Goal: Transaction & Acquisition: Subscribe to service/newsletter

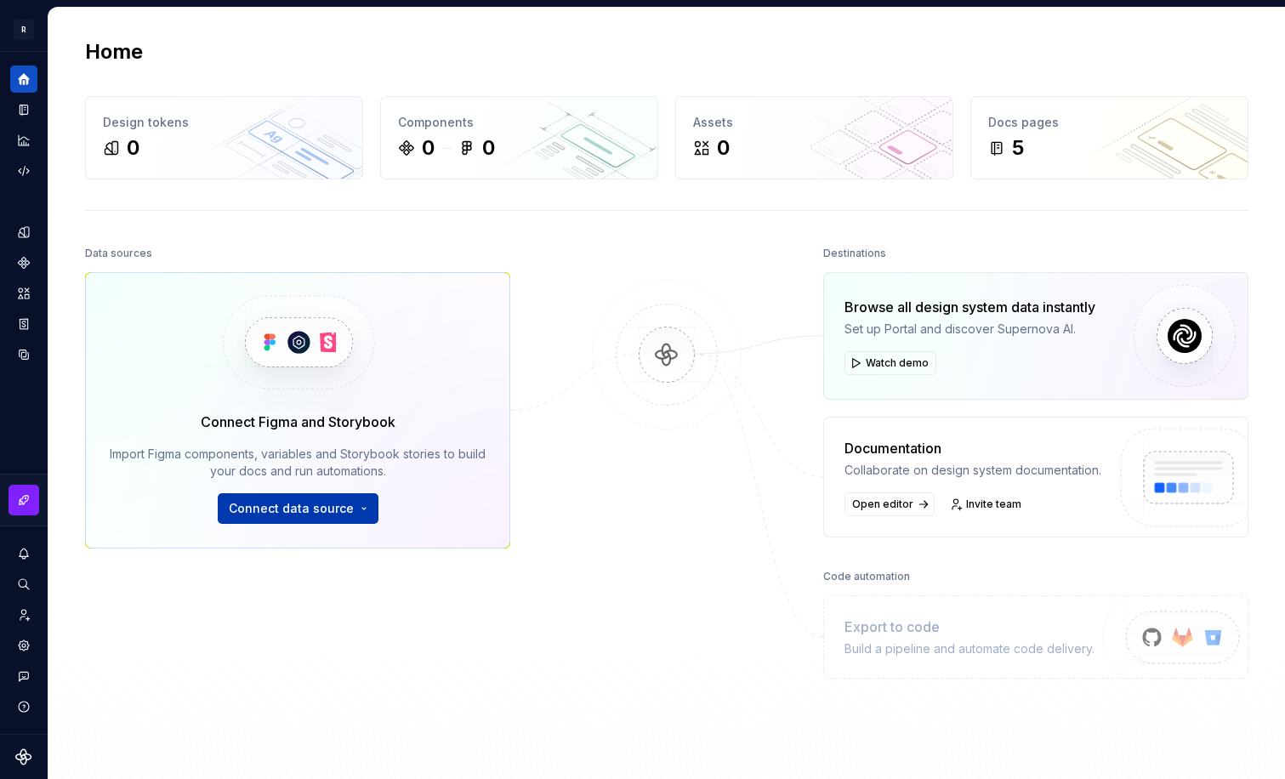
click at [303, 518] on button "Connect data source" at bounding box center [298, 508] width 161 height 31
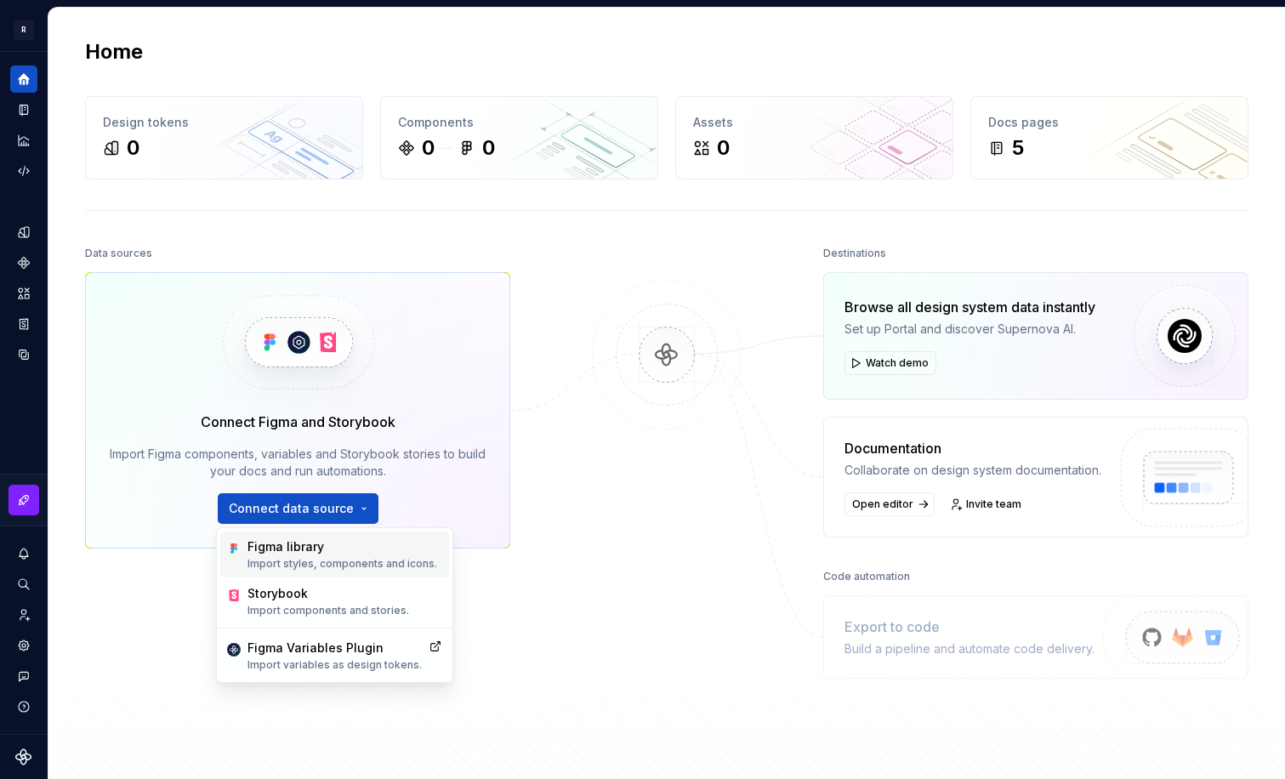
click at [355, 560] on p "Import styles, components and icons." at bounding box center [342, 564] width 190 height 14
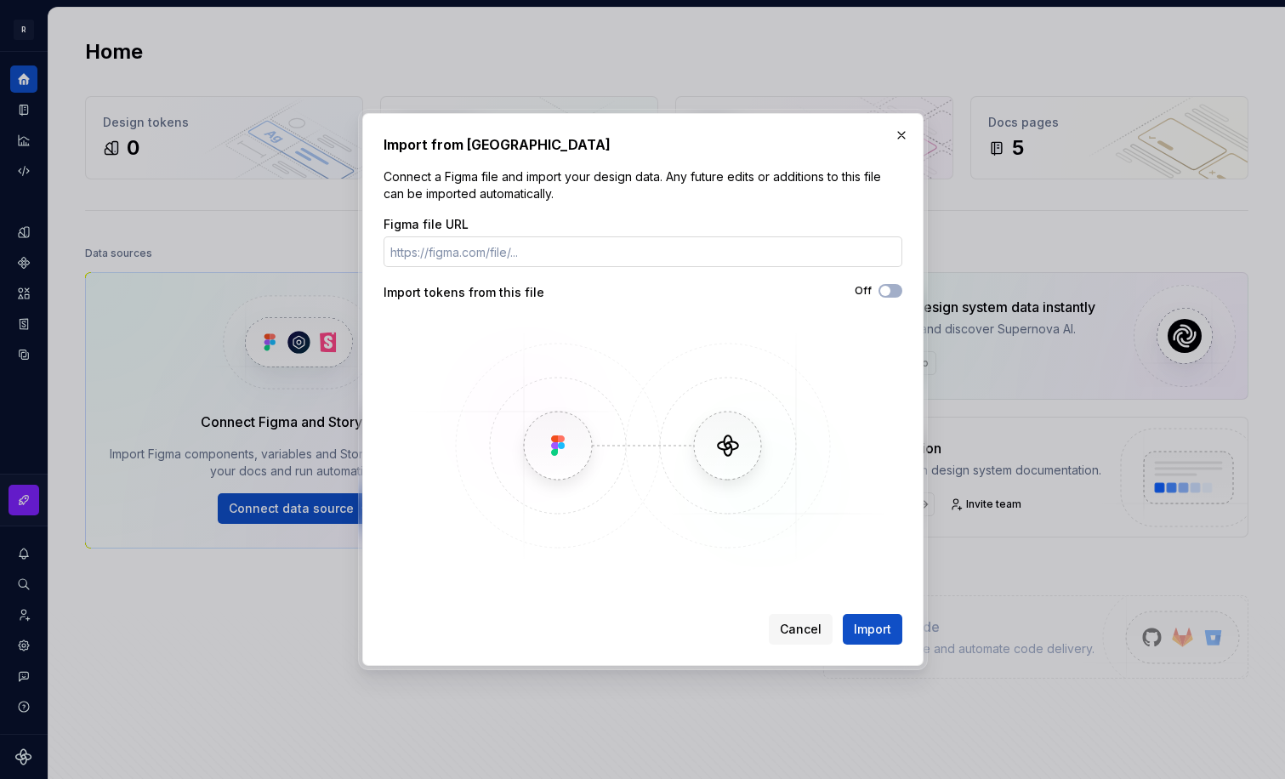
click at [497, 255] on input "Figma file URL" at bounding box center [642, 251] width 519 height 31
type input "https://www.figma.com/design/v3PawI7Ubat6HYUyDdnGnb/Design-System---Alkhwarizmi…"
click at [881, 626] on span "Import" at bounding box center [872, 629] width 37 height 17
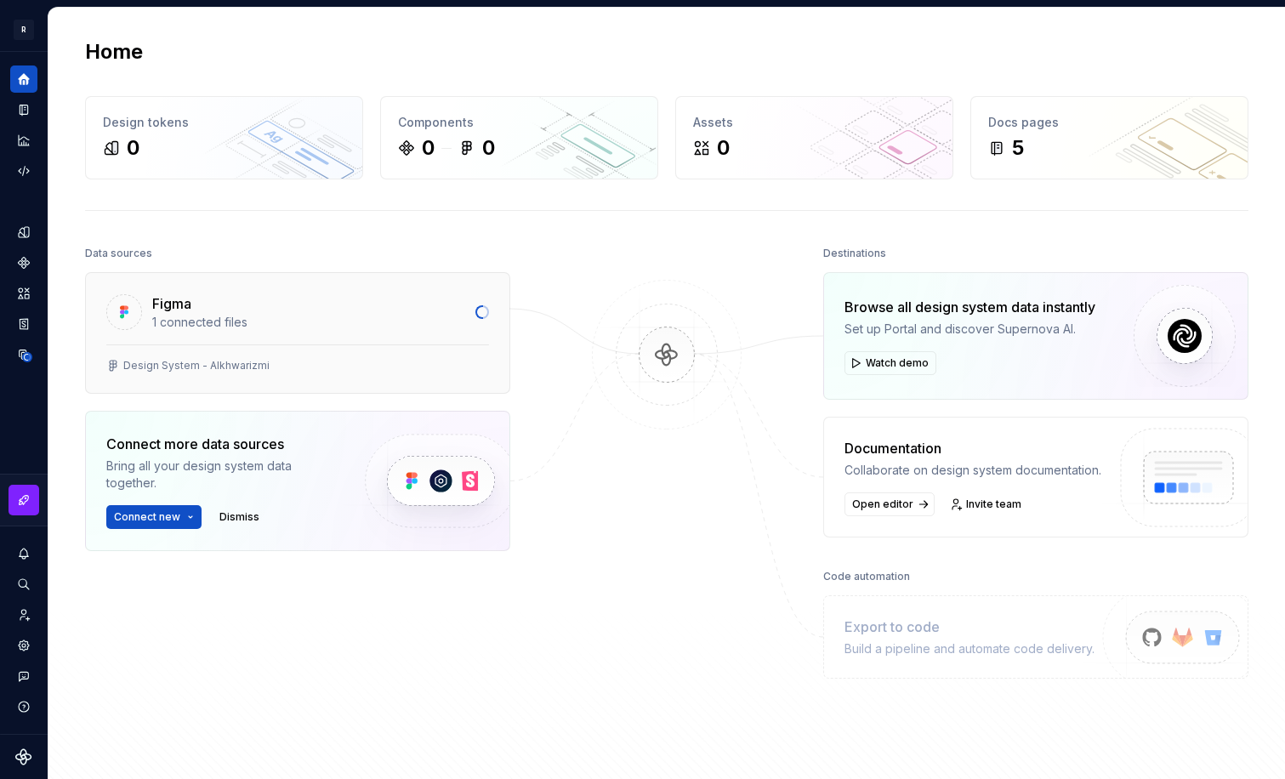
click at [328, 308] on div "Figma" at bounding box center [308, 303] width 313 height 20
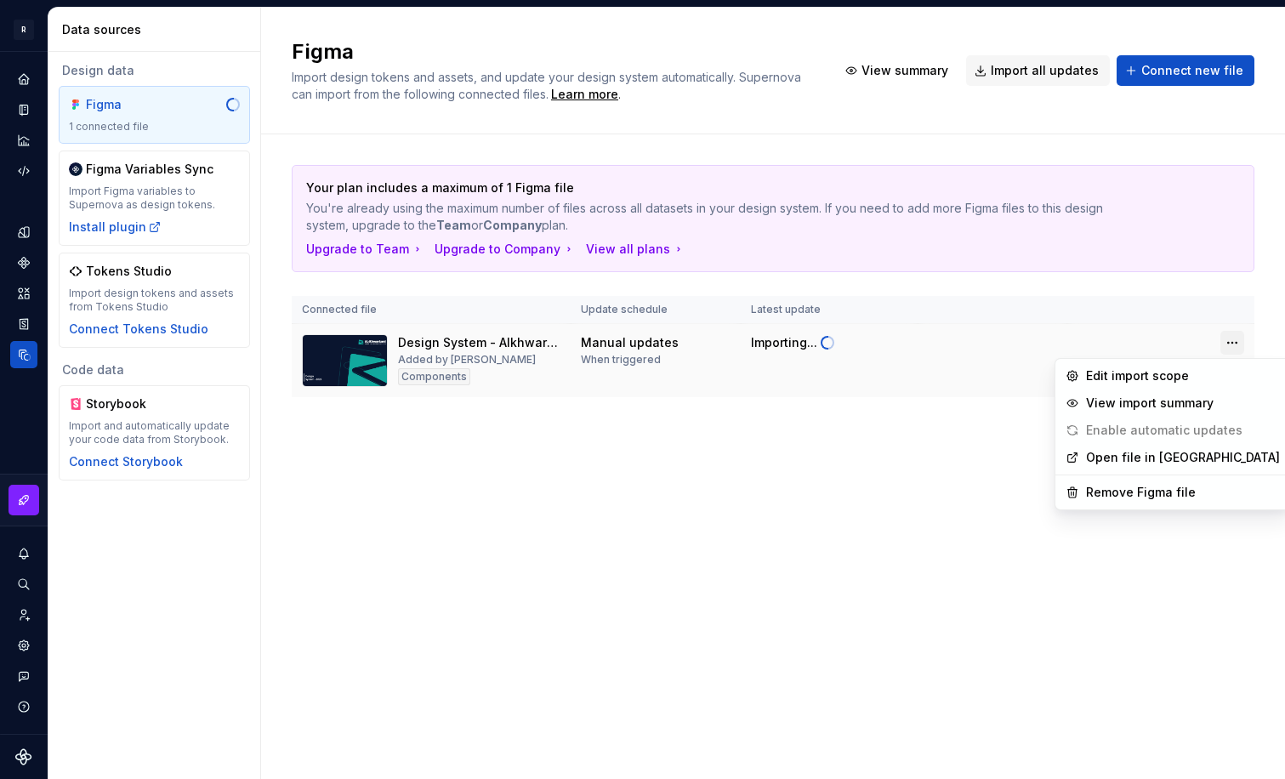
click at [1235, 342] on html "R Design System RS AR Design system data Data sources Design data Figma 1 conne…" at bounding box center [642, 389] width 1285 height 779
click at [1139, 401] on div "View import summary" at bounding box center [1183, 403] width 194 height 17
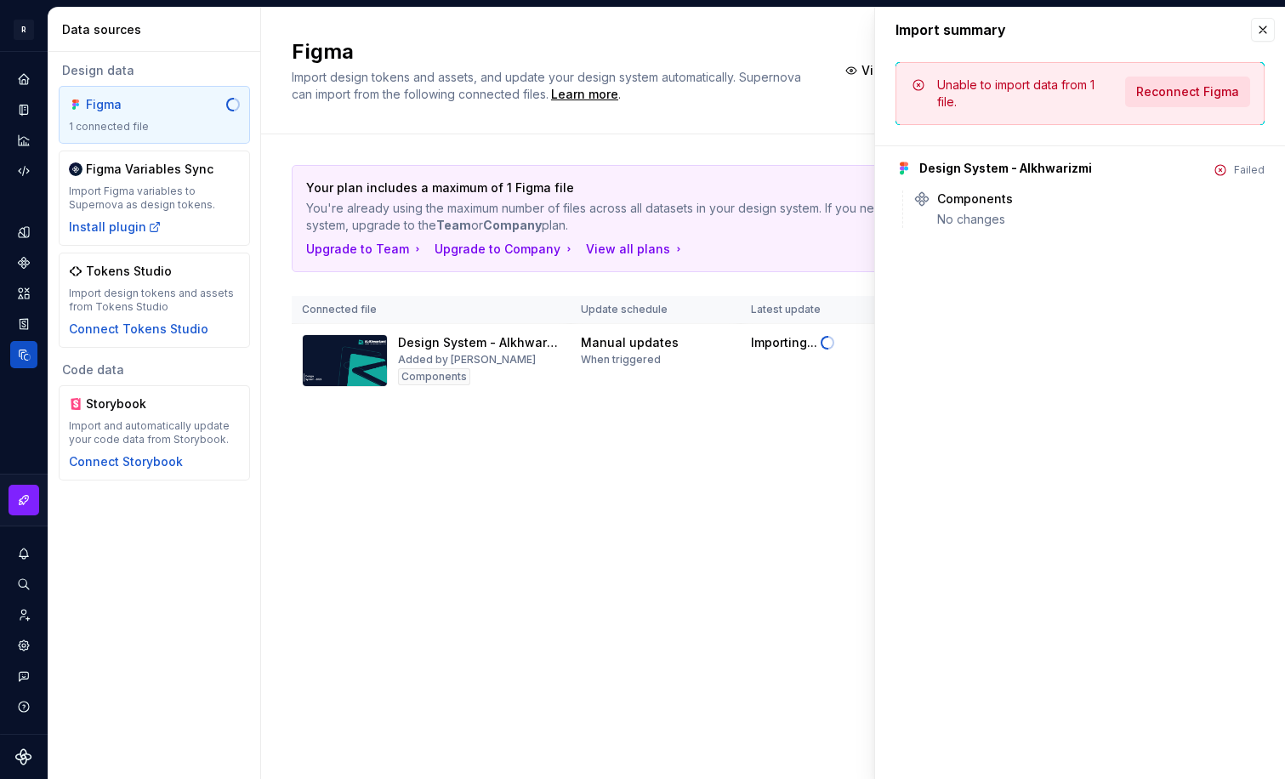
click at [1178, 98] on span "Reconnect Figma" at bounding box center [1187, 91] width 103 height 17
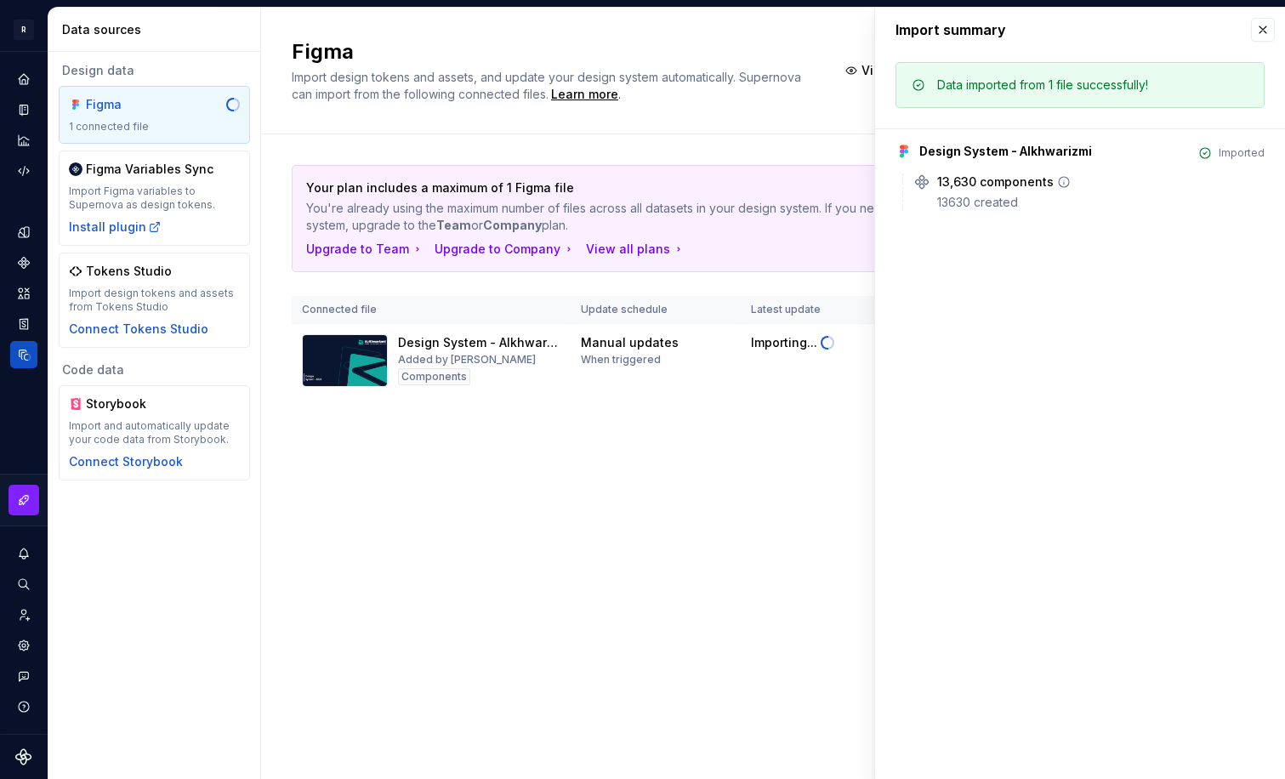
click at [978, 204] on div "13630 created" at bounding box center [1100, 202] width 327 height 17
click at [600, 486] on div "Figma Import design tokens and assets, and update your design system automatica…" at bounding box center [773, 393] width 1024 height 771
click at [800, 348] on div "Importing..." at bounding box center [784, 342] width 66 height 17
click at [704, 581] on div "Figma Import design tokens and assets, and update your design system automatica…" at bounding box center [773, 393] width 1024 height 771
click at [388, 554] on div "Figma Import design tokens and assets, and update your design system automatica…" at bounding box center [773, 393] width 1024 height 771
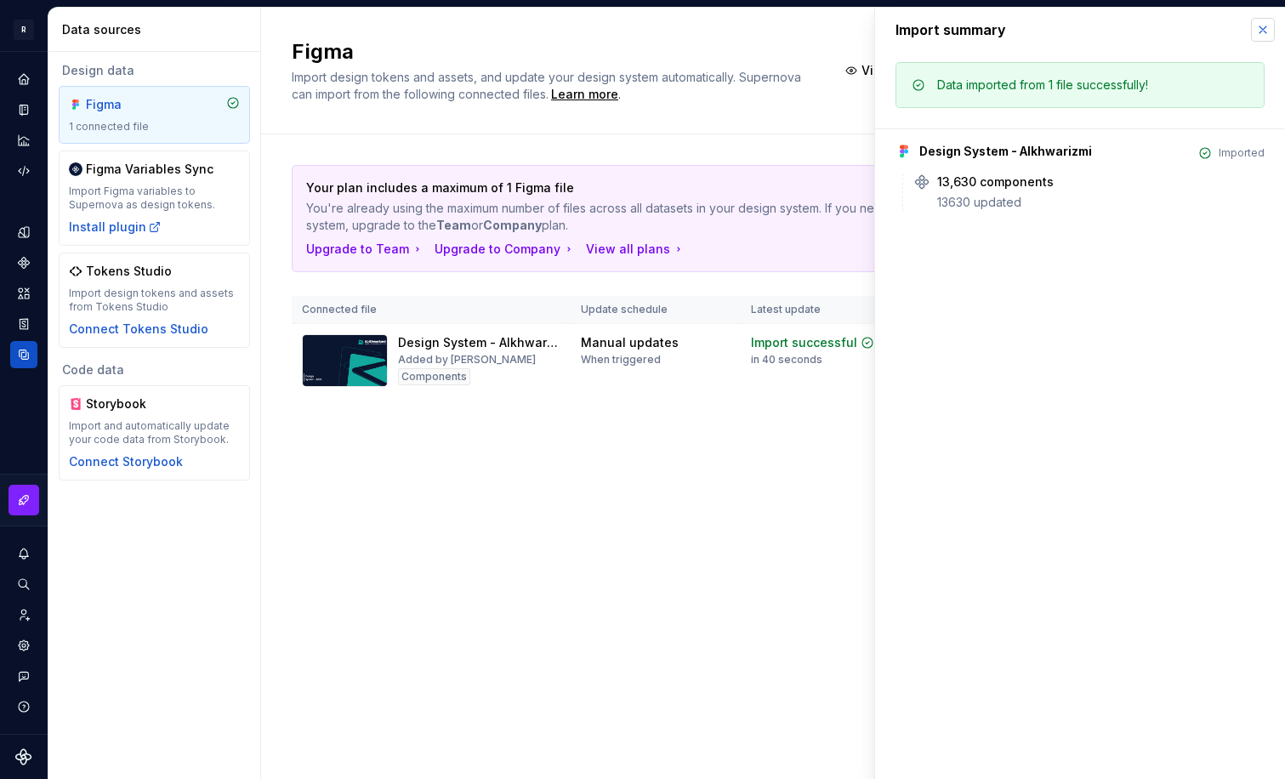
click at [1258, 25] on button "button" at bounding box center [1263, 30] width 24 height 24
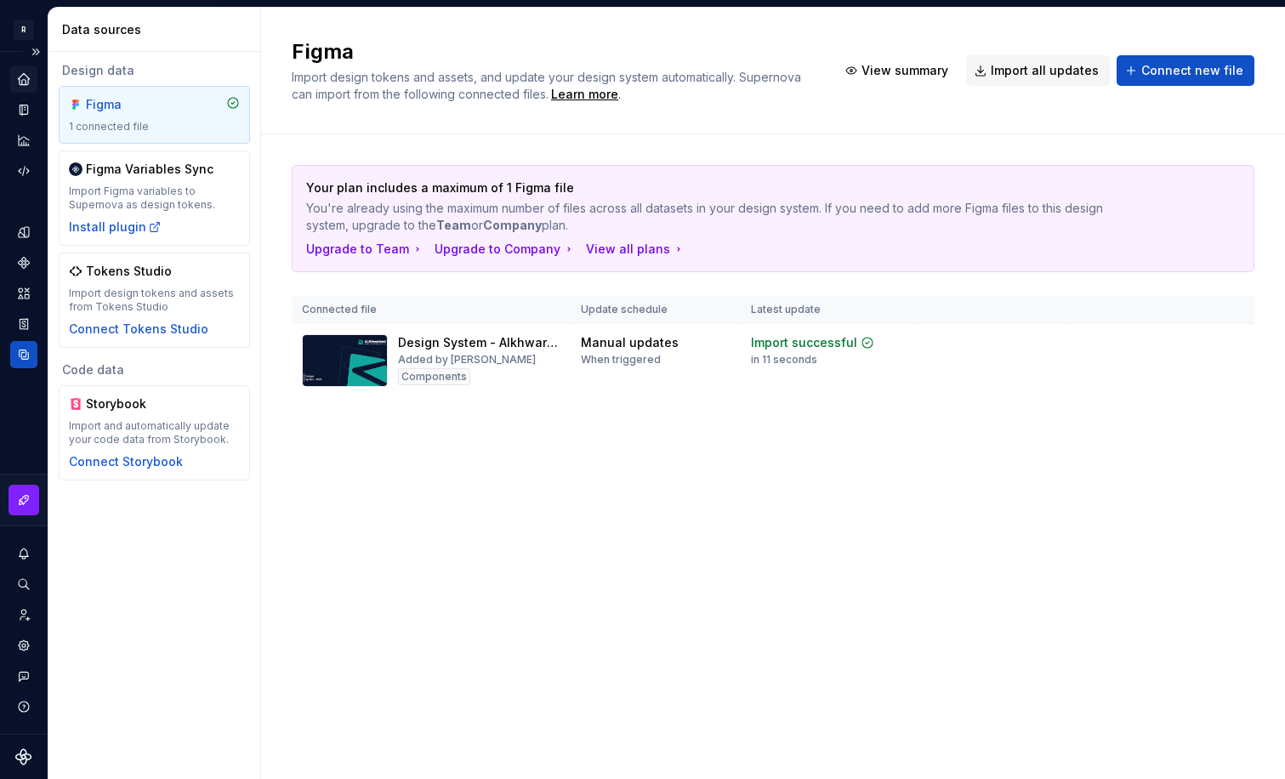
click at [21, 71] on icon "Home" at bounding box center [23, 78] width 15 height 15
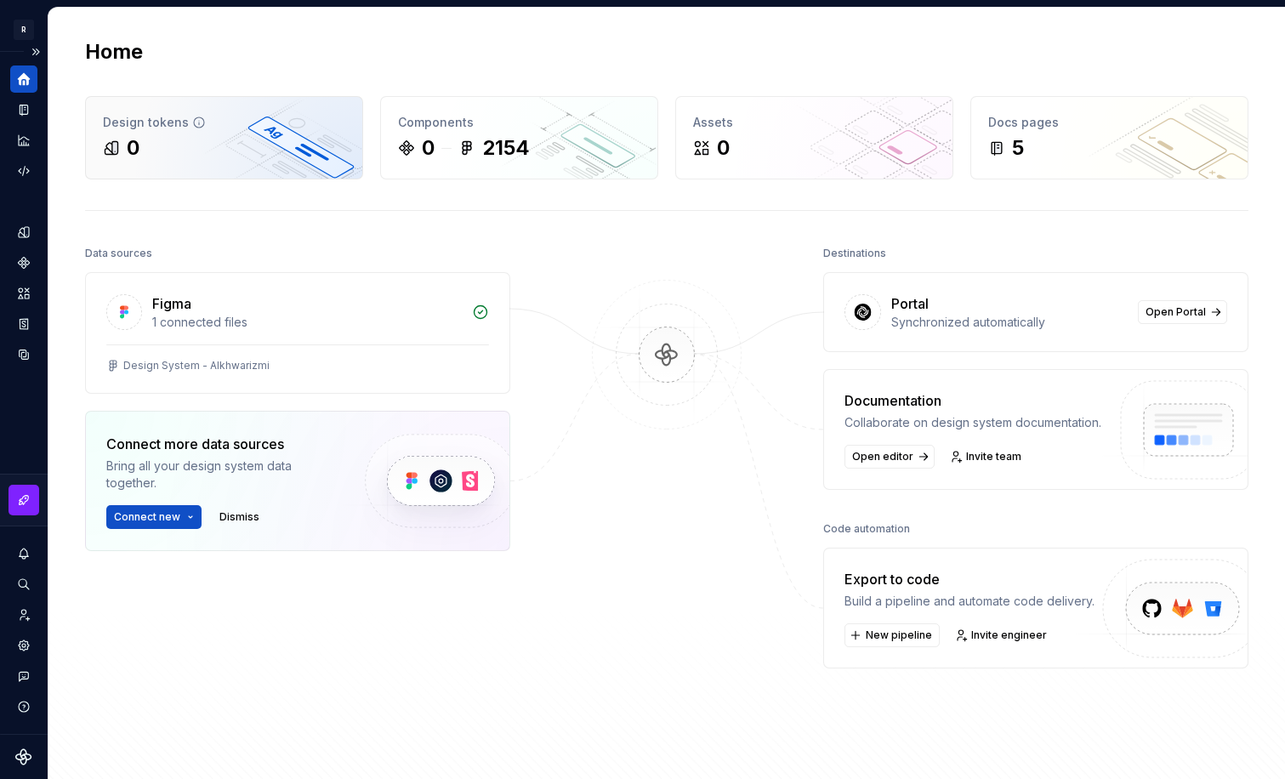
click at [281, 147] on div "0" at bounding box center [224, 147] width 242 height 27
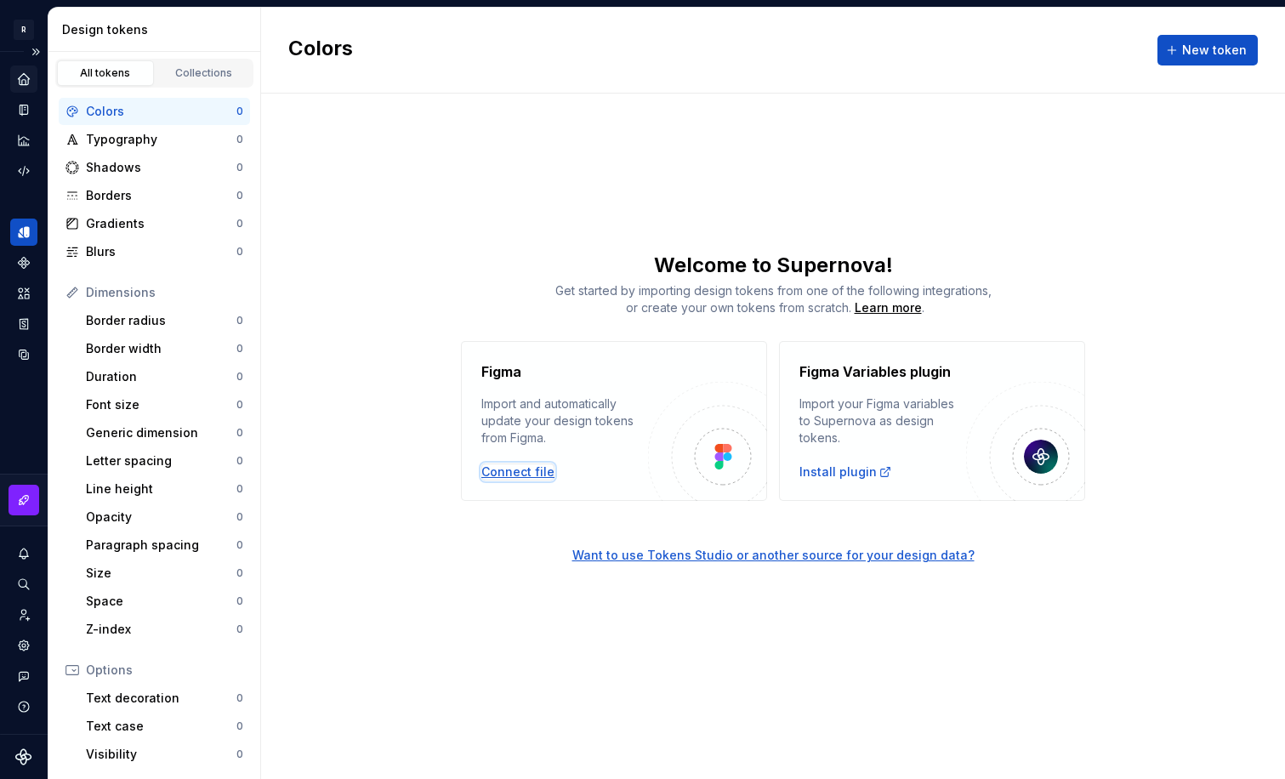
click at [520, 473] on div "Connect file" at bounding box center [517, 471] width 73 height 17
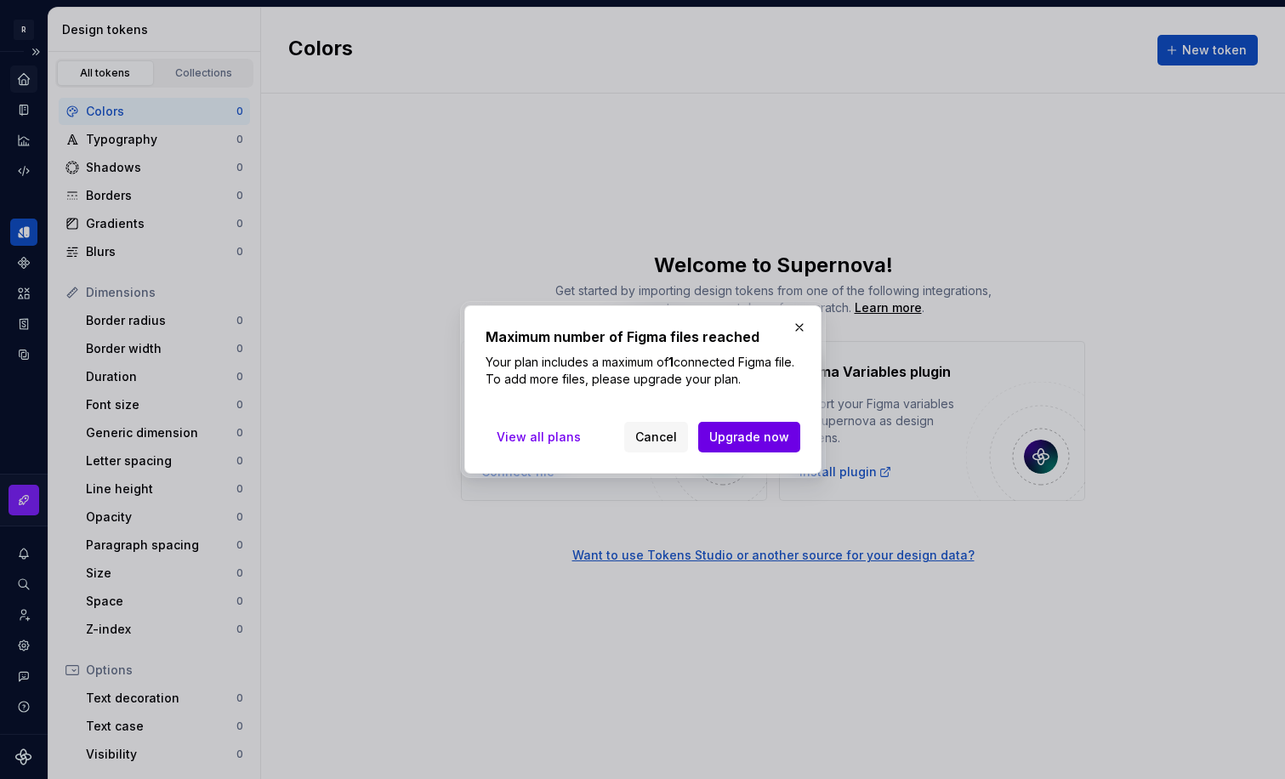
click at [747, 437] on span "Upgrade now" at bounding box center [749, 437] width 80 height 17
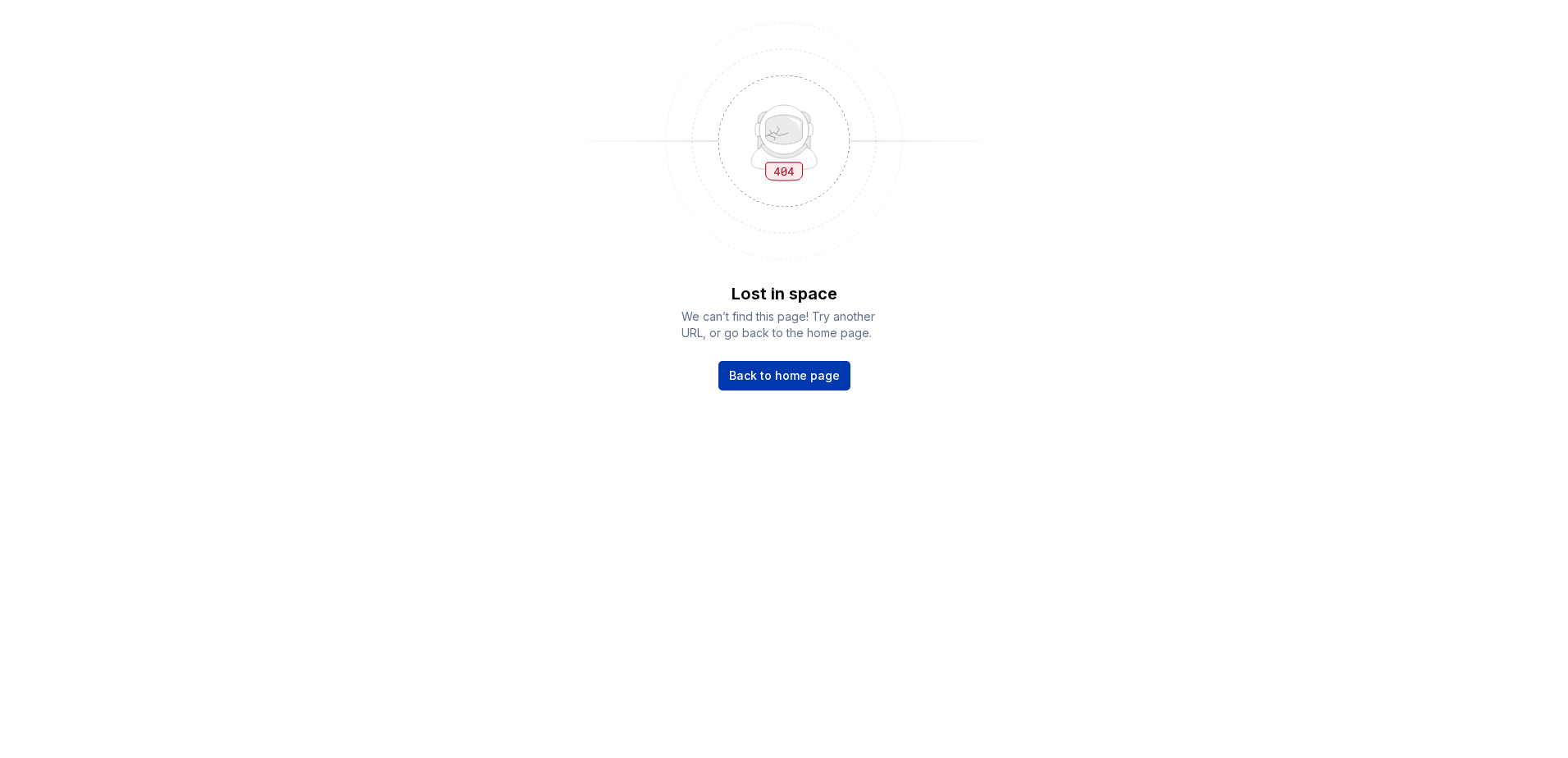
click at [797, 386] on link "Back to home page" at bounding box center [784, 375] width 132 height 30
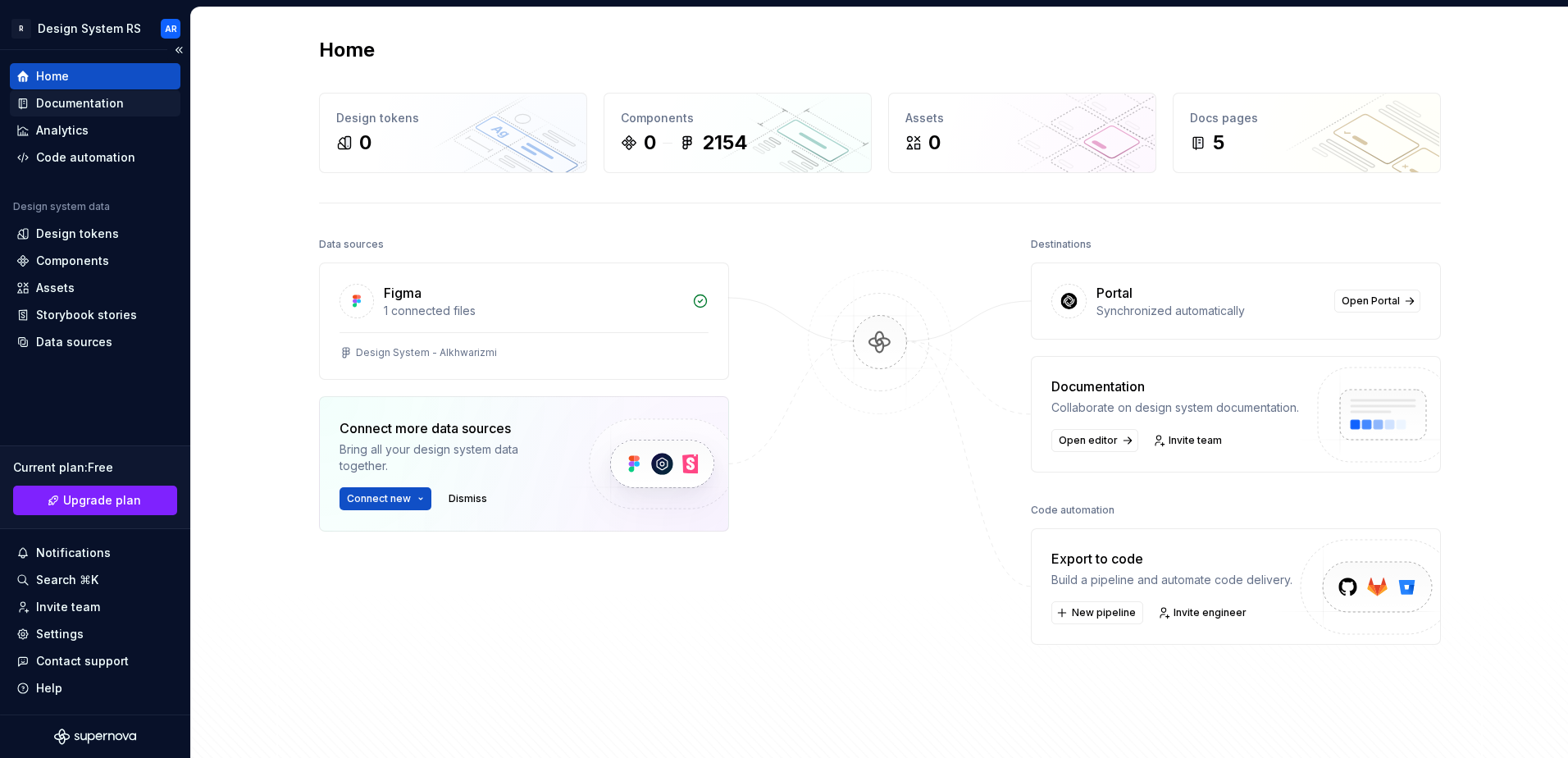
click at [82, 107] on div "Documentation" at bounding box center [79, 103] width 88 height 16
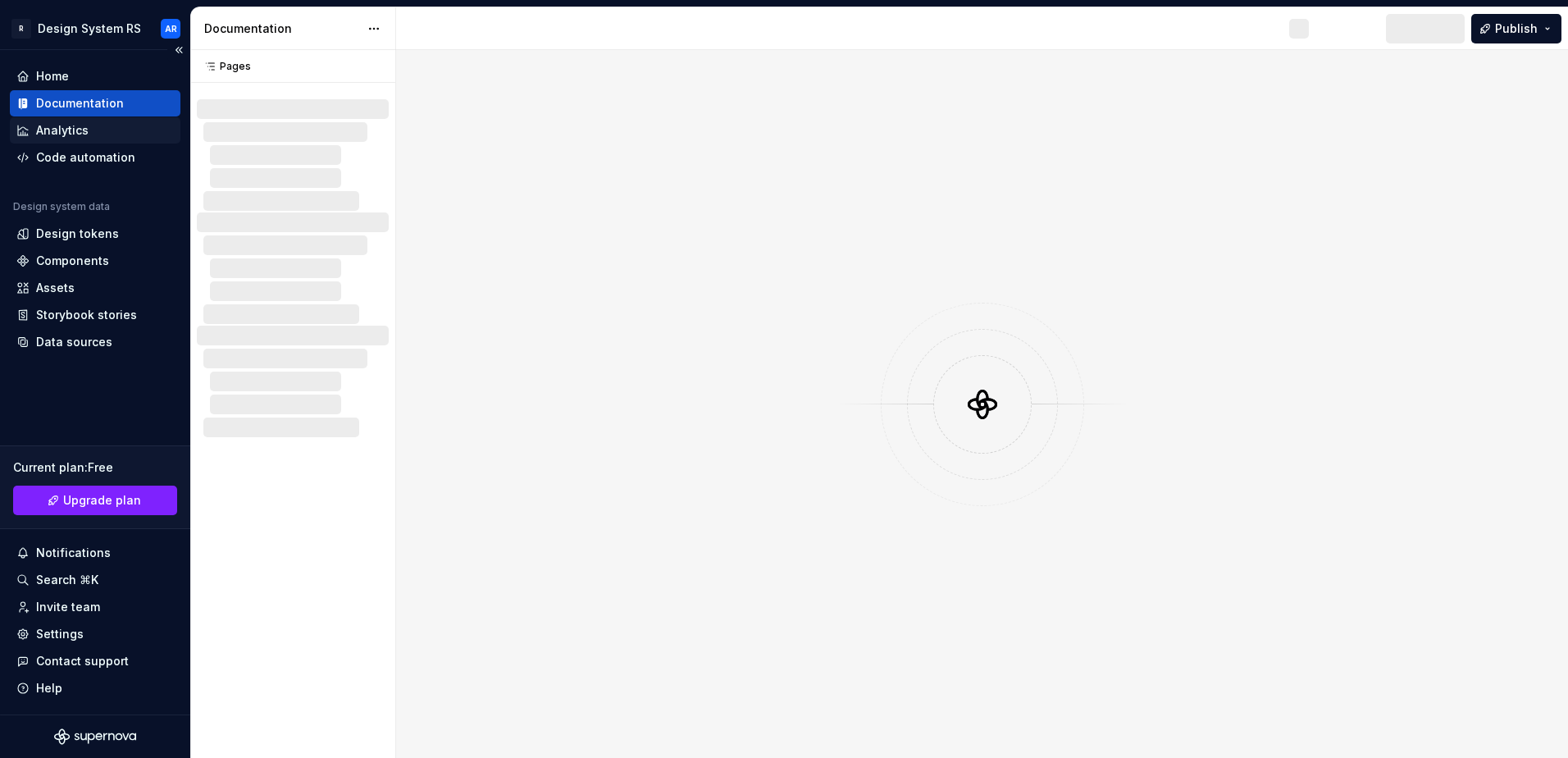
click at [82, 135] on div "Analytics" at bounding box center [62, 130] width 52 height 16
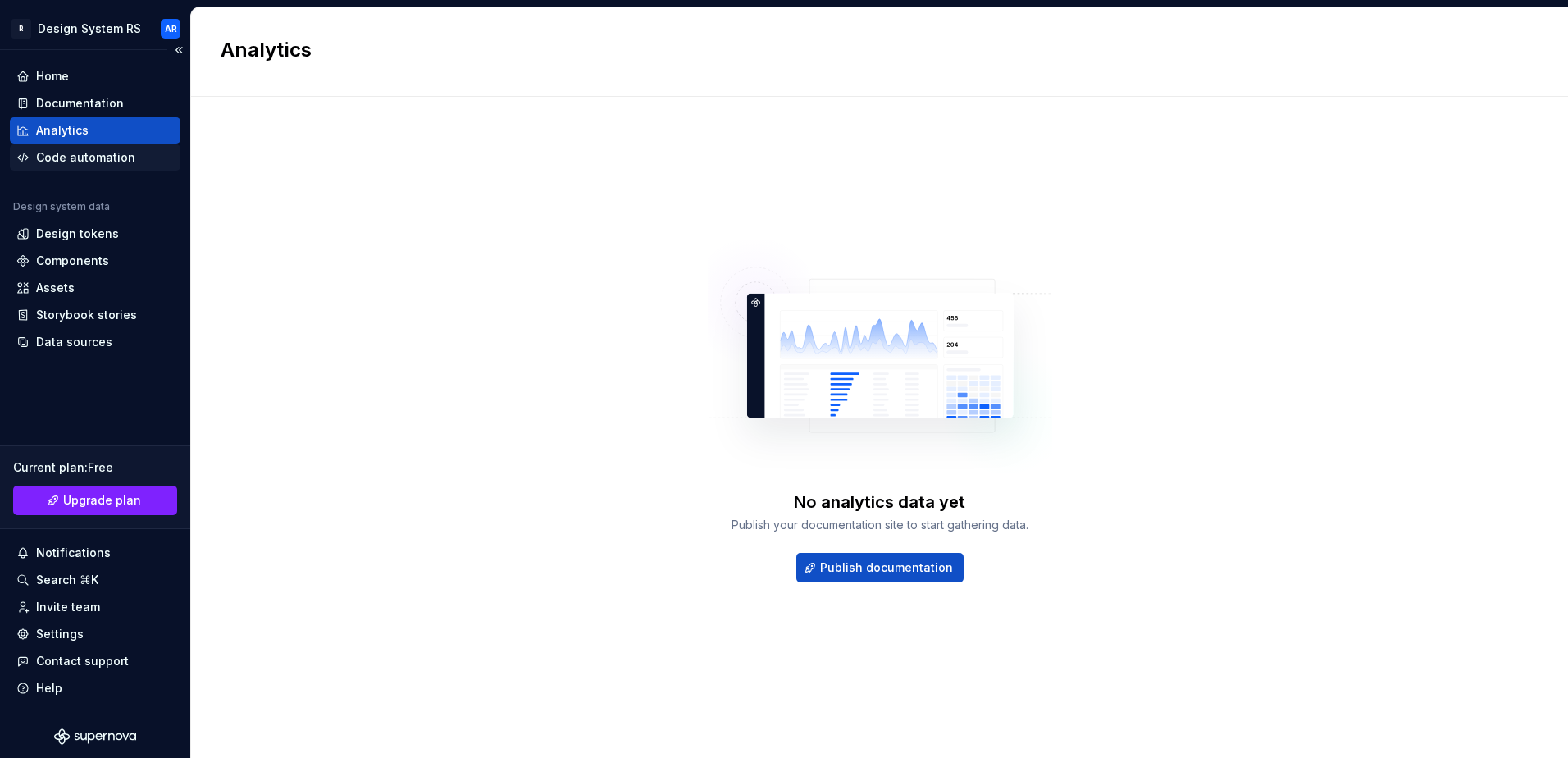
click at [89, 167] on div "Code automation" at bounding box center [95, 157] width 171 height 26
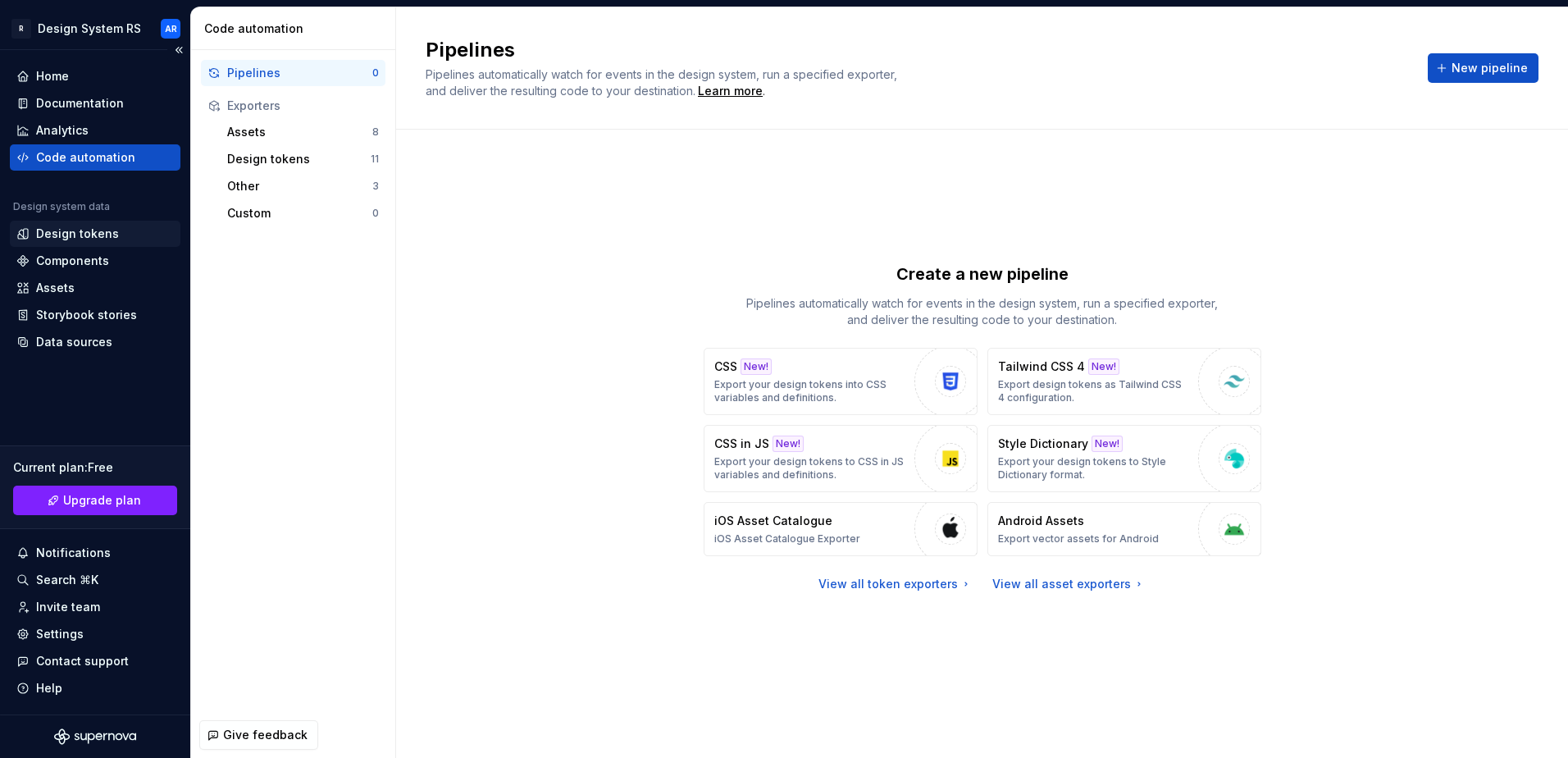
click at [87, 233] on div "Design tokens" at bounding box center [77, 233] width 83 height 16
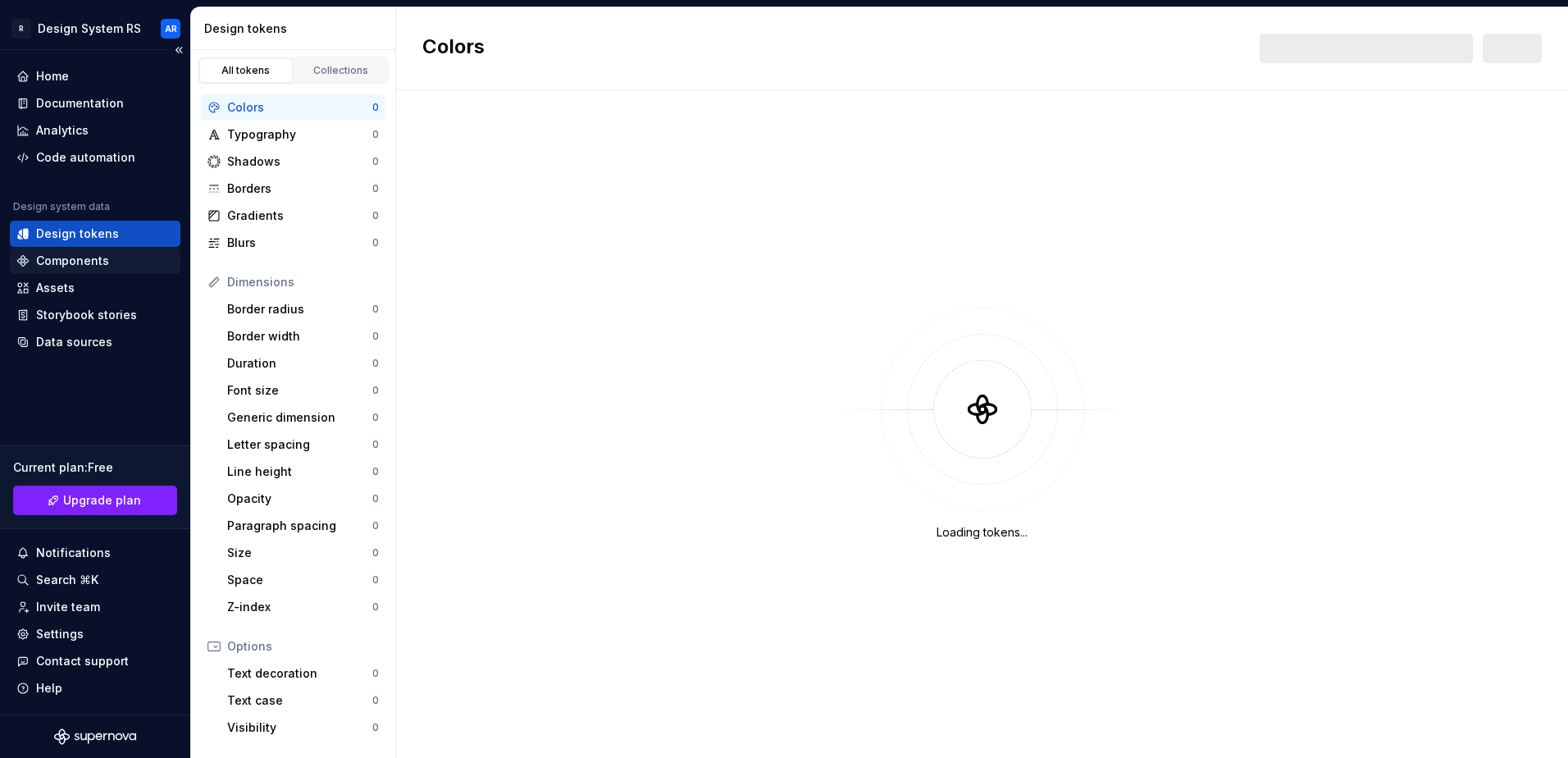
click at [92, 260] on div "Components" at bounding box center [72, 260] width 73 height 16
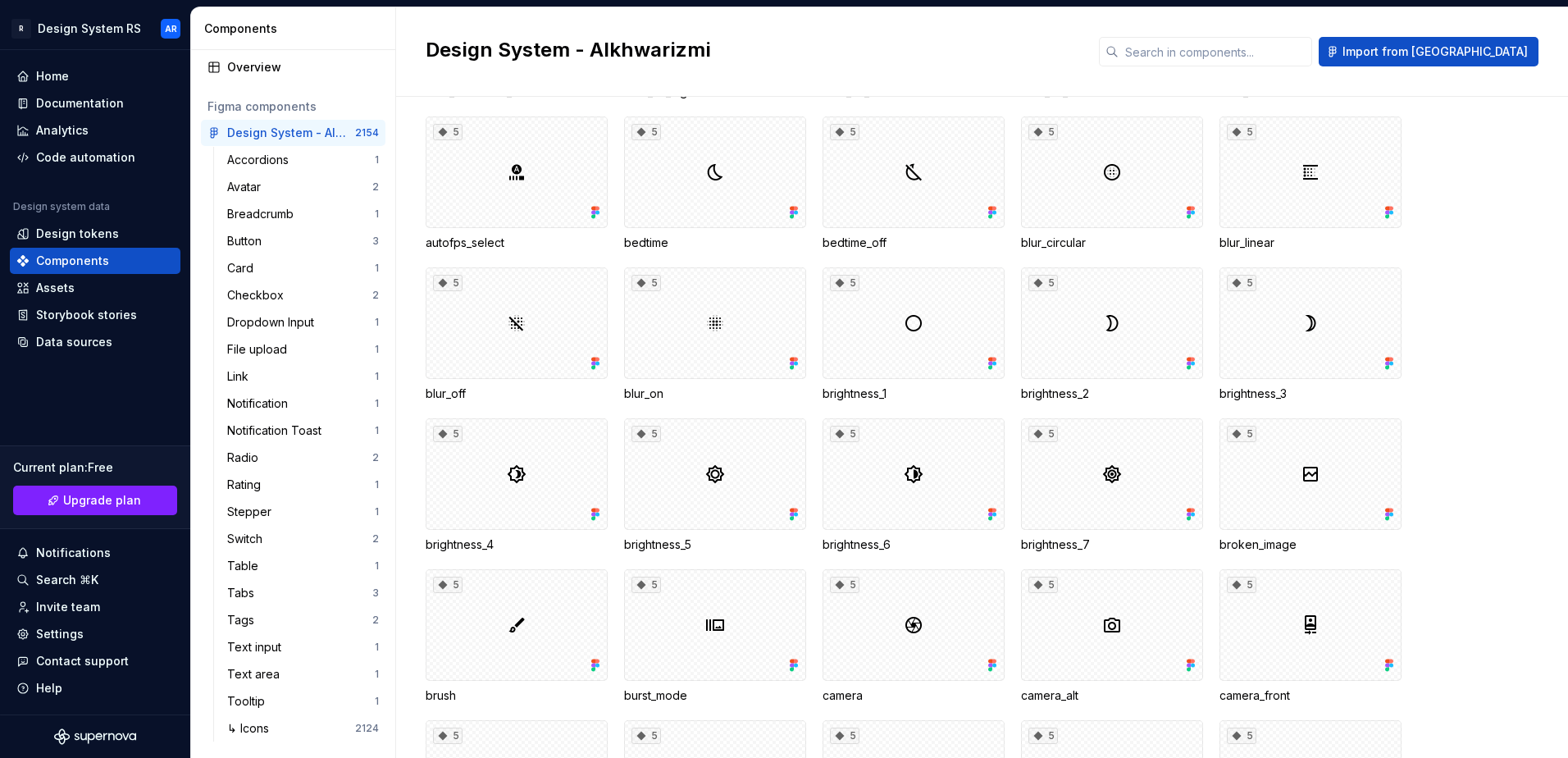
scroll to position [10003, 0]
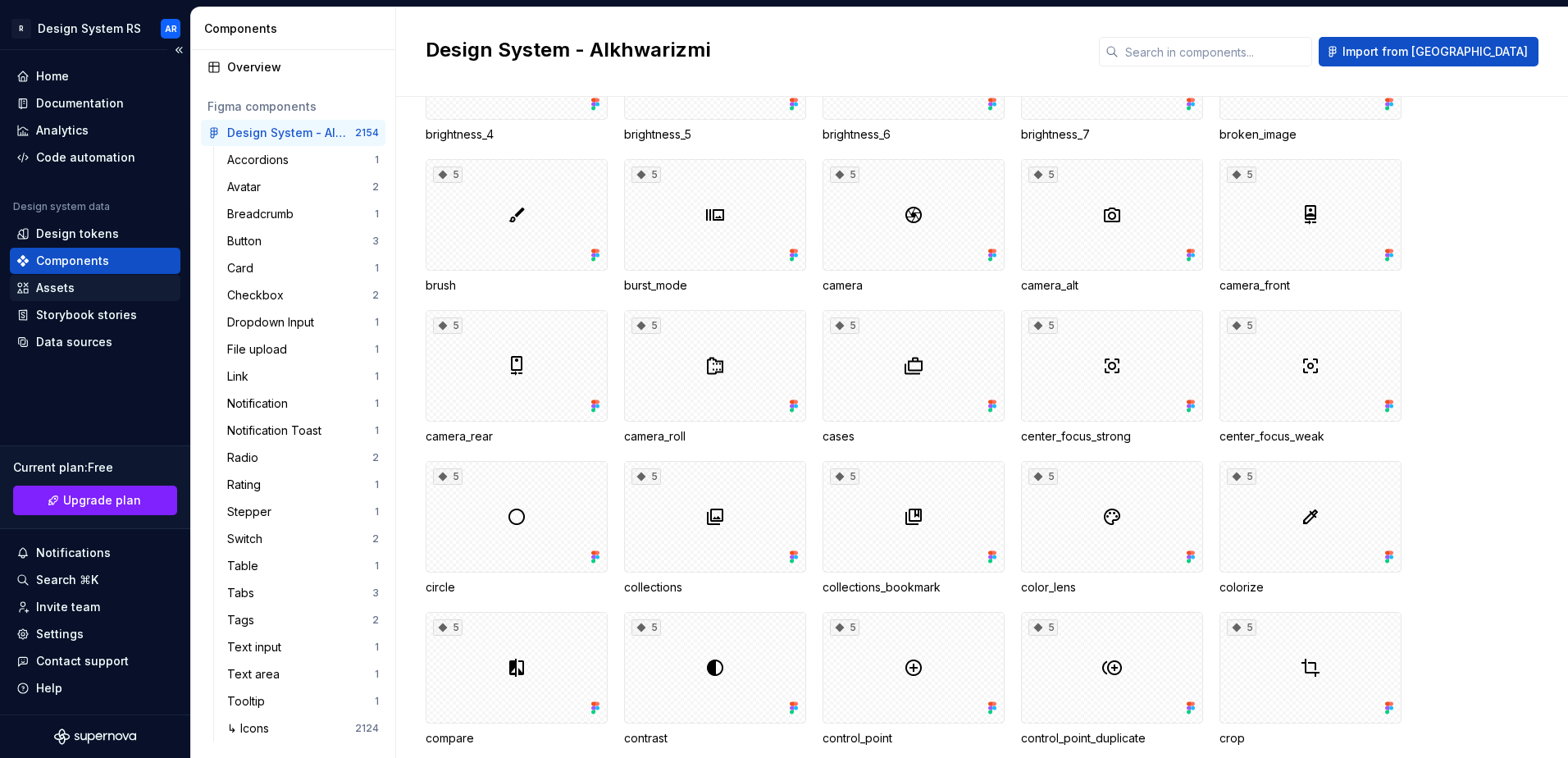
click at [69, 286] on div "Assets" at bounding box center [55, 287] width 39 height 16
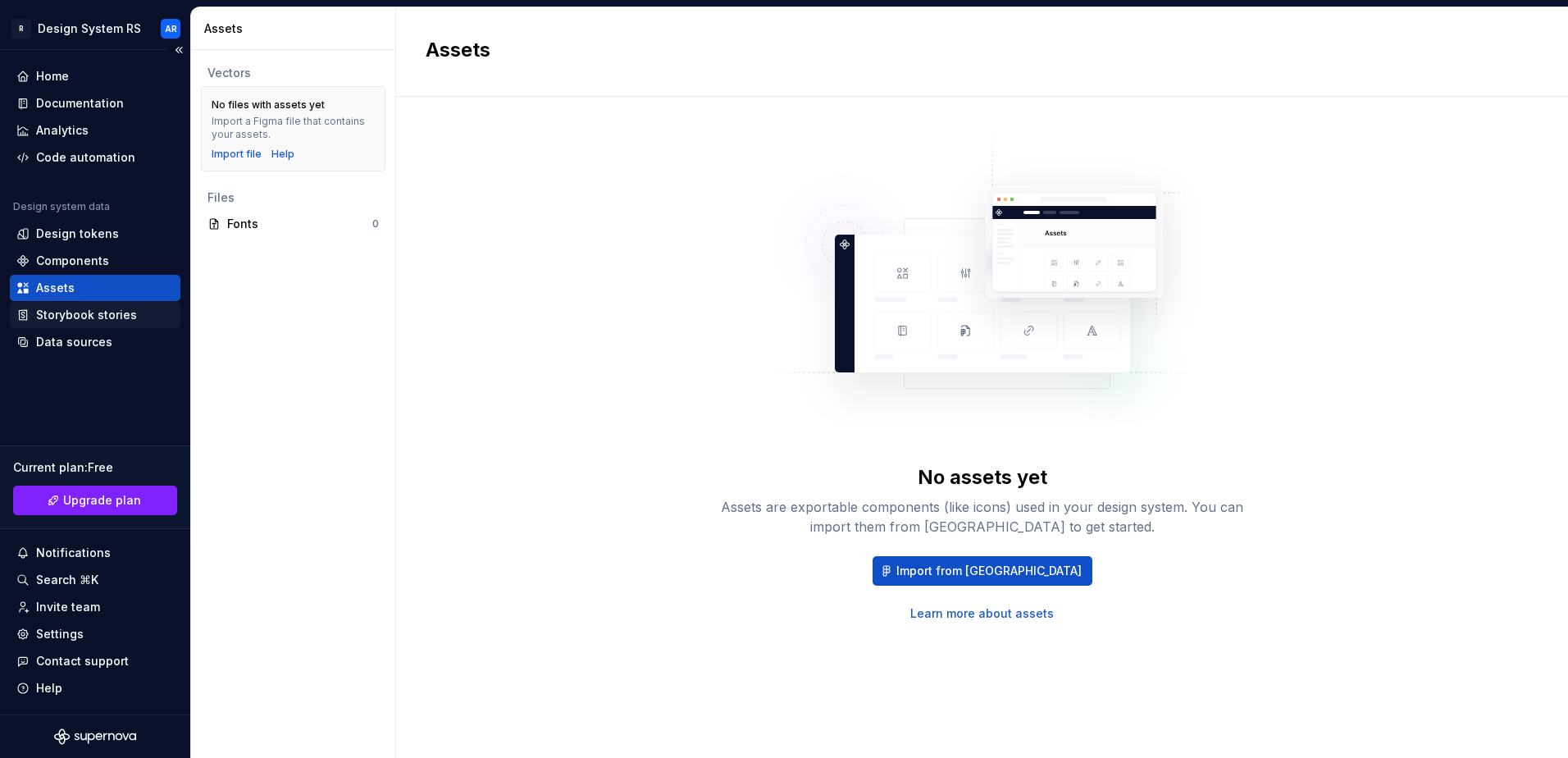
click at [80, 320] on div "Storybook stories" at bounding box center [86, 314] width 101 height 16
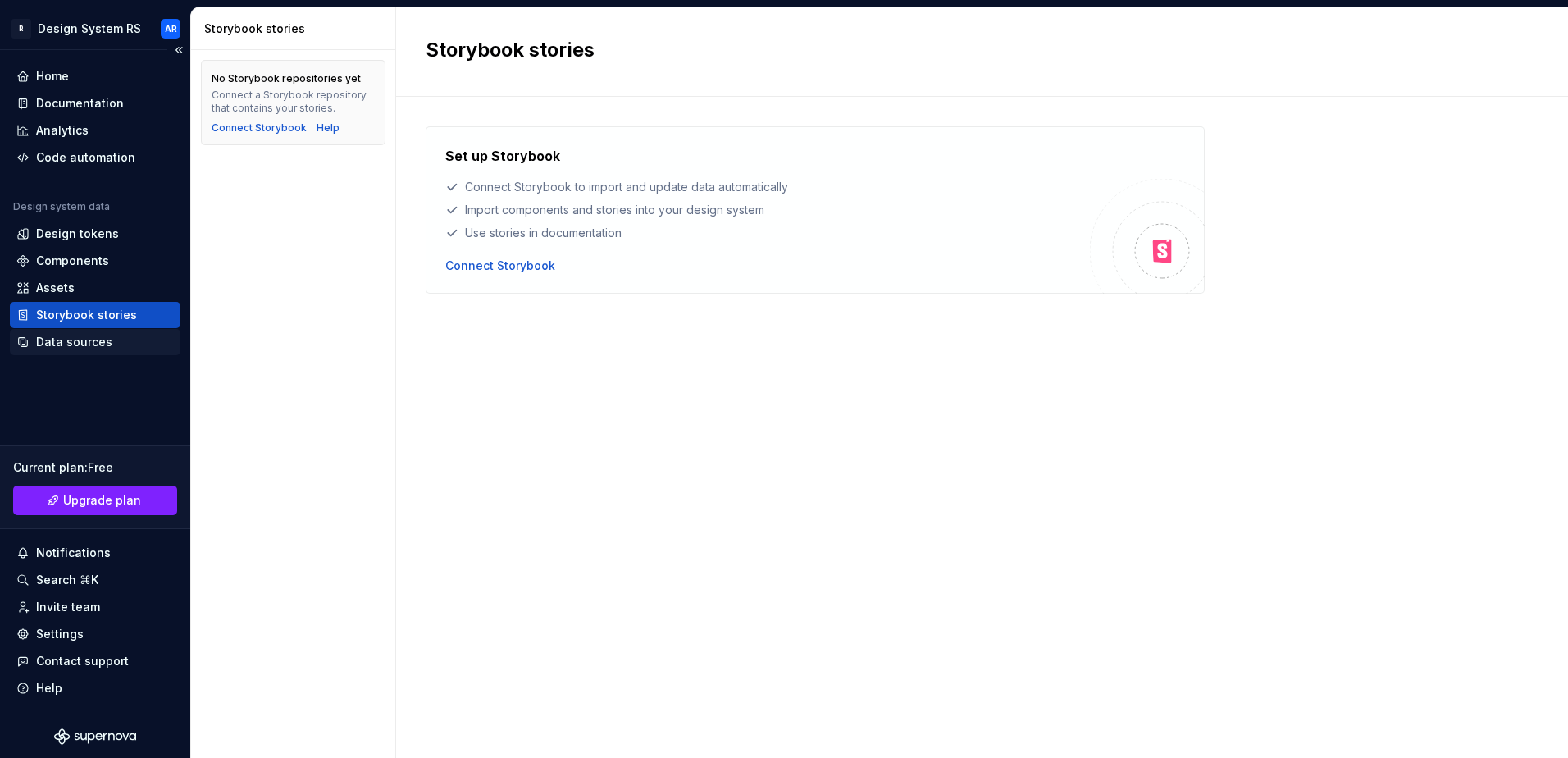
click at [38, 345] on div "Data sources" at bounding box center [73, 341] width 76 height 16
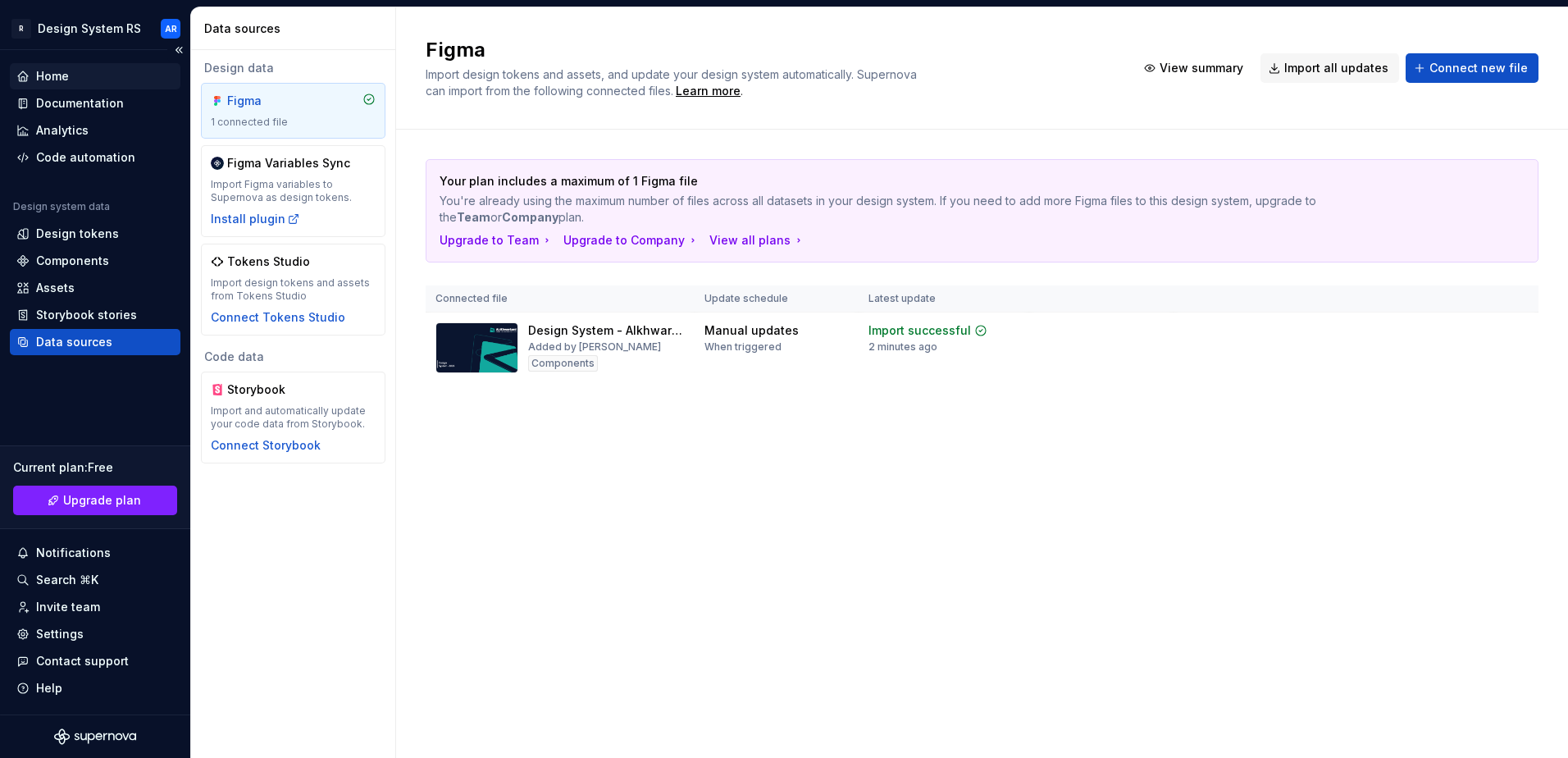
click at [73, 79] on div "Home" at bounding box center [95, 76] width 157 height 16
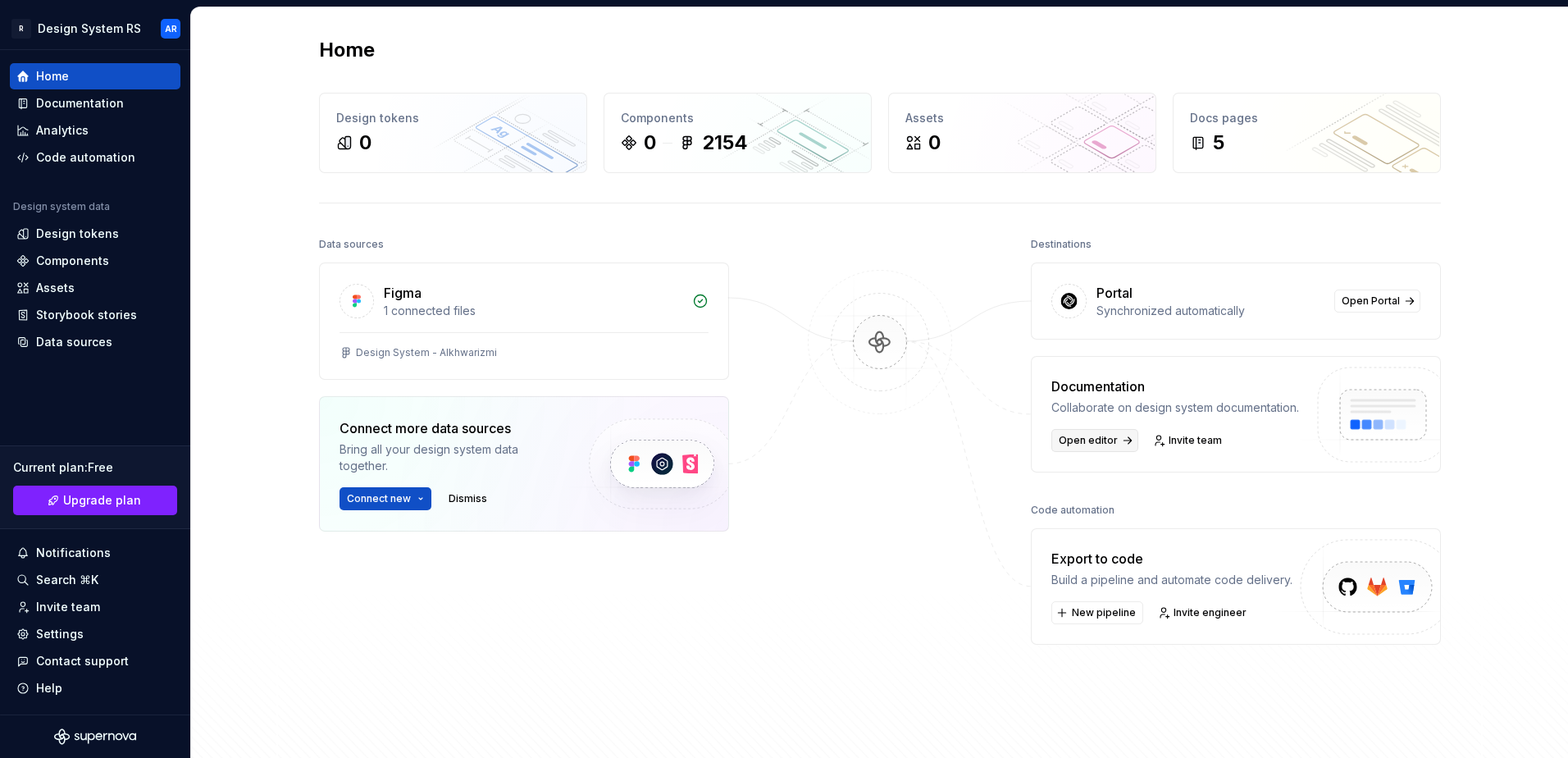
click at [1100, 437] on span "Open editor" at bounding box center [1088, 441] width 59 height 14
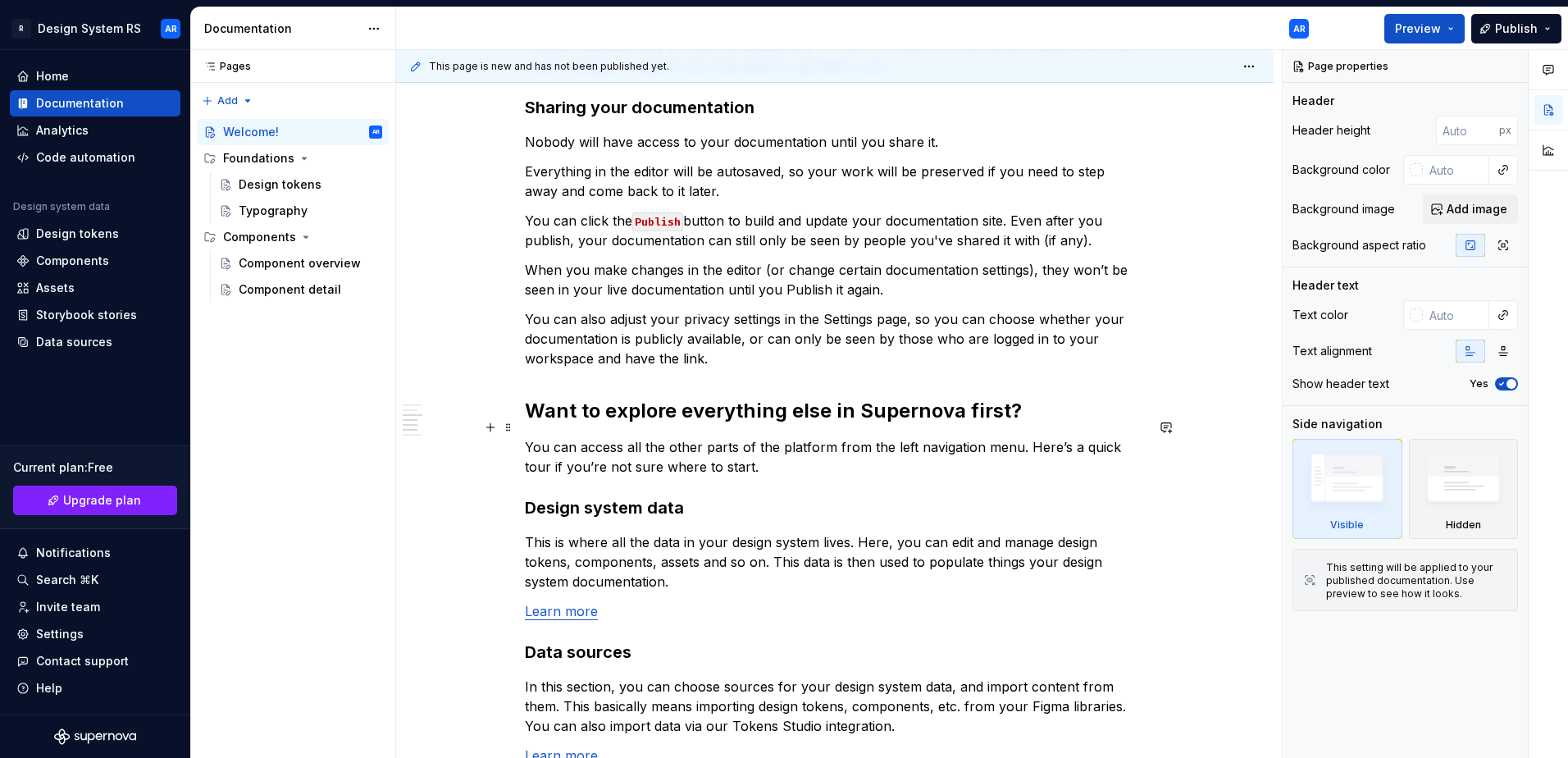
scroll to position [984, 0]
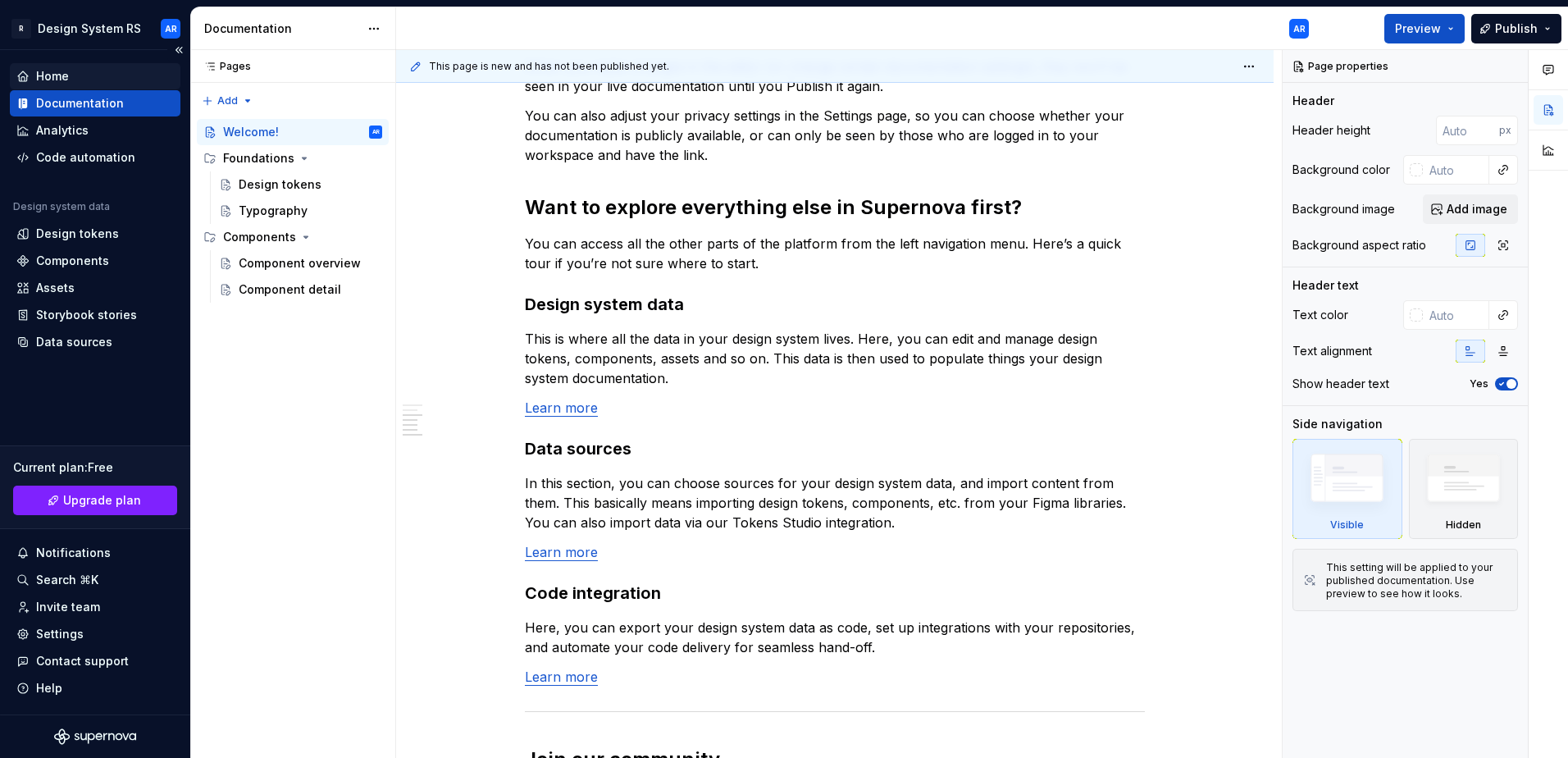
click at [48, 74] on div "Home" at bounding box center [52, 76] width 33 height 16
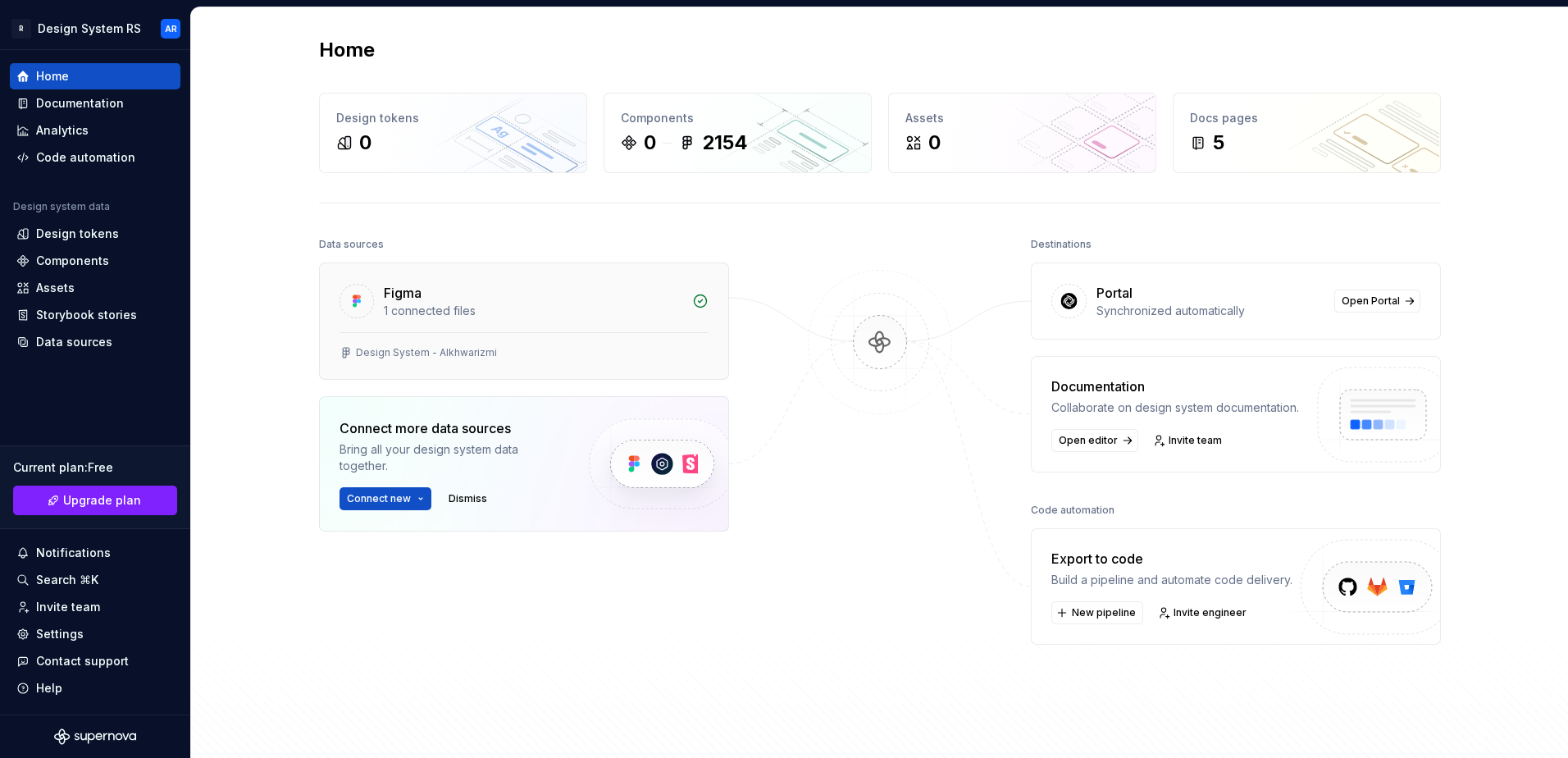
click at [469, 315] on div "1 connected files" at bounding box center [532, 311] width 298 height 16
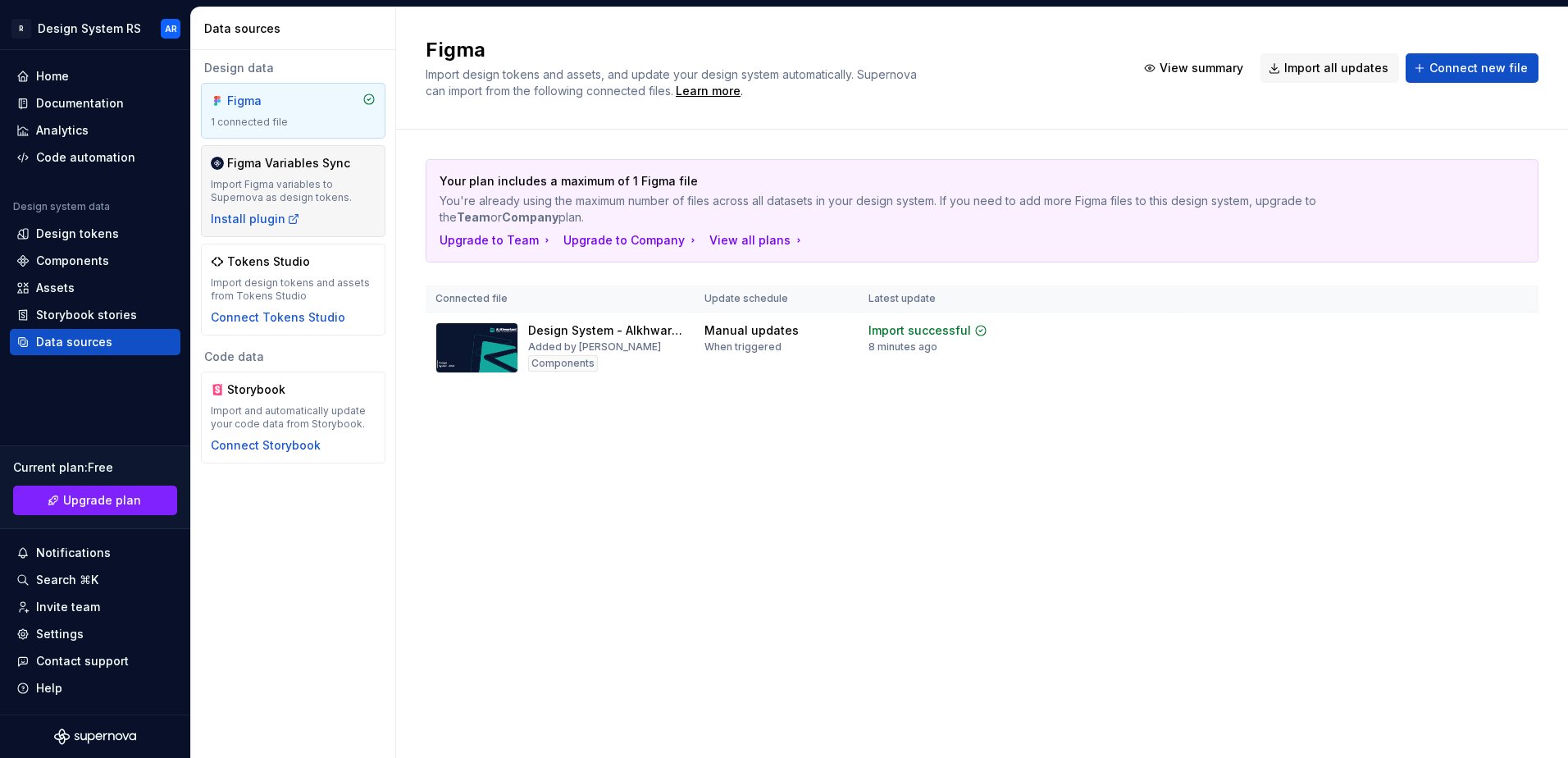
click at [329, 167] on div "Figma Variables Sync" at bounding box center [289, 163] width 123 height 16
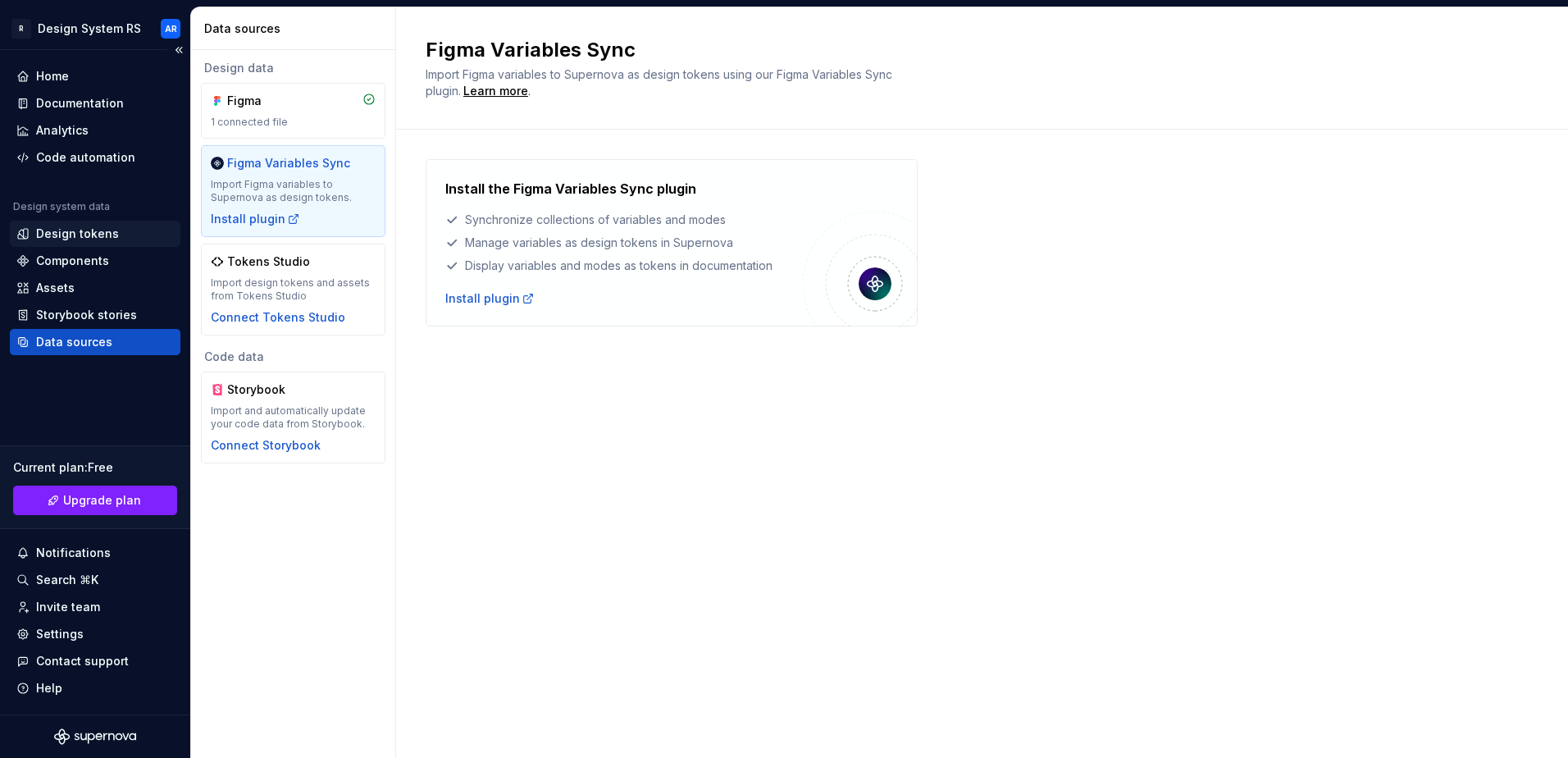
click at [97, 233] on div "Design tokens" at bounding box center [77, 233] width 83 height 16
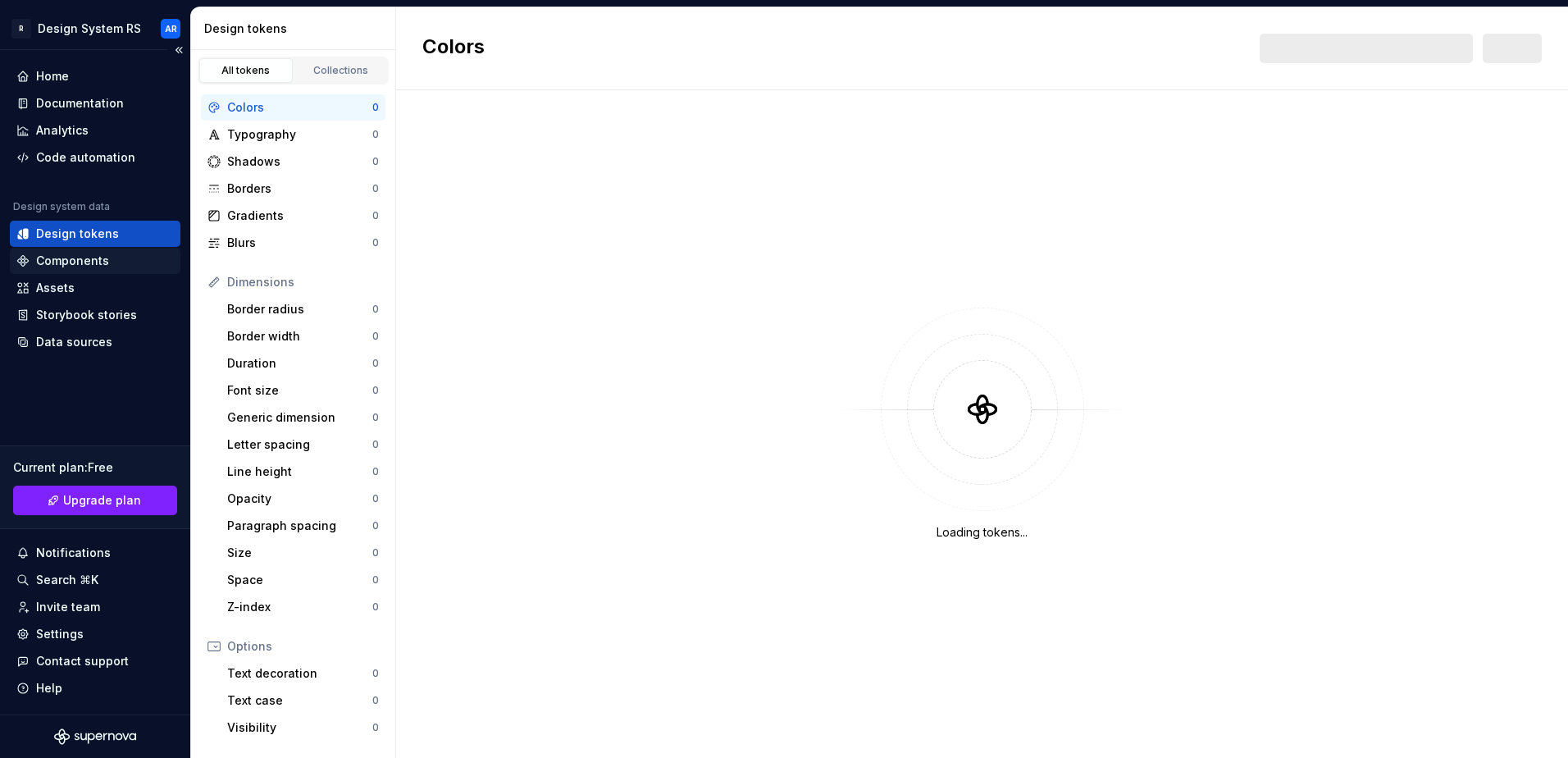
click at [87, 257] on div "Components" at bounding box center [72, 260] width 73 height 16
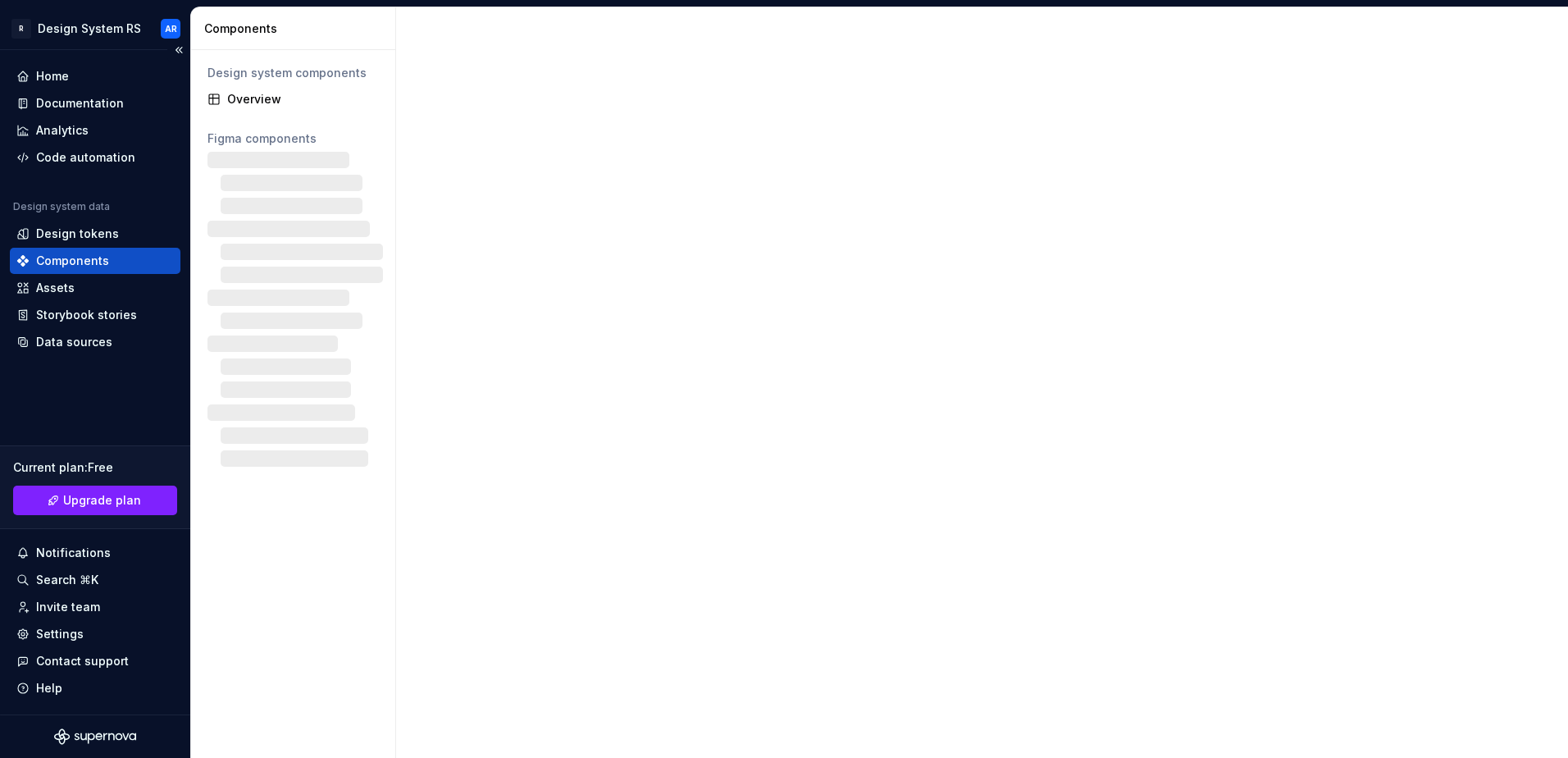
drag, startPoint x: 87, startPoint y: 257, endPoint x: 52, endPoint y: 265, distance: 35.9
click at [52, 265] on div "Components" at bounding box center [72, 260] width 73 height 16
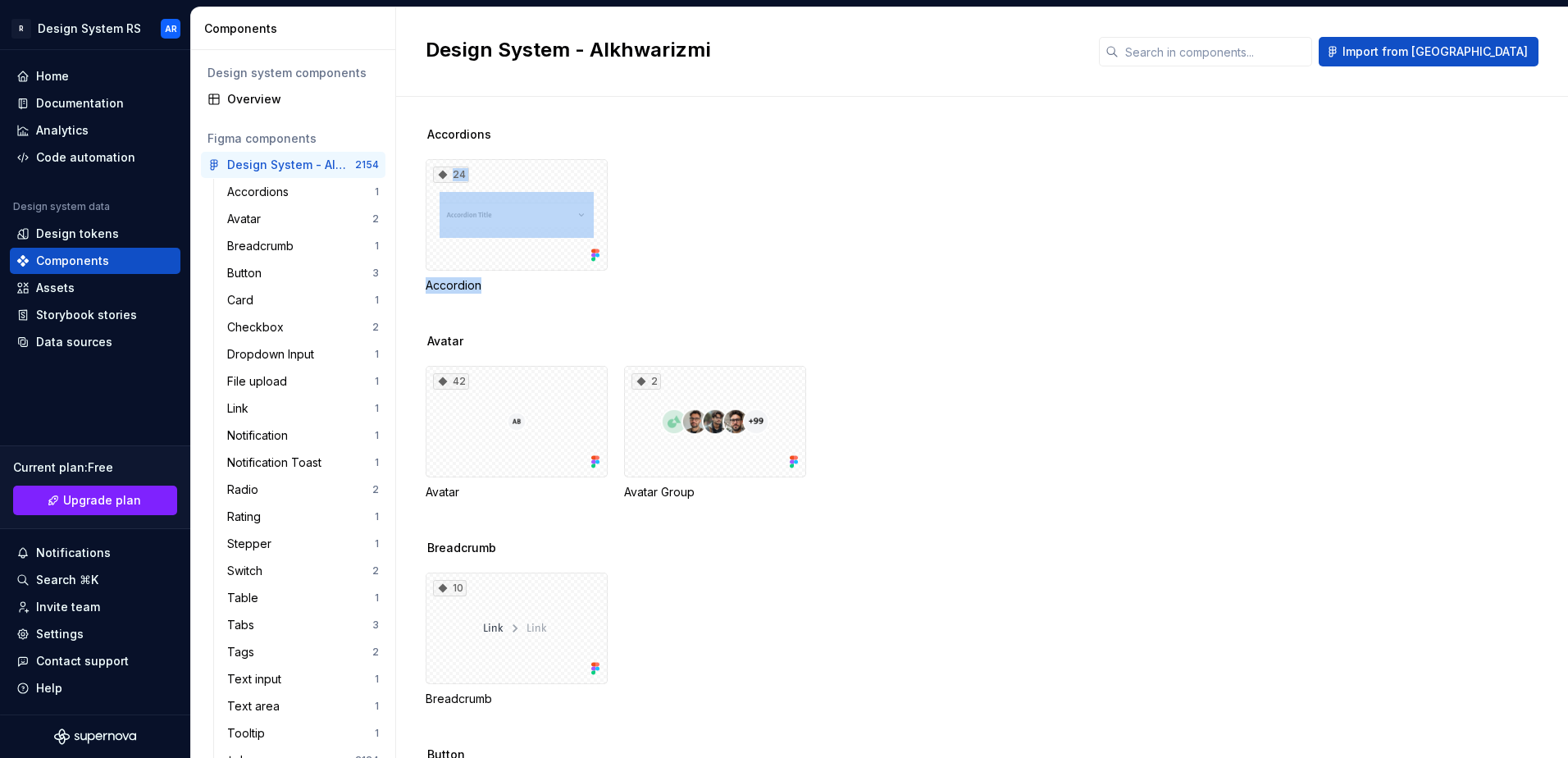
drag, startPoint x: 498, startPoint y: 227, endPoint x: 999, endPoint y: 299, distance: 506.1
click at [999, 299] on div "Accordions 24 Accordion" at bounding box center [996, 230] width 1142 height 206
click at [521, 244] on div "24" at bounding box center [516, 215] width 182 height 112
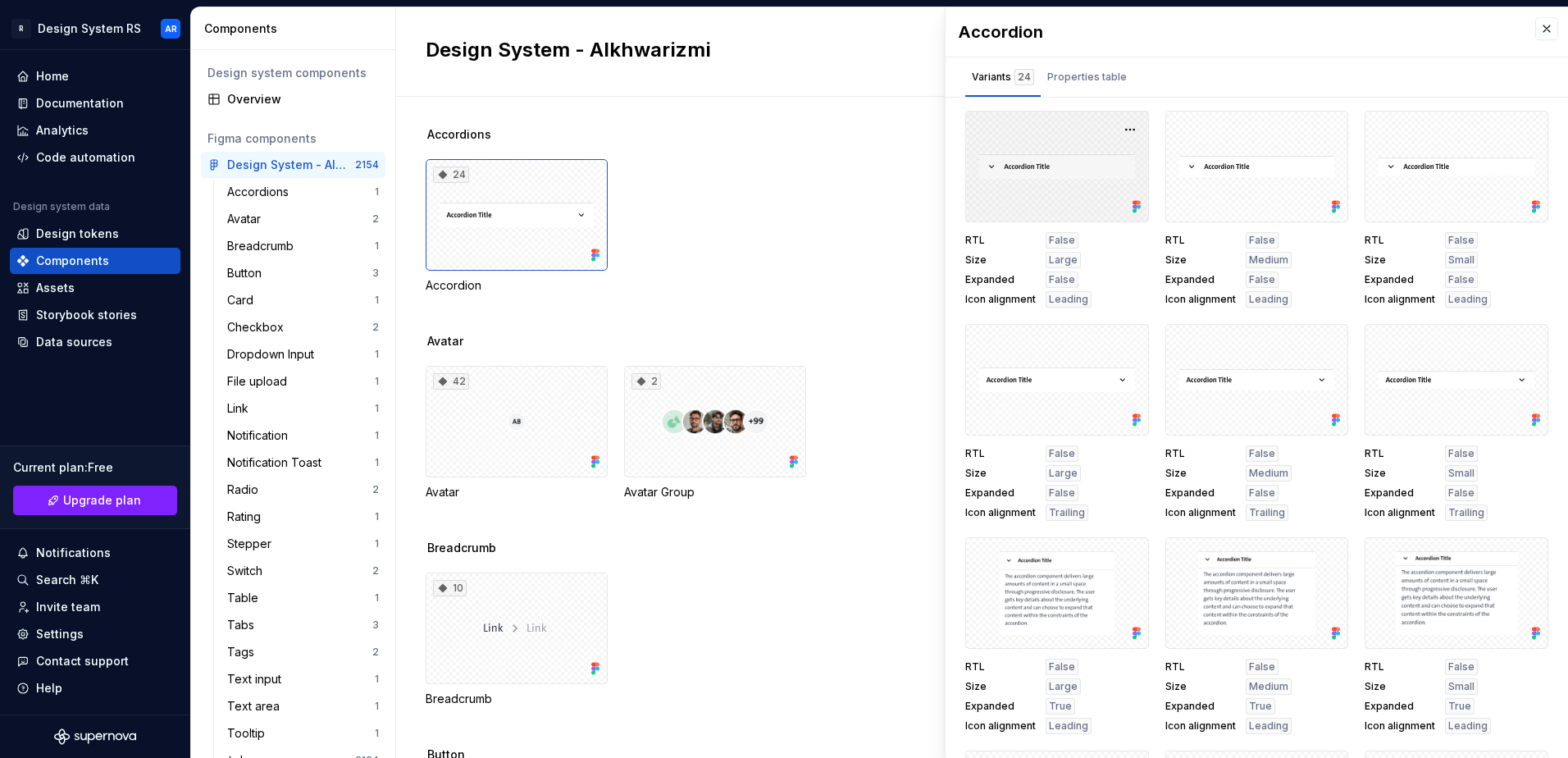
click at [1024, 184] on div at bounding box center [1057, 167] width 183 height 112
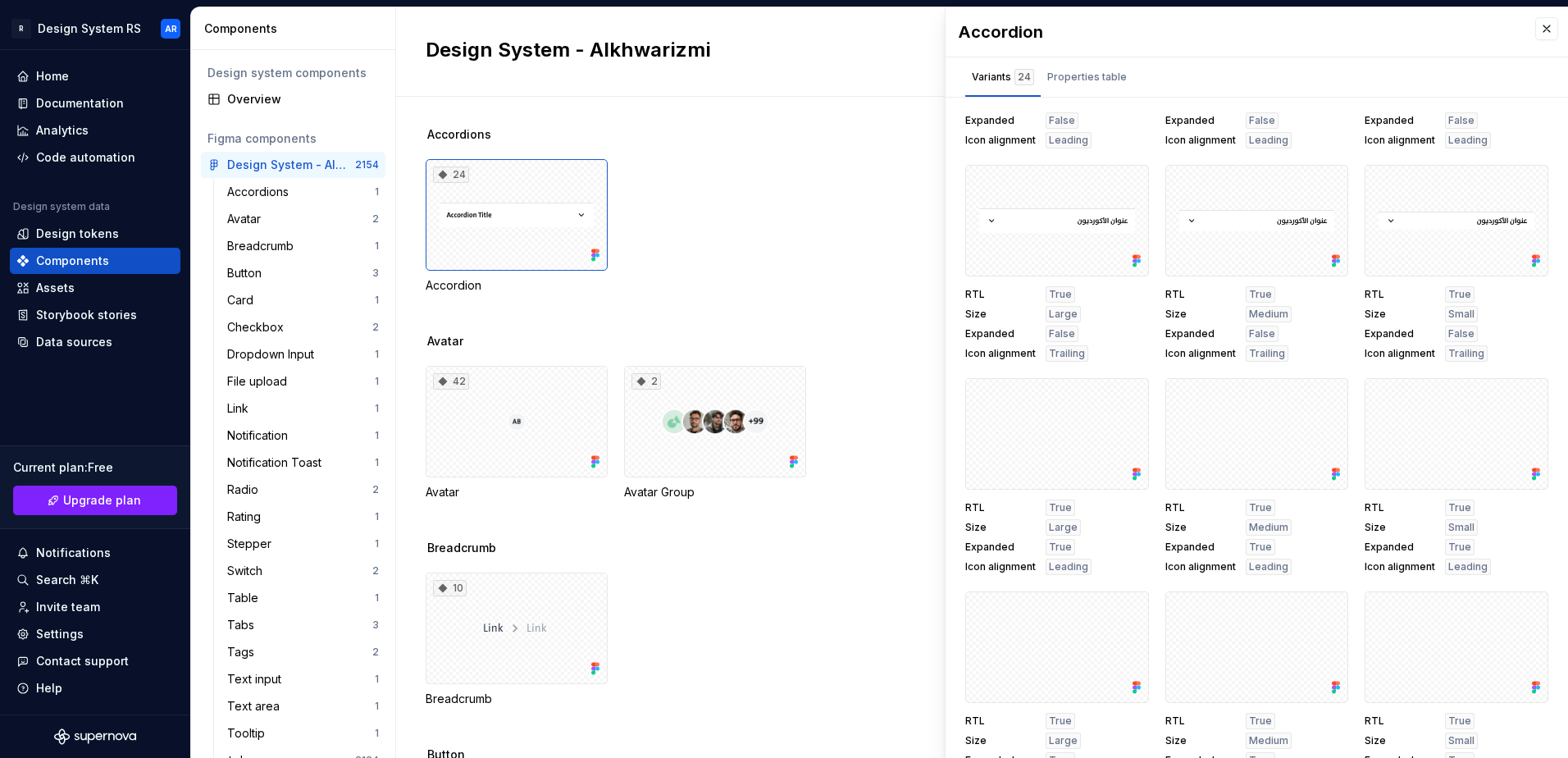
scroll to position [1048, 0]
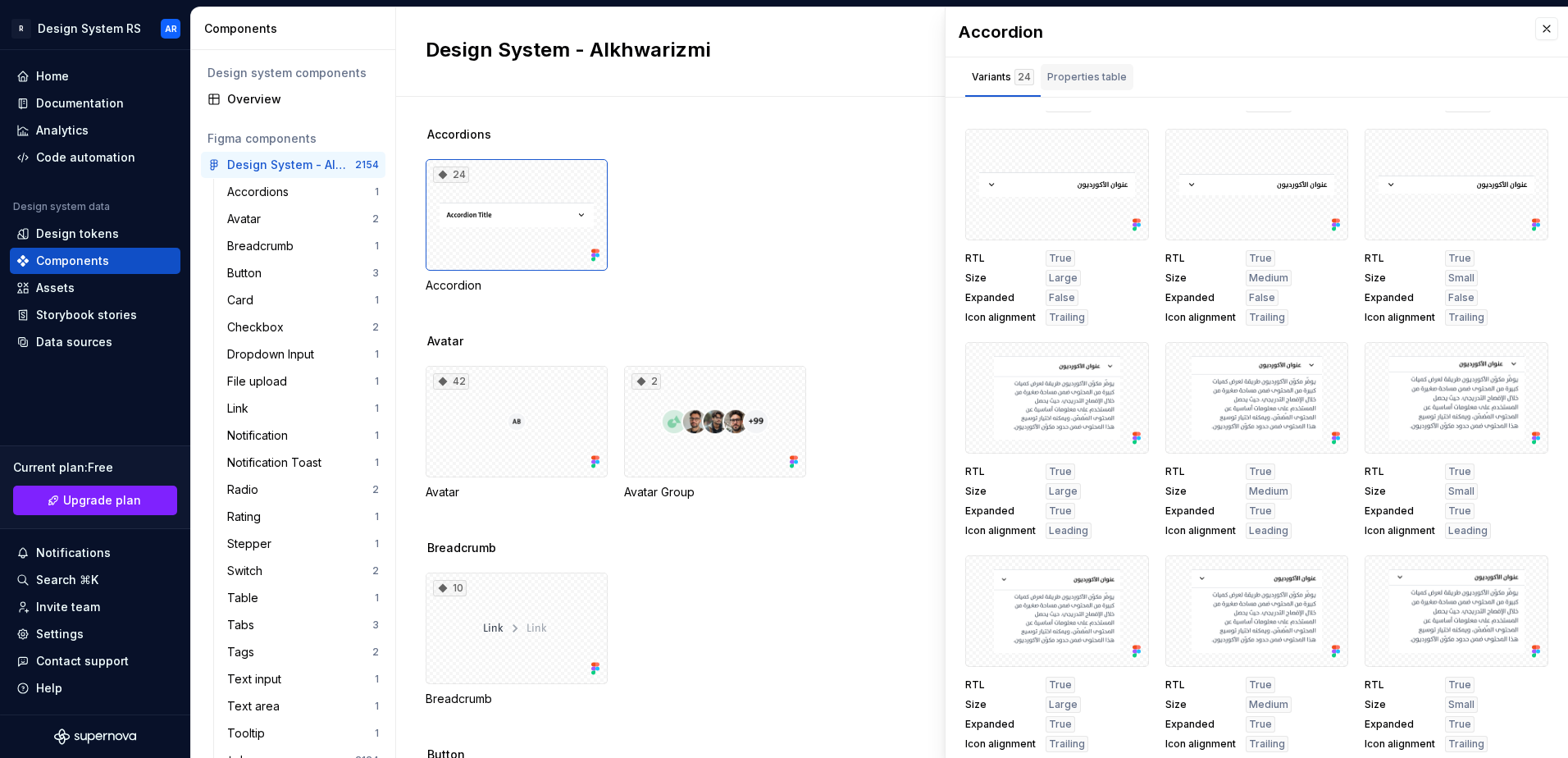
click at [1094, 73] on div "Properties table" at bounding box center [1087, 76] width 79 height 16
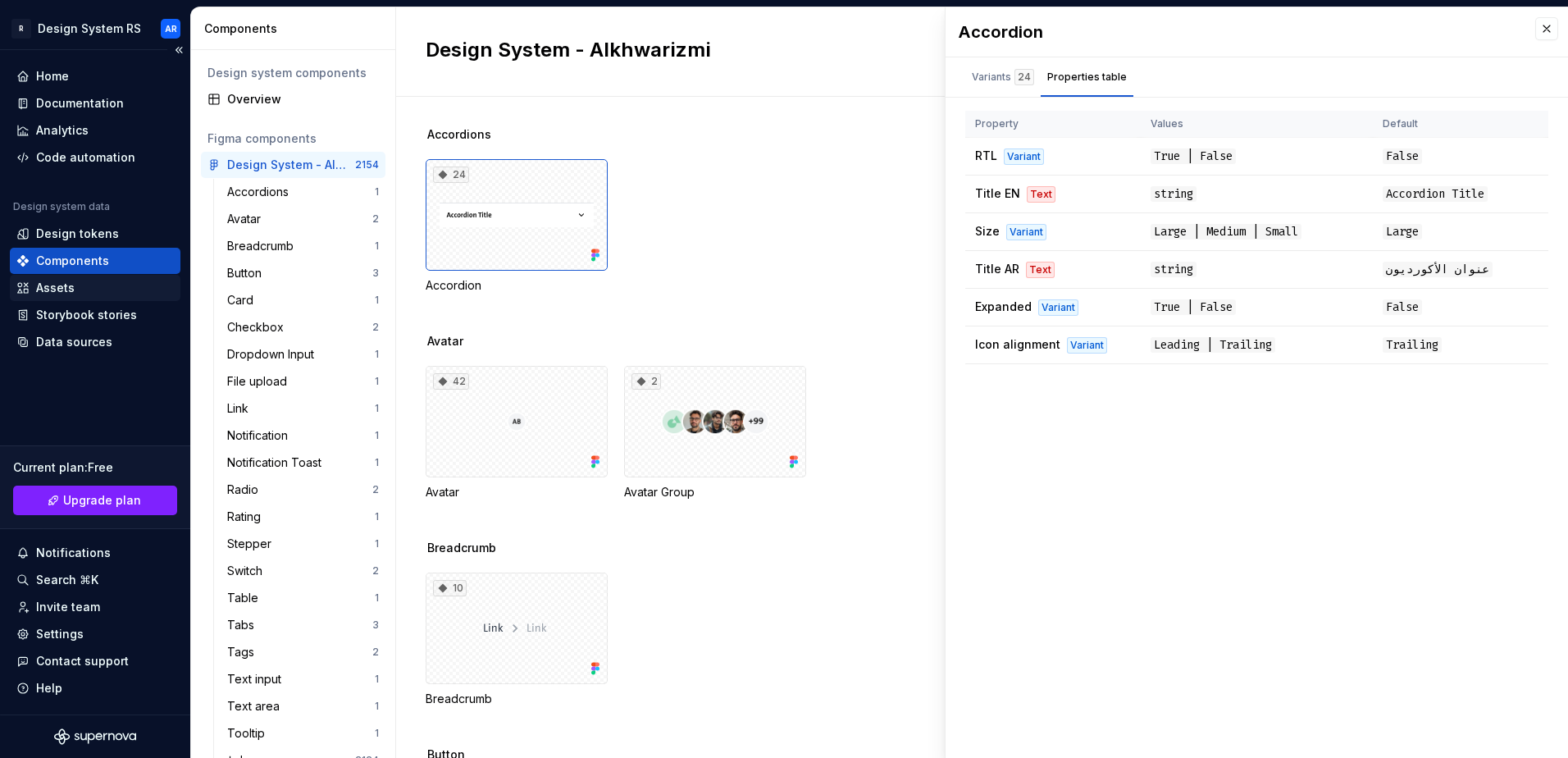
click at [58, 300] on div "Assets" at bounding box center [95, 287] width 171 height 26
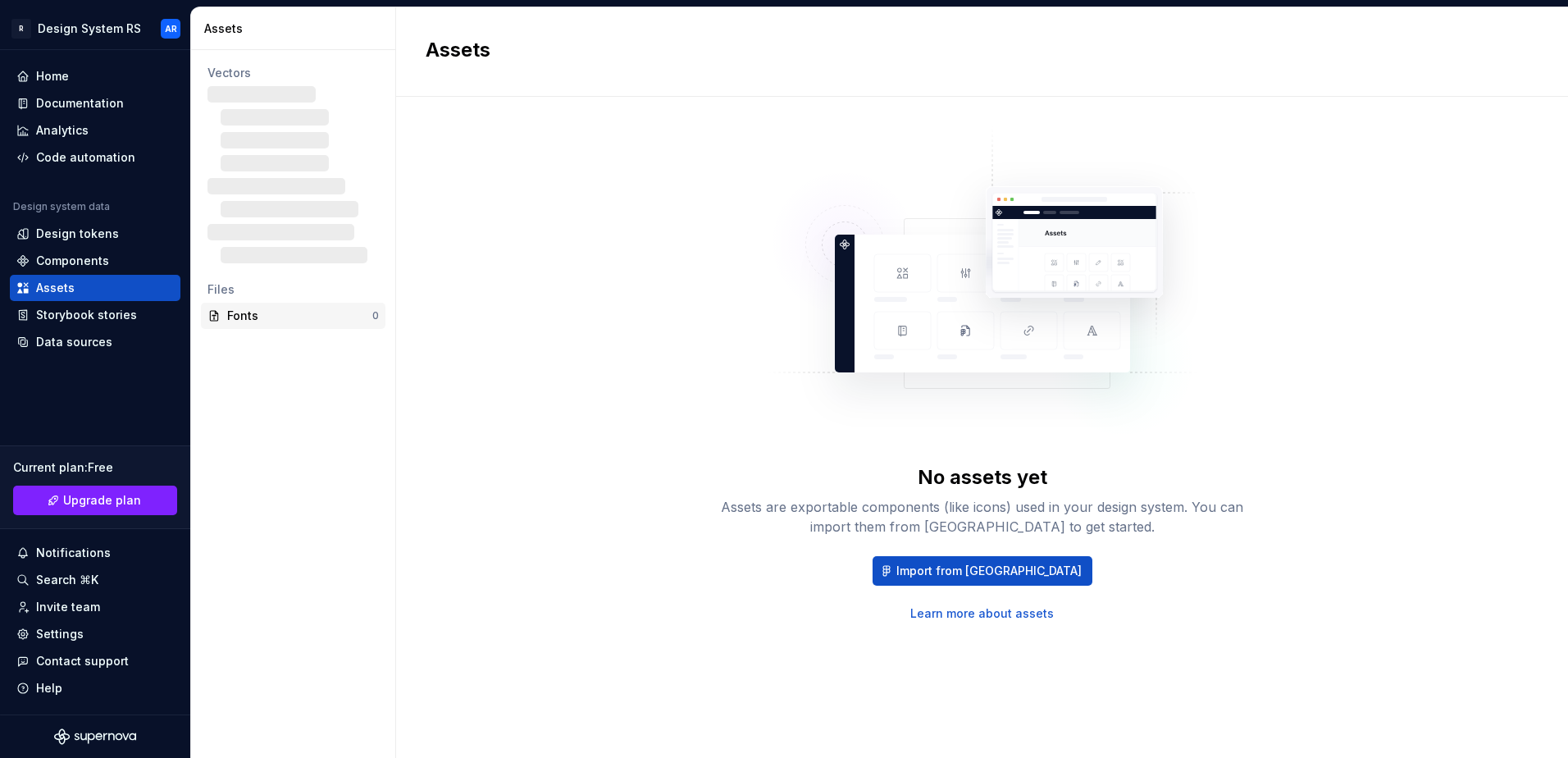
click at [266, 320] on div "Fonts" at bounding box center [300, 315] width 145 height 16
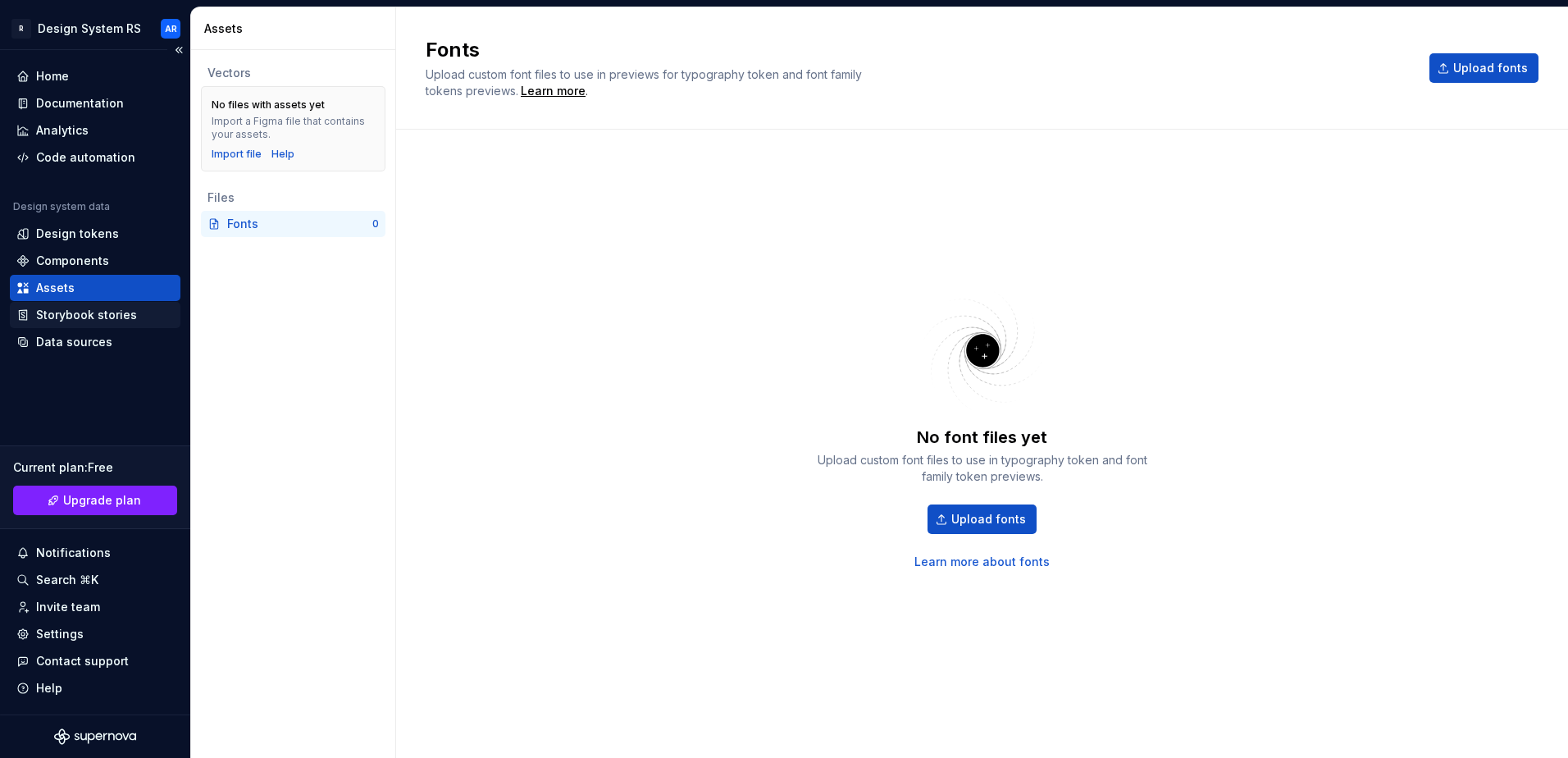
click at [75, 312] on div "Storybook stories" at bounding box center [86, 314] width 101 height 16
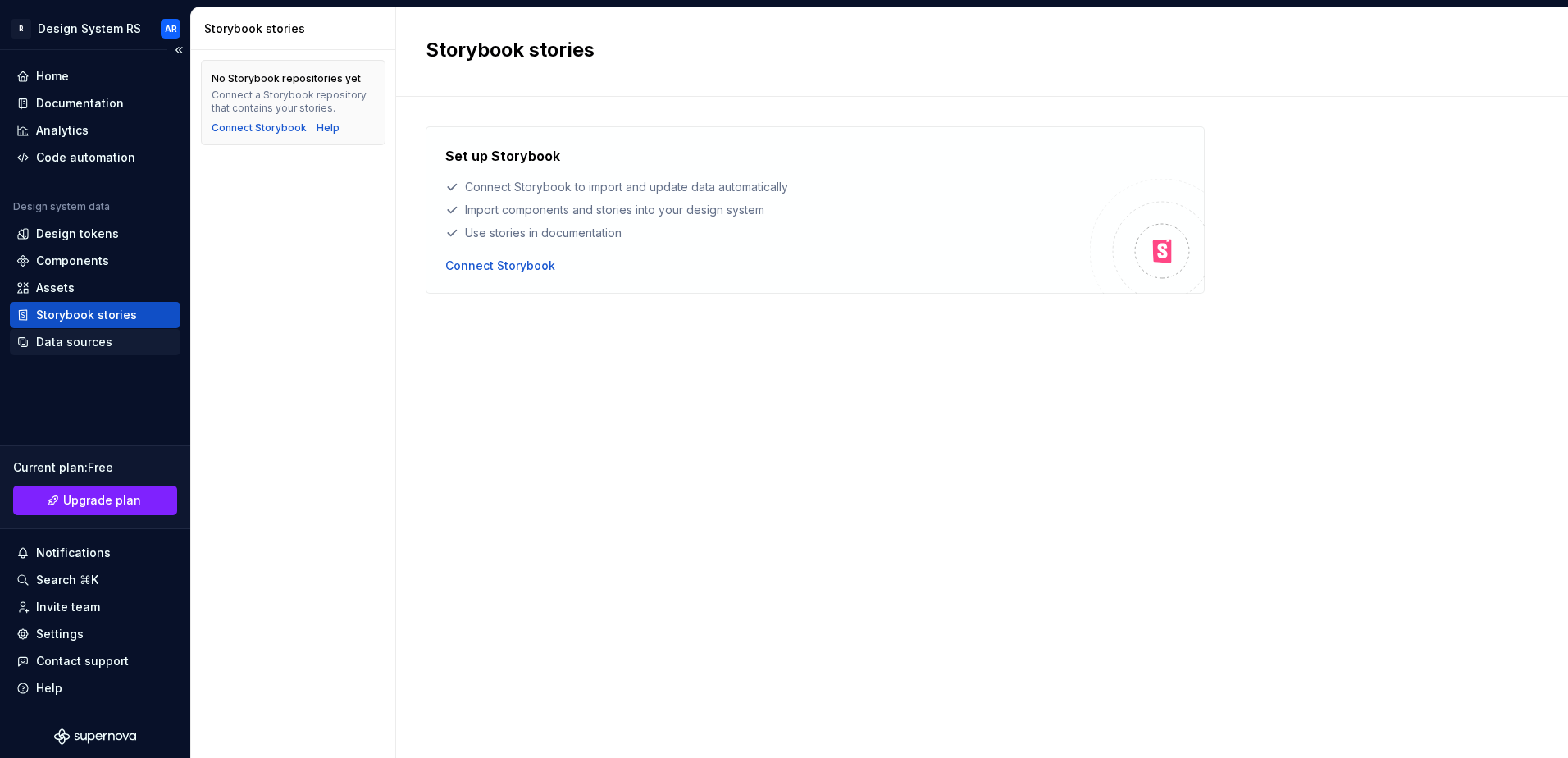
click at [79, 336] on div "Data sources" at bounding box center [73, 341] width 76 height 16
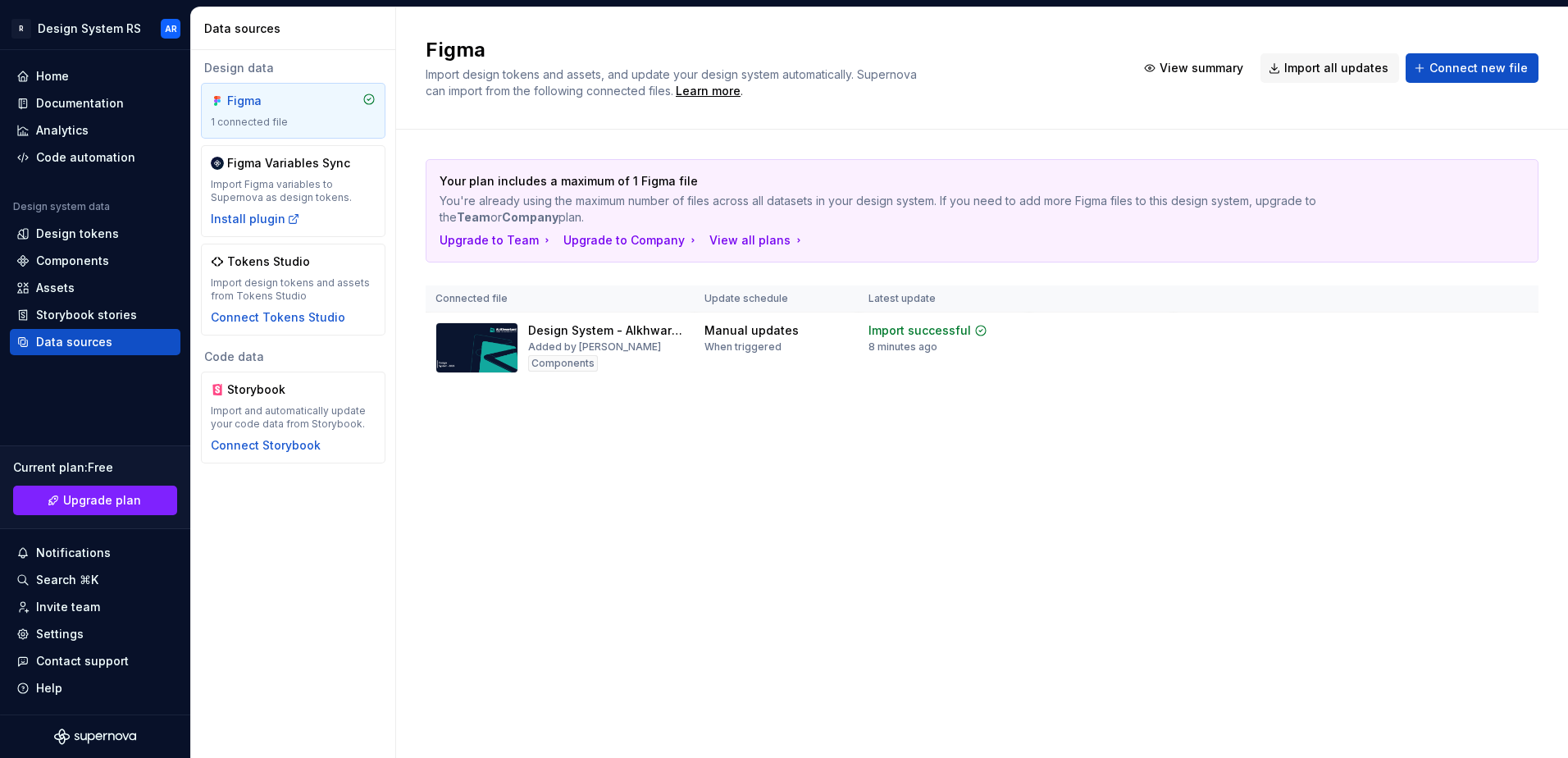
click at [1259, 506] on div "Figma Import design tokens and assets, and update your design system automatica…" at bounding box center [982, 383] width 1172 height 750
click at [1462, 74] on span "Connect new file" at bounding box center [1478, 68] width 98 height 16
click at [1150, 58] on button "View summary" at bounding box center [1195, 68] width 118 height 30
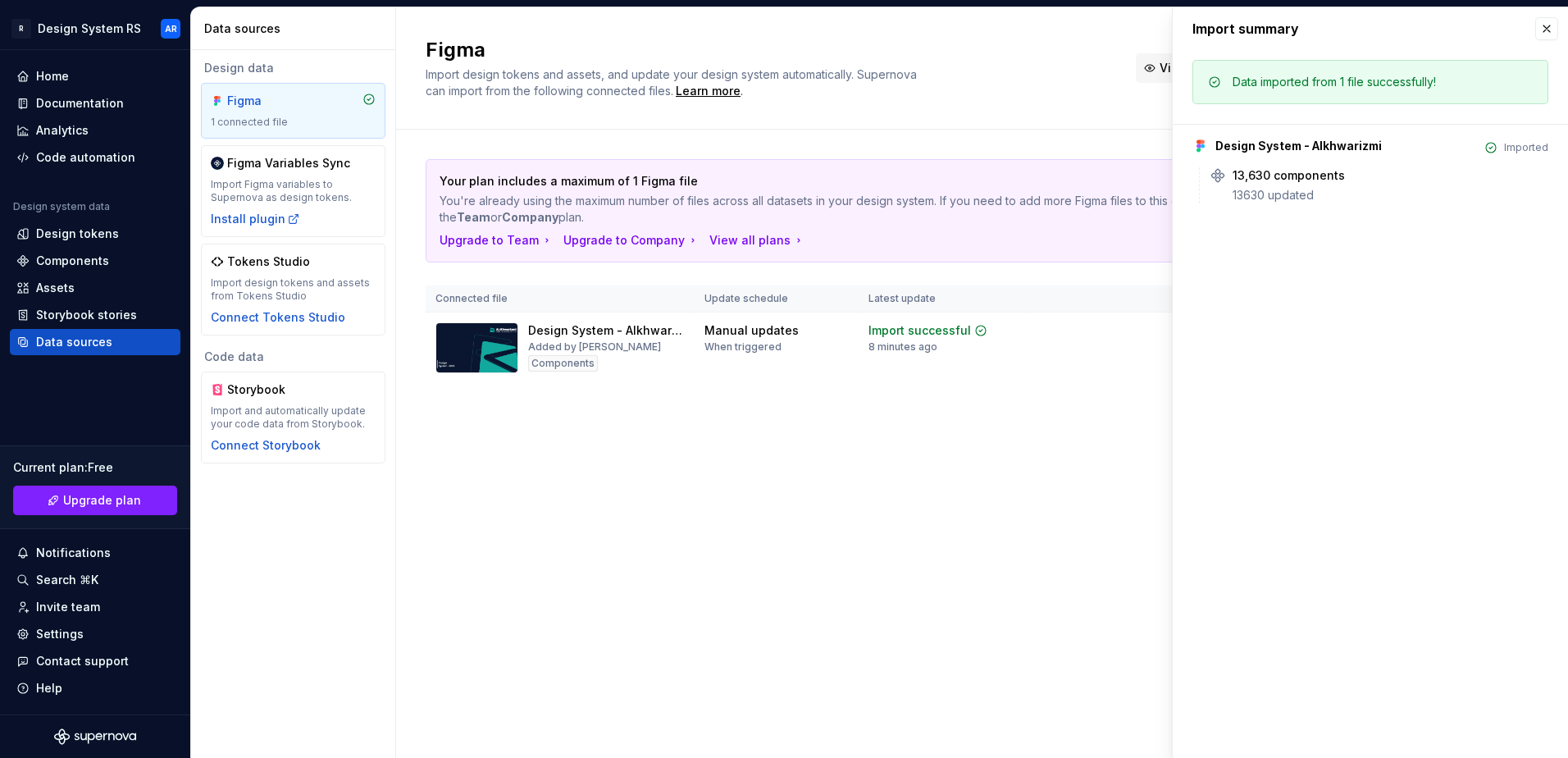
click at [1154, 63] on button "View summary" at bounding box center [1195, 68] width 118 height 30
click at [684, 591] on div "Figma Import design tokens and assets, and update your design system automatica…" at bounding box center [982, 383] width 1172 height 750
click at [629, 422] on div "Your plan includes a maximum of 1 Figma file You're already using the maximum n…" at bounding box center [982, 286] width 1113 height 315
click at [738, 234] on div "View all plans" at bounding box center [756, 240] width 95 height 16
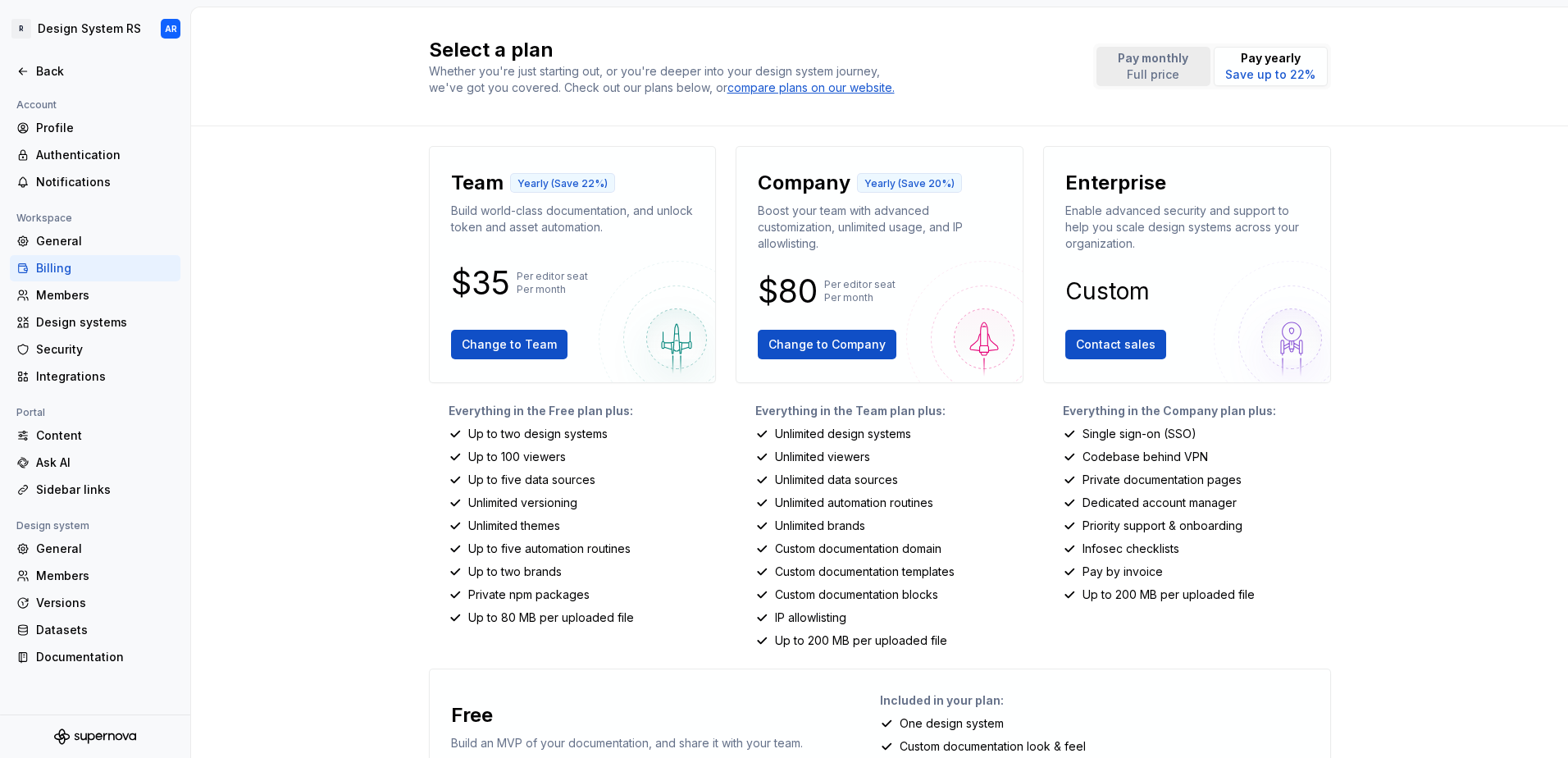
click at [1150, 64] on p "Pay monthly" at bounding box center [1152, 58] width 70 height 16
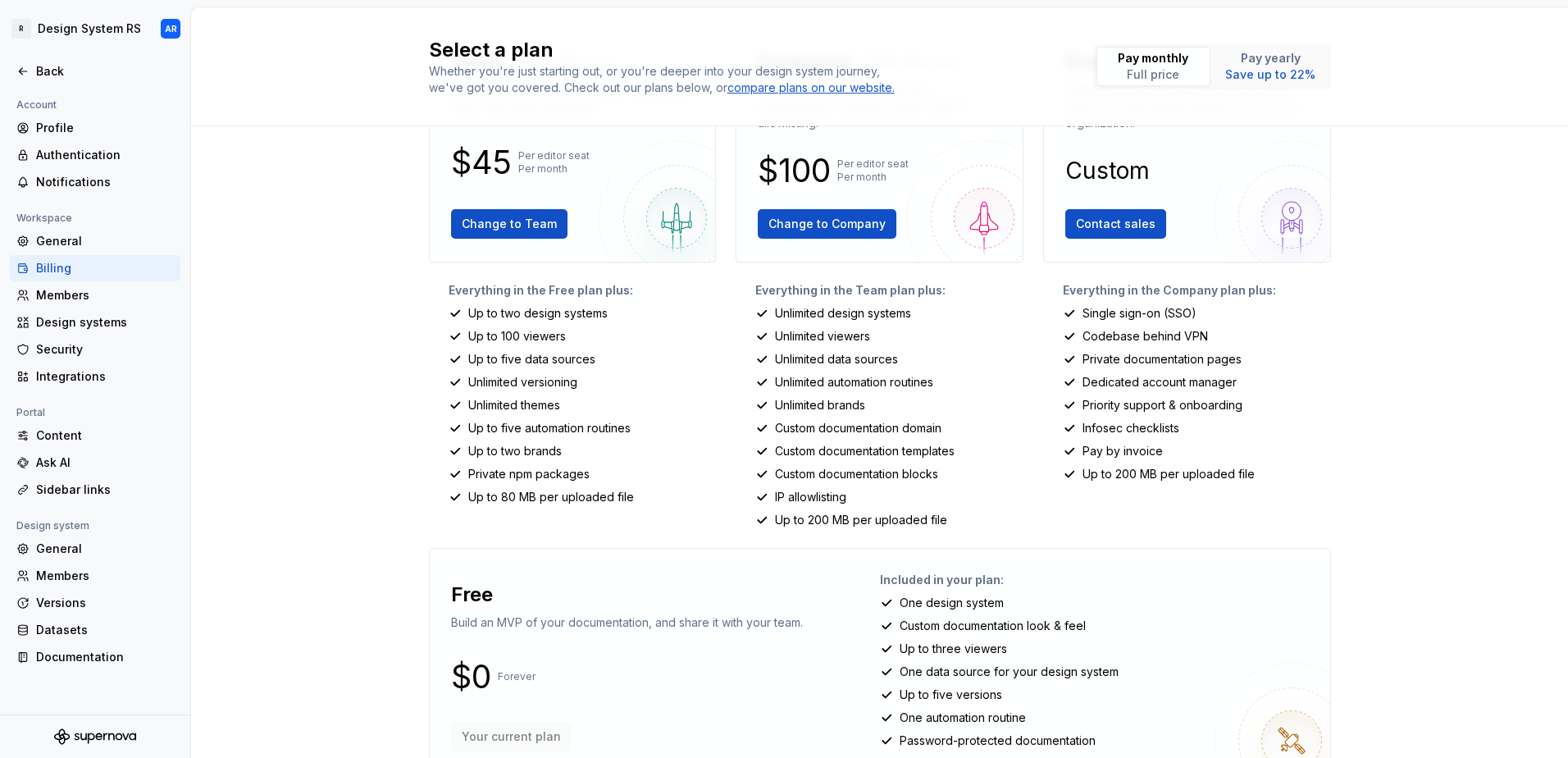
scroll to position [174, 0]
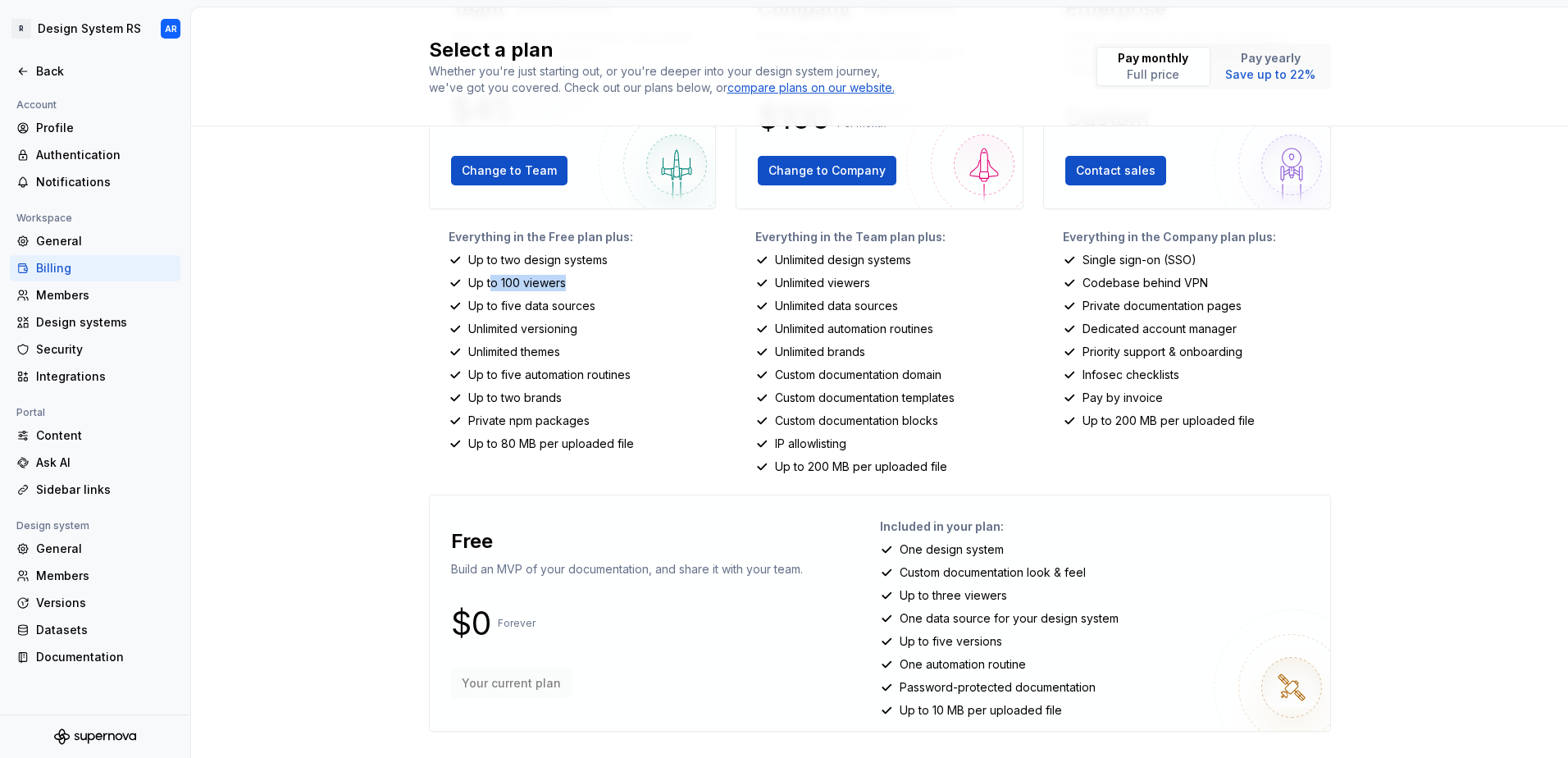
drag, startPoint x: 566, startPoint y: 285, endPoint x: 484, endPoint y: 282, distance: 82.1
click at [484, 282] on div "Up to 100 viewers" at bounding box center [582, 283] width 268 height 16
drag, startPoint x: 484, startPoint y: 282, endPoint x: 551, endPoint y: 311, distance: 73.0
click at [551, 311] on p "Up to five data sources" at bounding box center [532, 306] width 127 height 16
drag, startPoint x: 574, startPoint y: 329, endPoint x: 468, endPoint y: 329, distance: 106.0
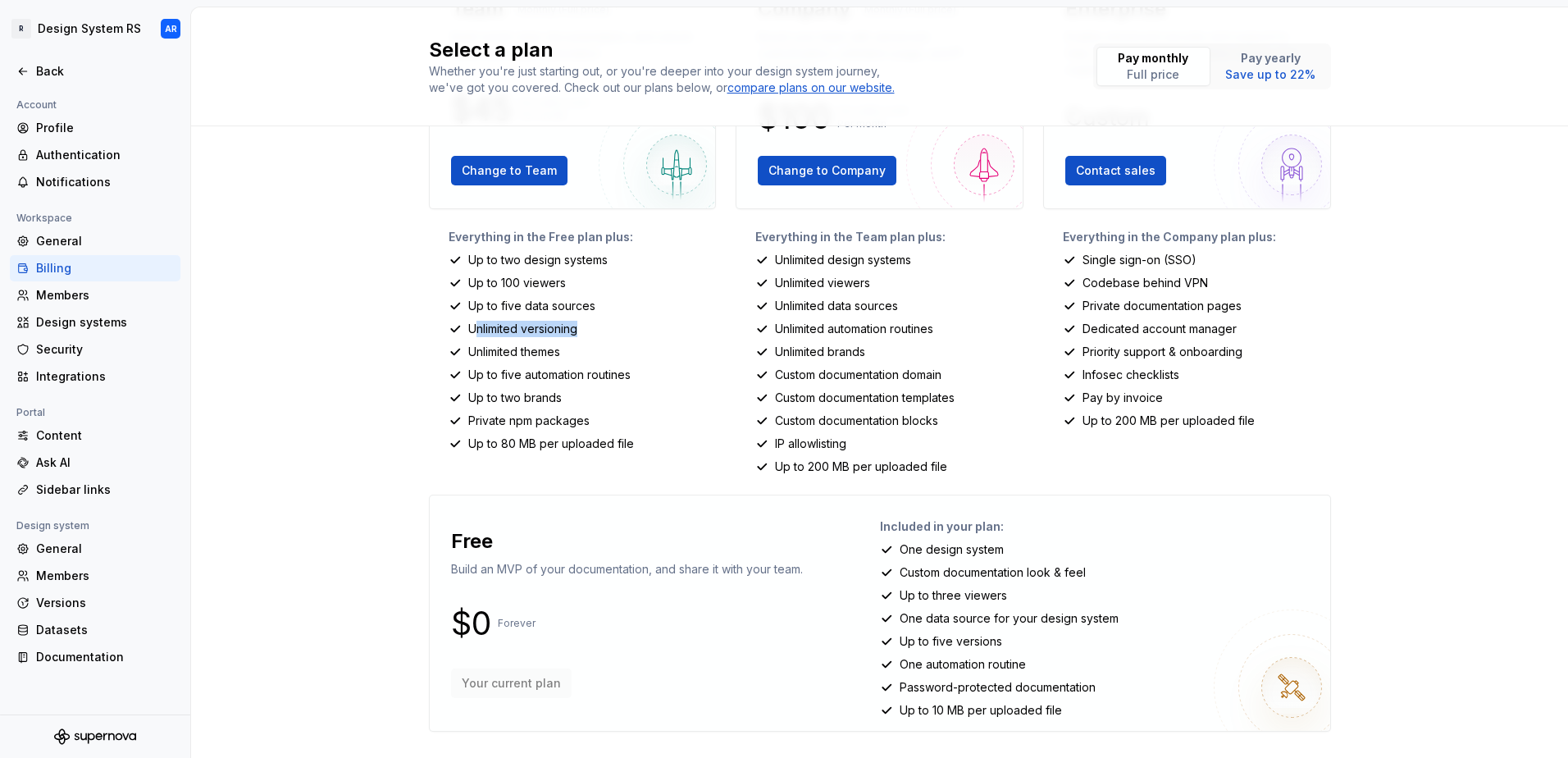
click at [468, 329] on div "Unlimited versioning" at bounding box center [582, 328] width 268 height 16
drag, startPoint x: 468, startPoint y: 329, endPoint x: 519, endPoint y: 361, distance: 60.2
click at [519, 361] on div "Everything in the Free plan plus: Up to two design systems Up to 100 viewers Up…" at bounding box center [573, 351] width 287 height 246
click at [58, 542] on div "General" at bounding box center [104, 548] width 138 height 16
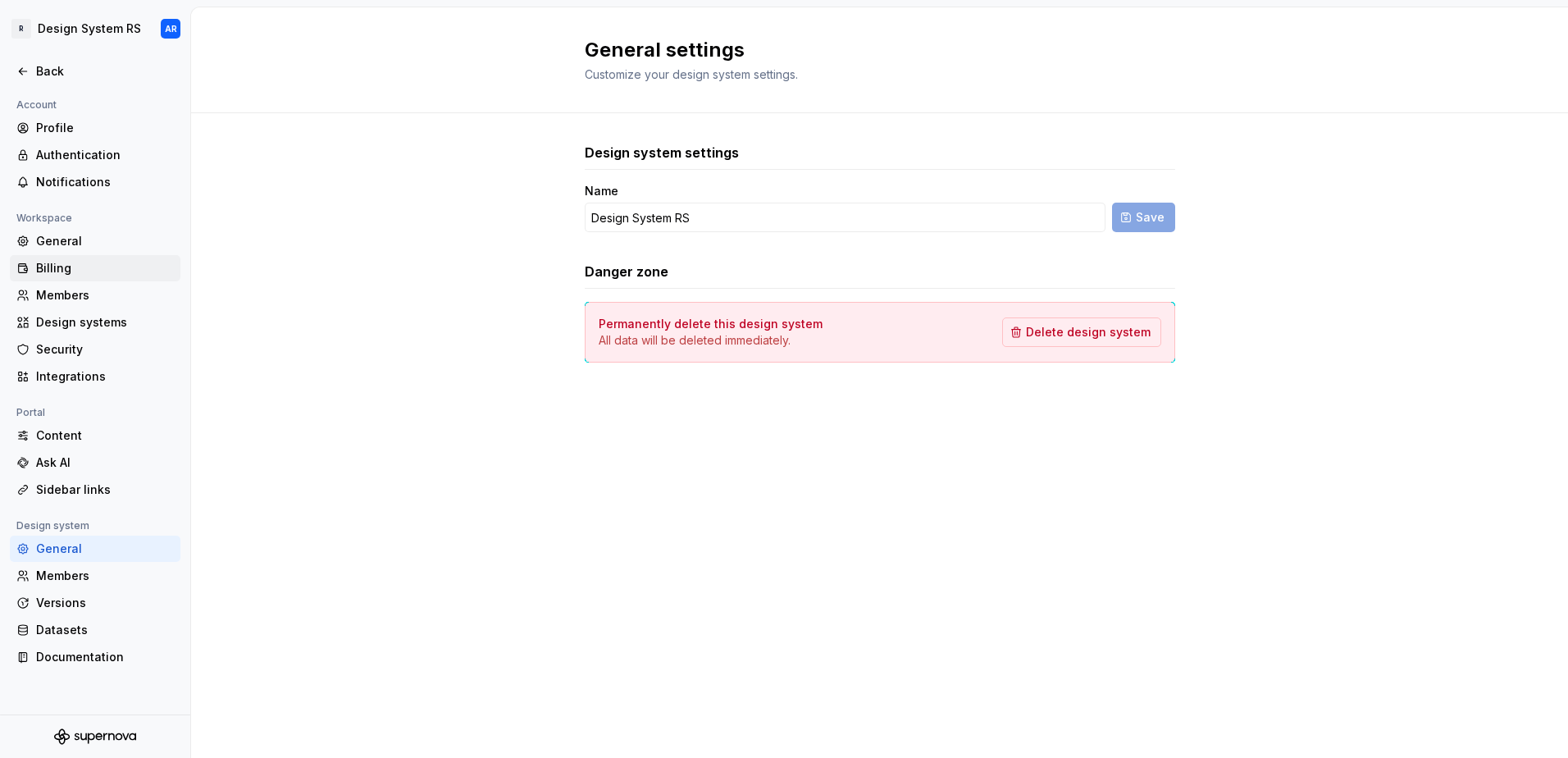
click at [48, 261] on div "Billing" at bounding box center [104, 268] width 138 height 16
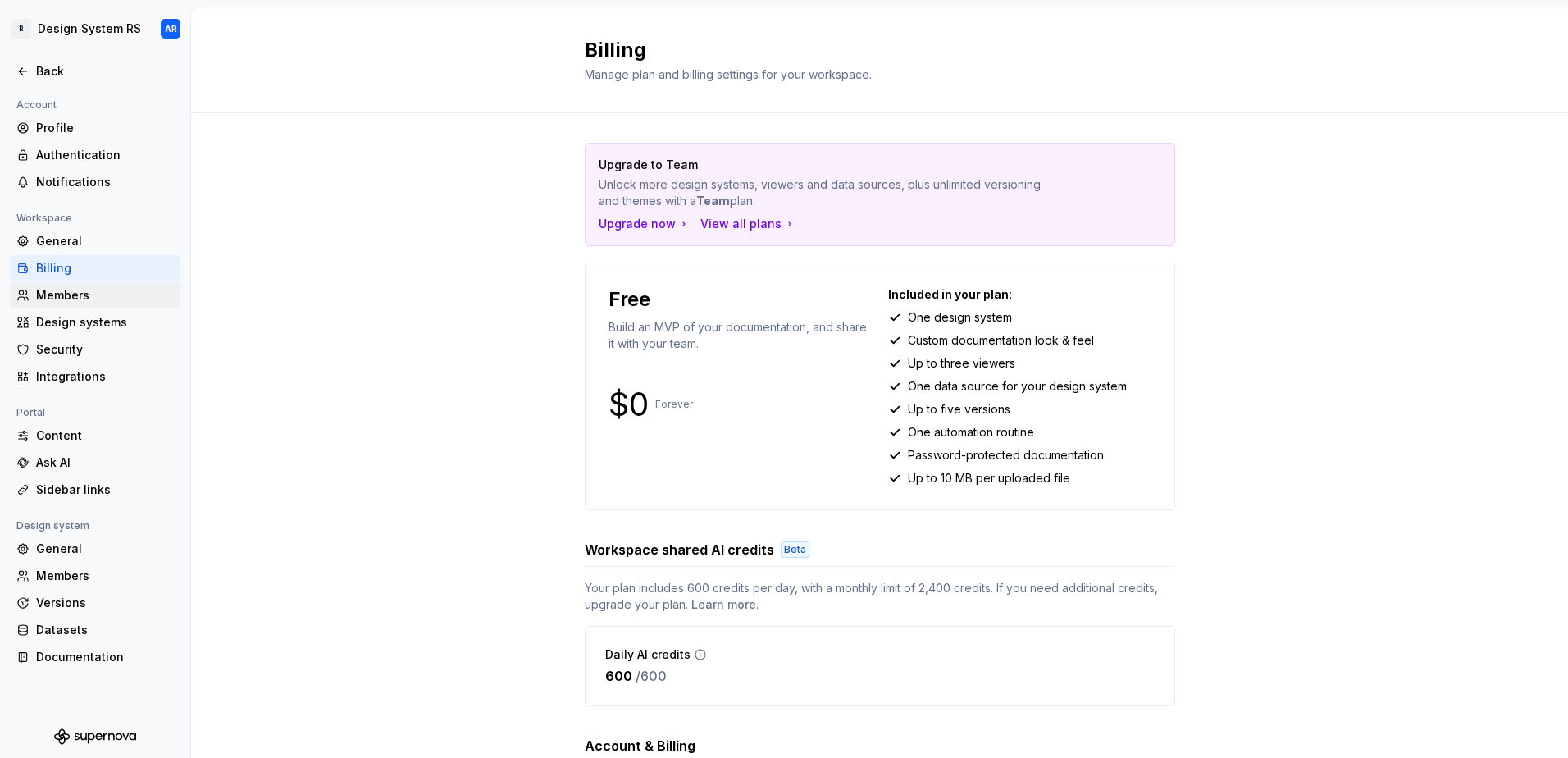
click at [77, 284] on div "Members" at bounding box center [95, 294] width 171 height 26
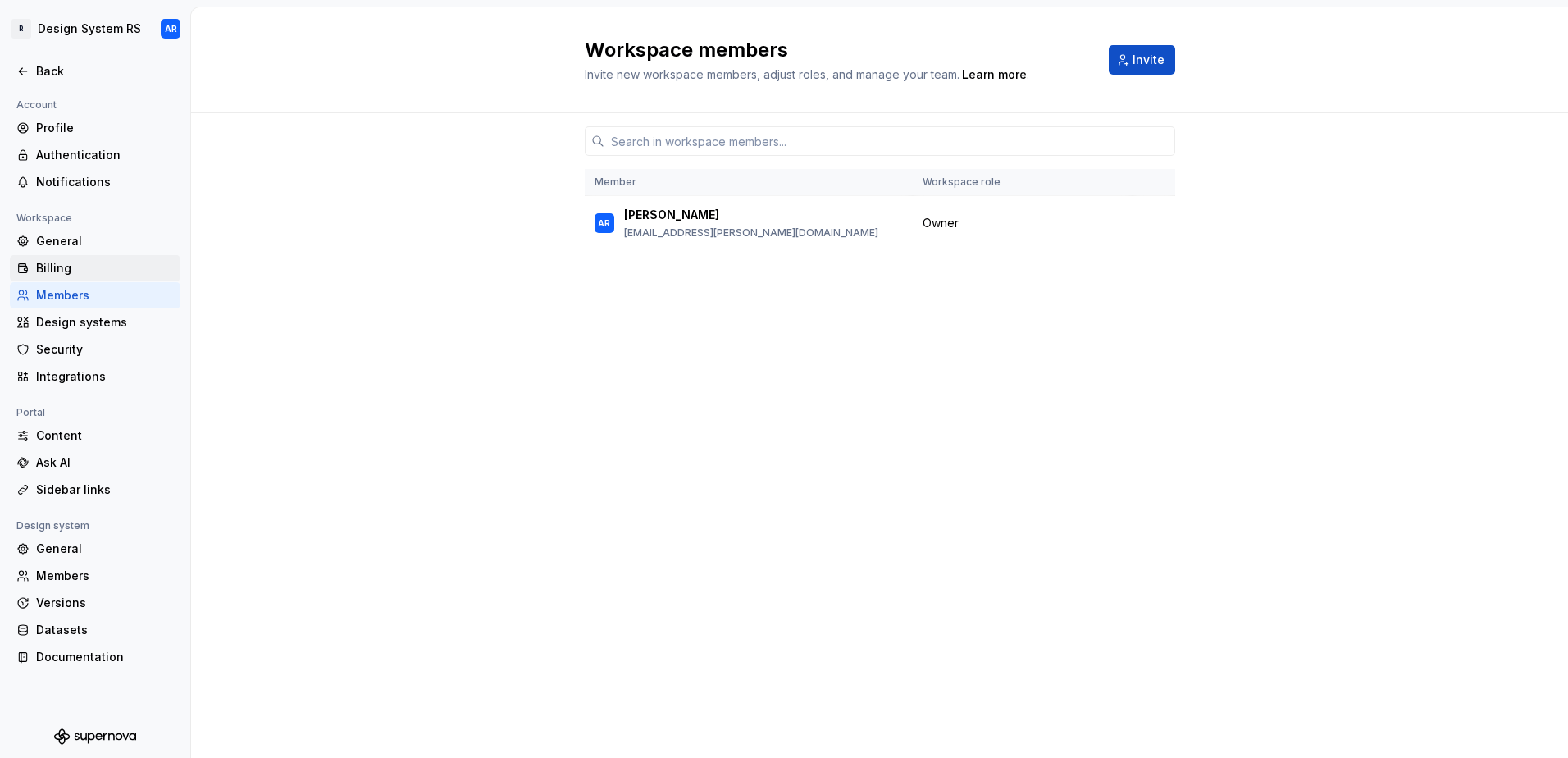
click at [69, 260] on div "Billing" at bounding box center [104, 268] width 138 height 16
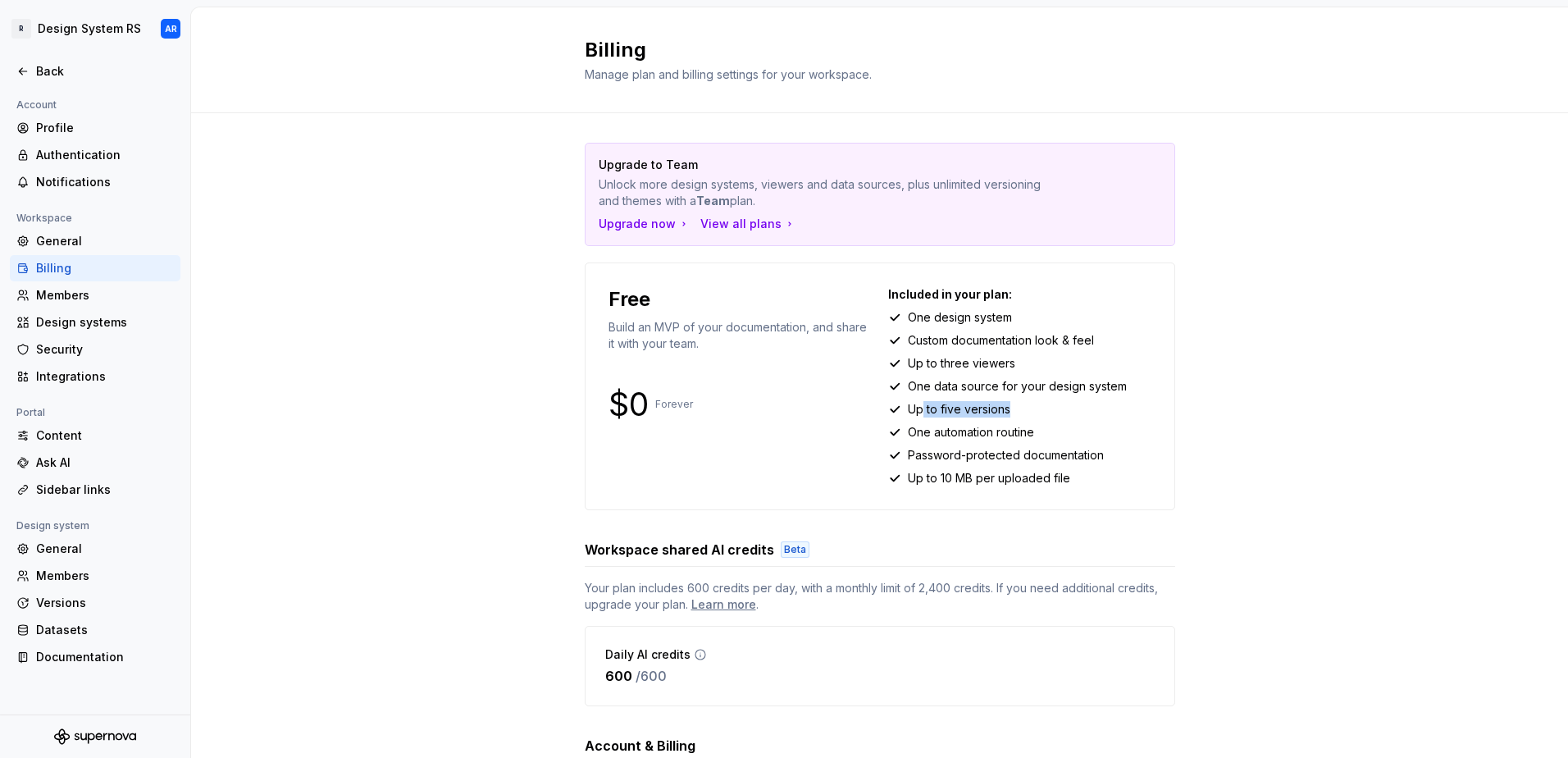
drag, startPoint x: 978, startPoint y: 406, endPoint x: 1057, endPoint y: 408, distance: 79.0
click at [1057, 408] on div "Up to five versions" at bounding box center [1019, 409] width 263 height 16
drag, startPoint x: 927, startPoint y: 429, endPoint x: 1093, endPoint y: 433, distance: 166.0
click at [1093, 433] on div "One automation routine" at bounding box center [1019, 432] width 263 height 16
drag, startPoint x: 898, startPoint y: 450, endPoint x: 1154, endPoint y: 462, distance: 256.3
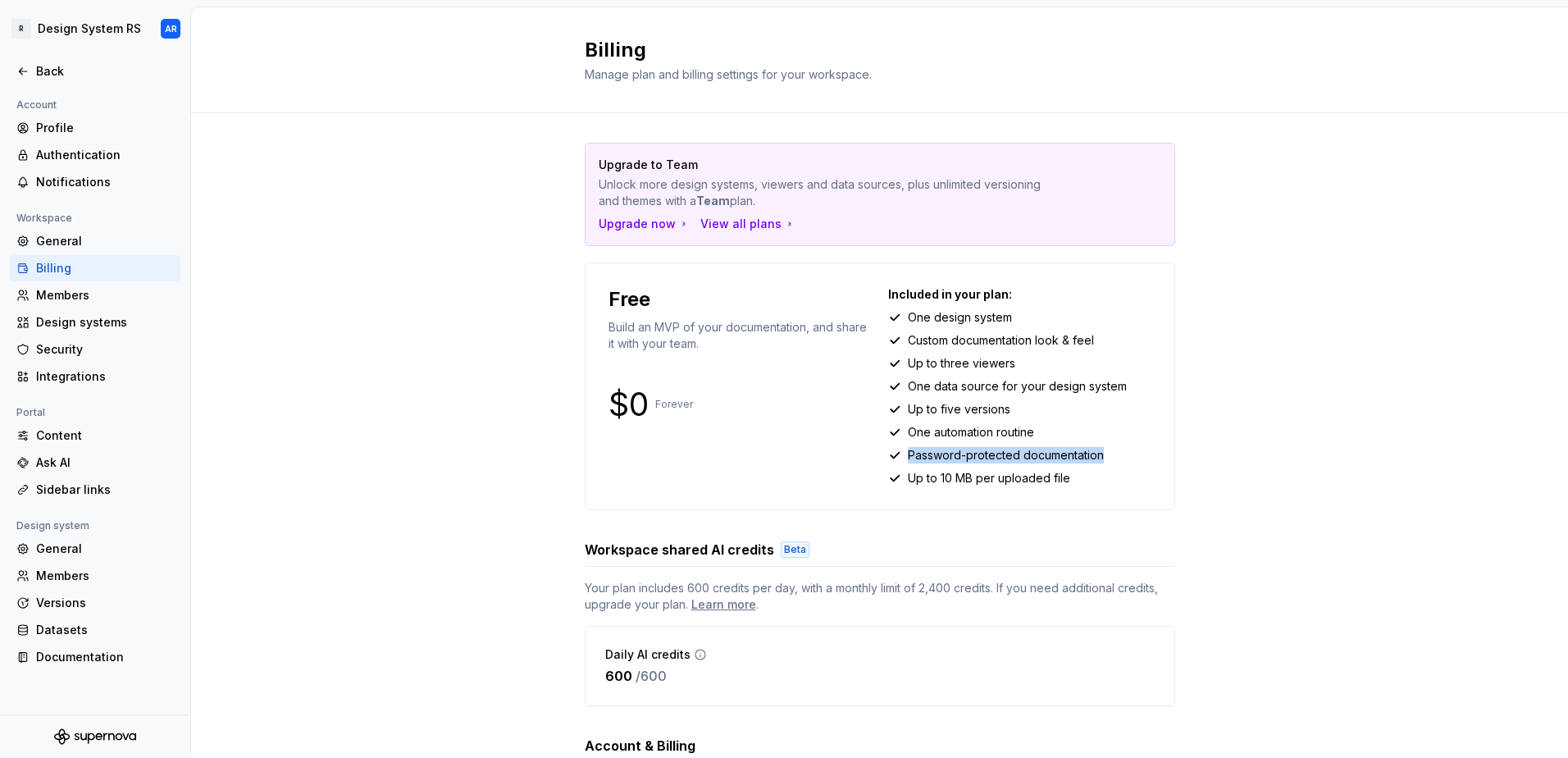
click at [1154, 462] on div "Free Build an MVP of your documentation, and share it with your team. $0 Foreve…" at bounding box center [879, 386] width 590 height 248
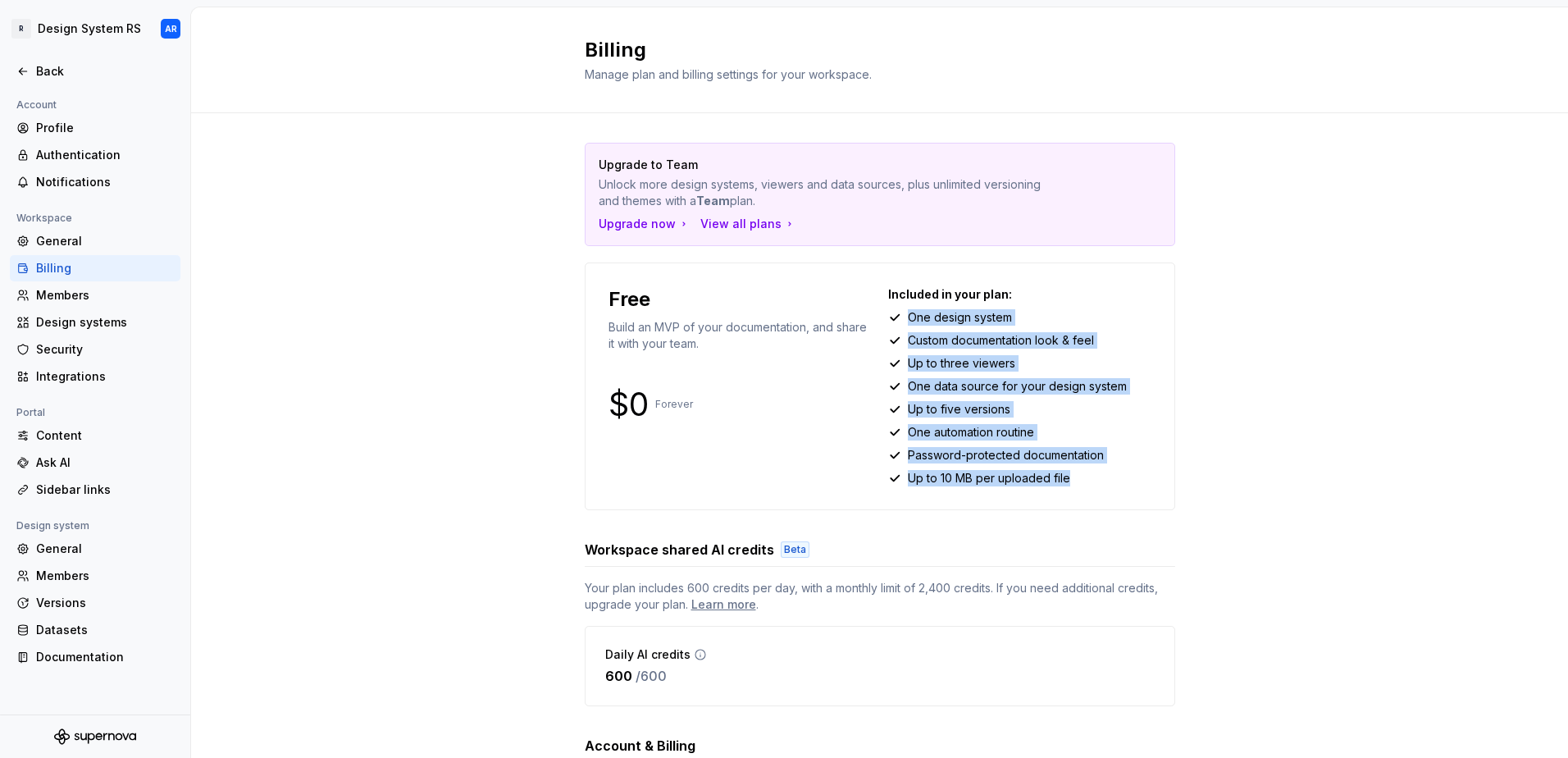
drag, startPoint x: 1076, startPoint y: 480, endPoint x: 878, endPoint y: 324, distance: 252.1
click at [878, 324] on div "Free Build an MVP of your documentation, and share it with your team. $0 Foreve…" at bounding box center [879, 386] width 543 height 200
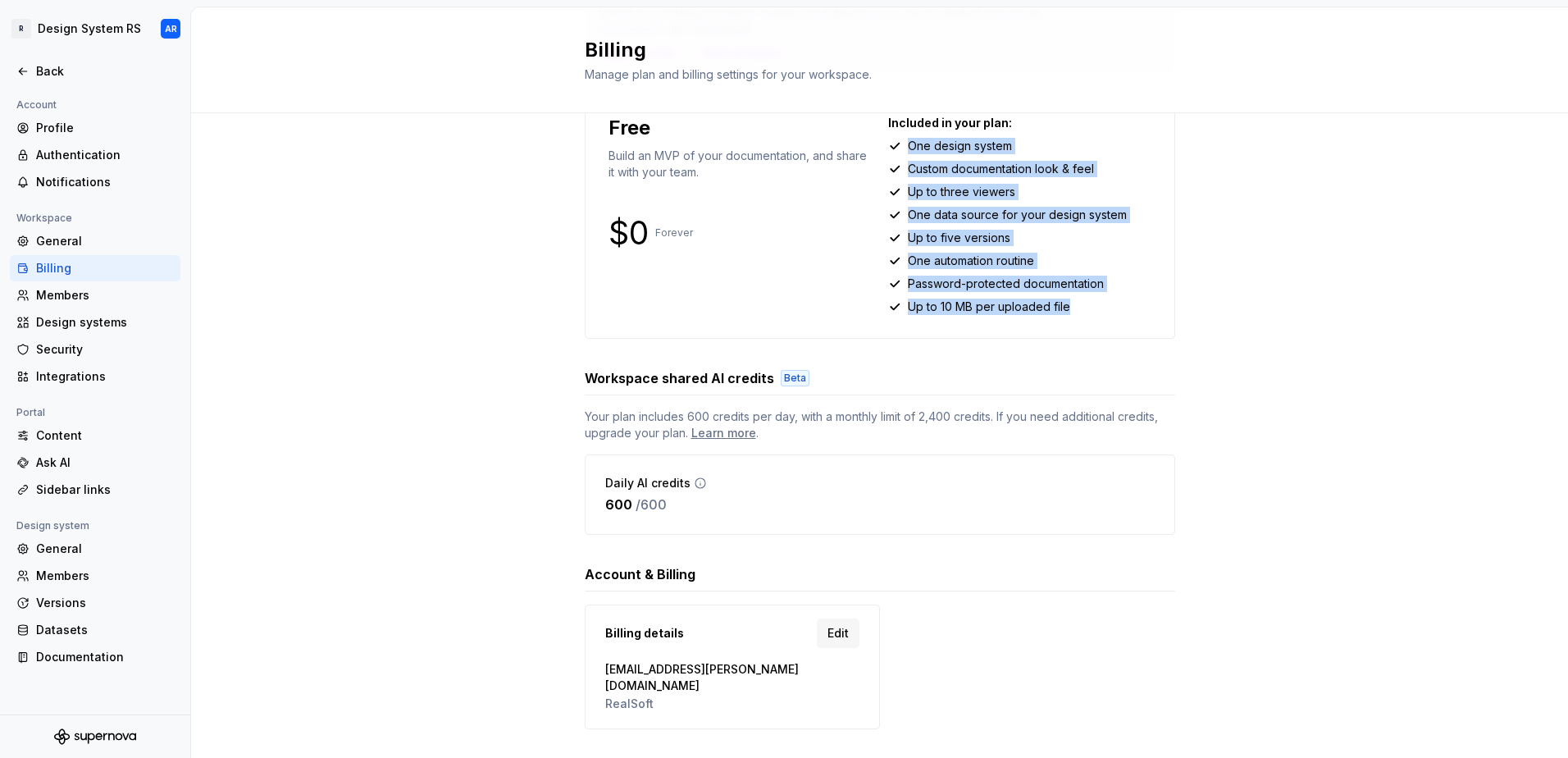
scroll to position [189, 0]
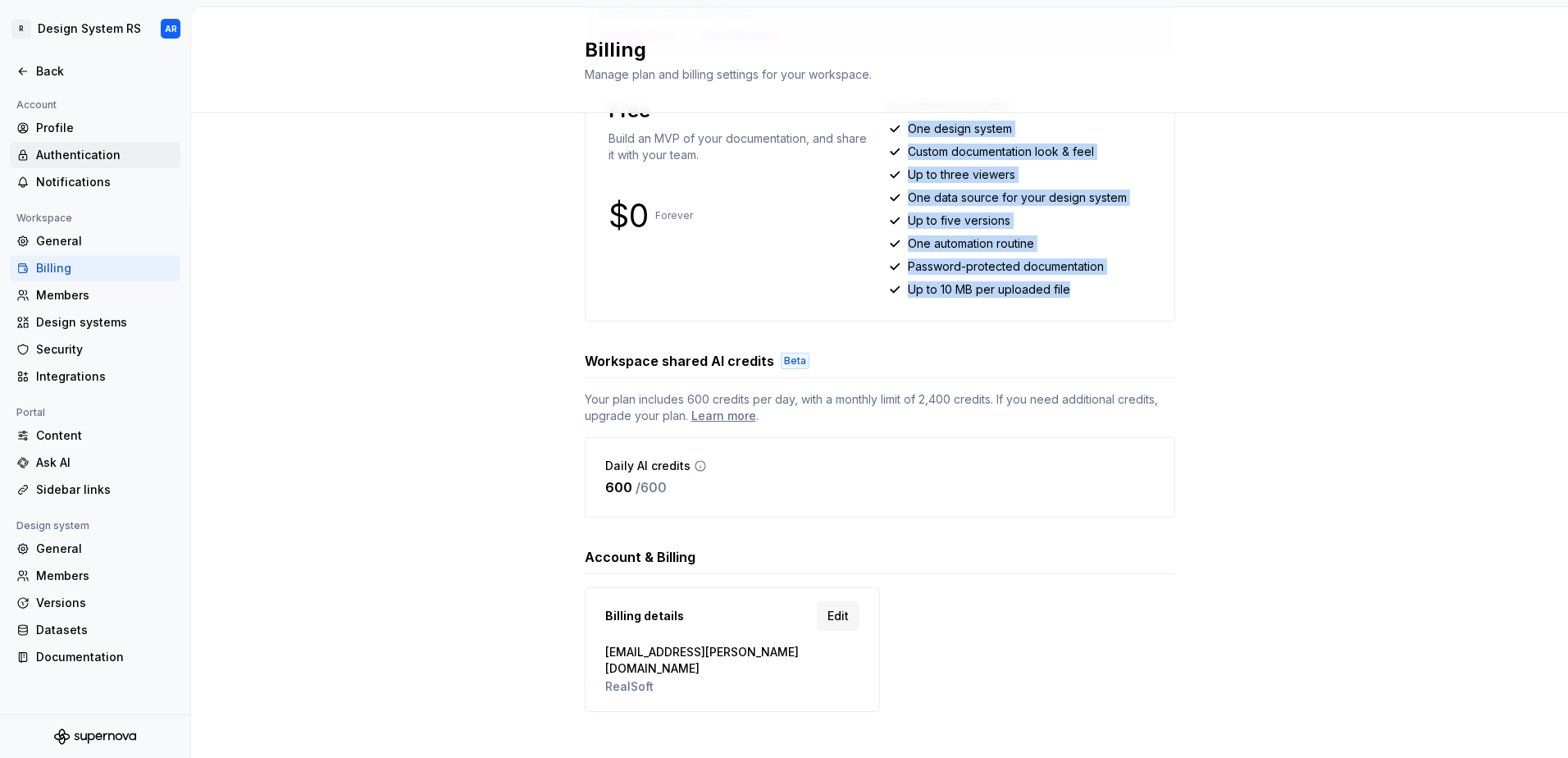
click at [78, 152] on div "Authentication" at bounding box center [104, 154] width 138 height 16
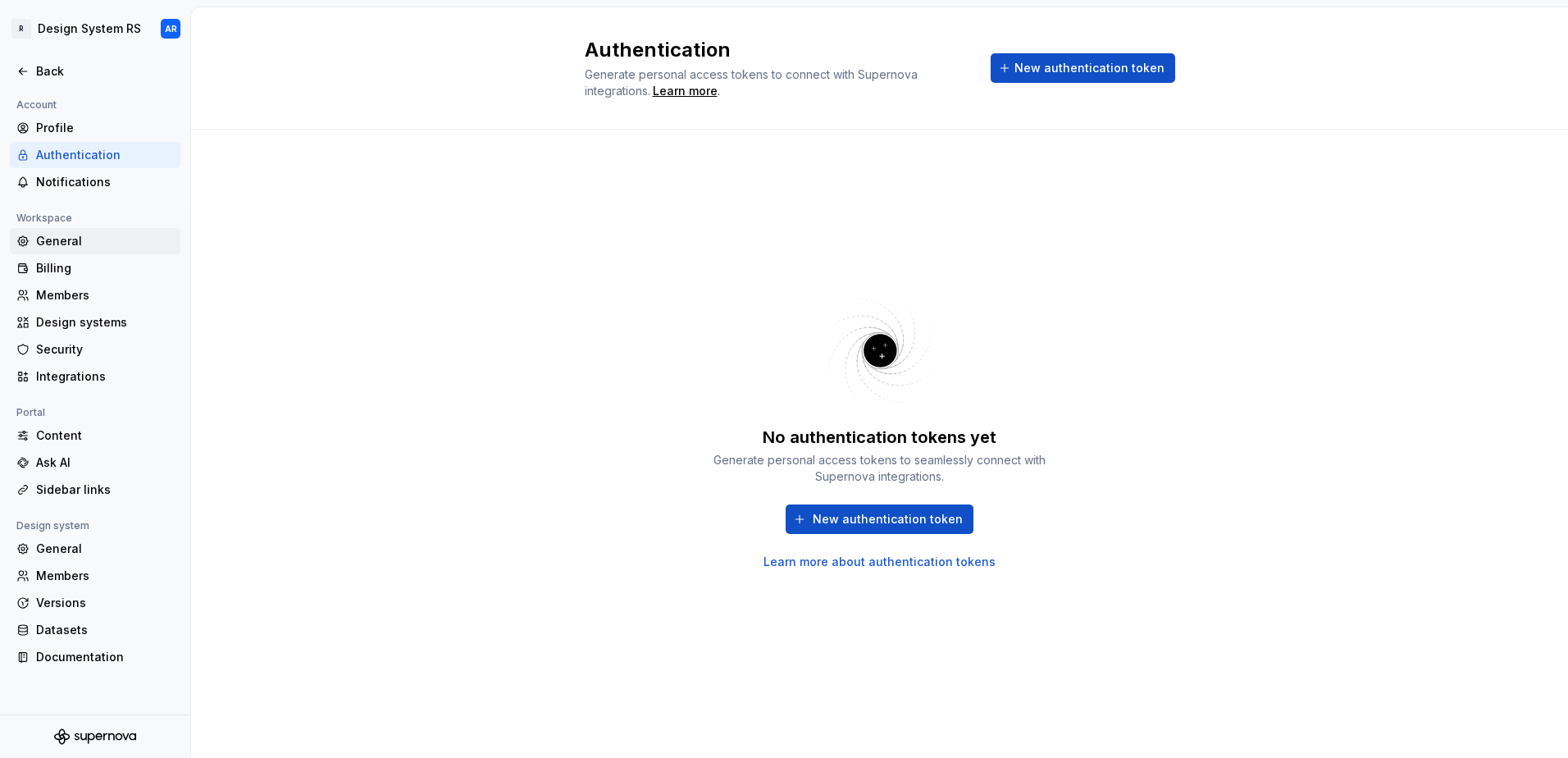
click at [122, 236] on div "General" at bounding box center [104, 240] width 138 height 16
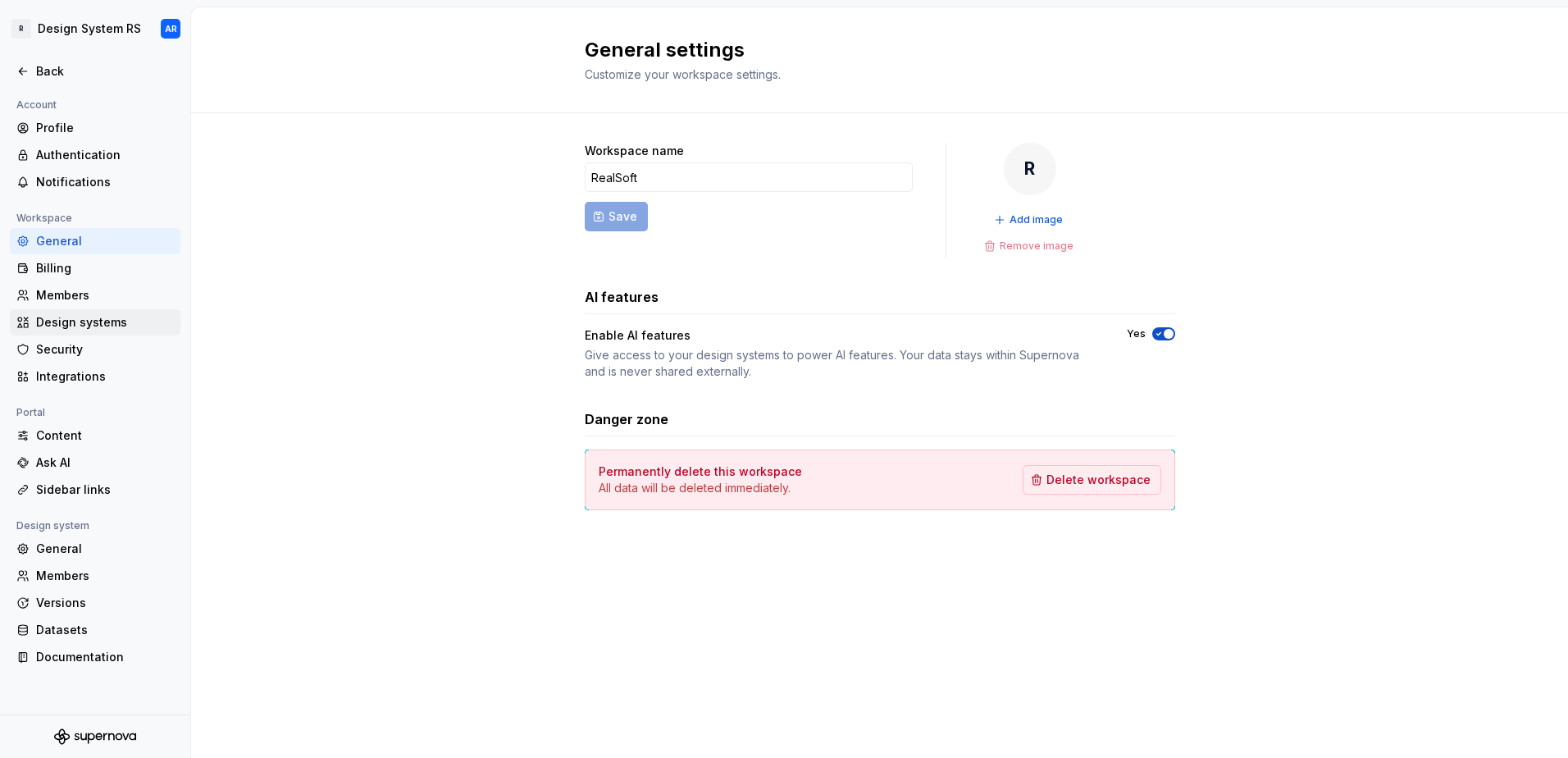
click at [84, 332] on div "Design systems" at bounding box center [95, 322] width 171 height 26
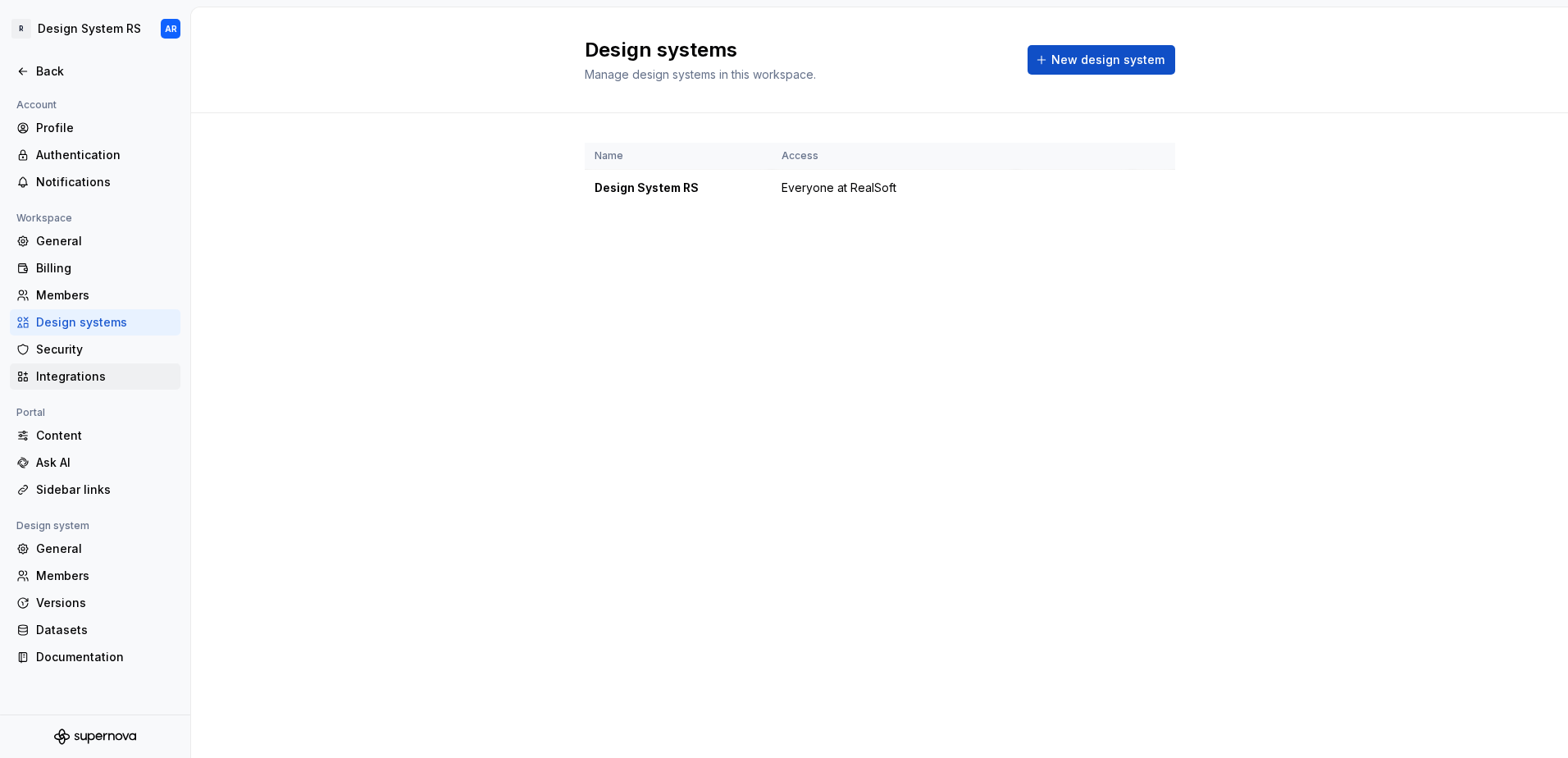
click at [101, 381] on div "Integrations" at bounding box center [104, 376] width 138 height 16
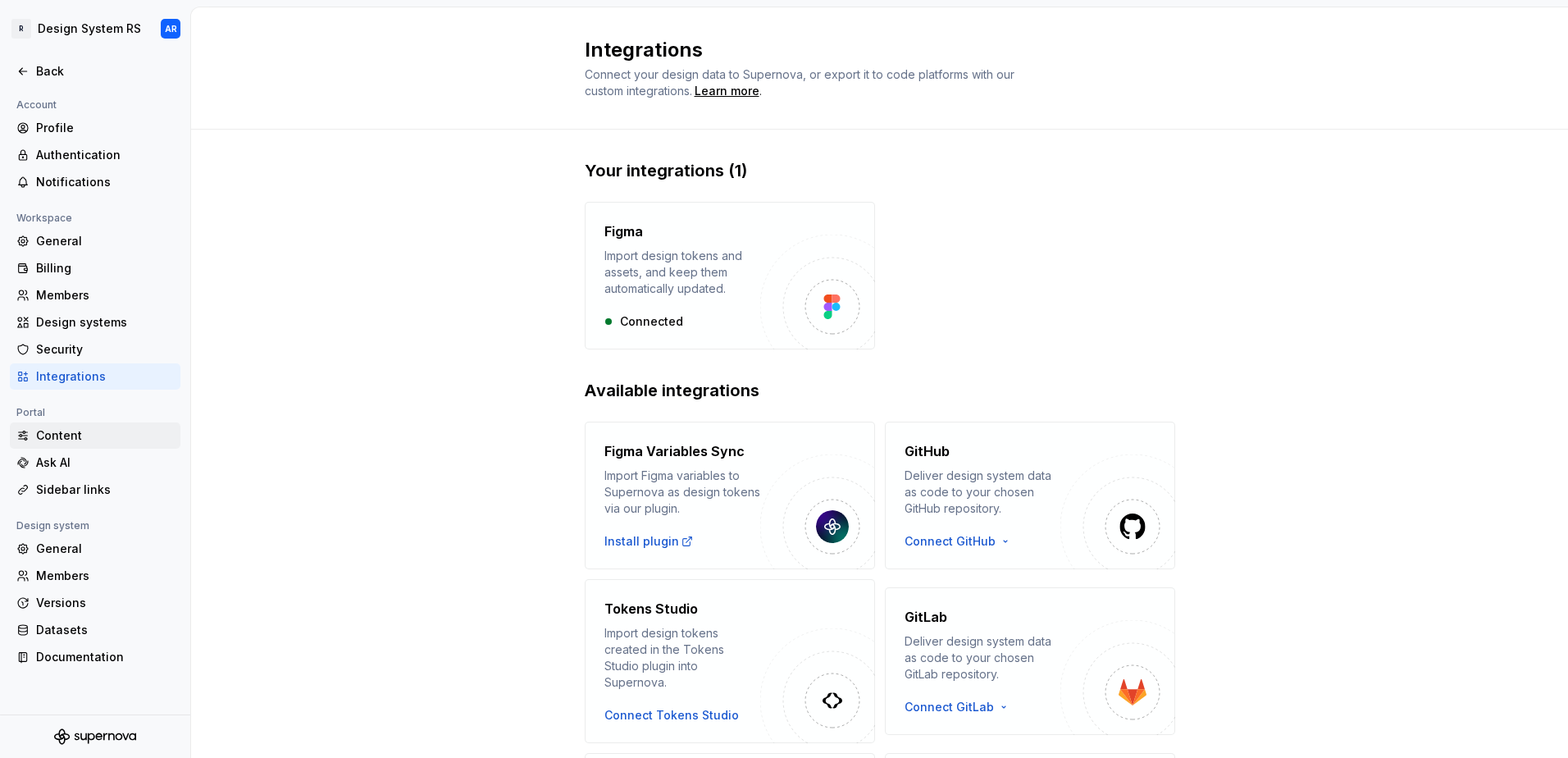
click at [66, 436] on div "Content" at bounding box center [104, 435] width 138 height 16
click at [64, 466] on div "Ask AI" at bounding box center [104, 462] width 138 height 16
type textarea "*"
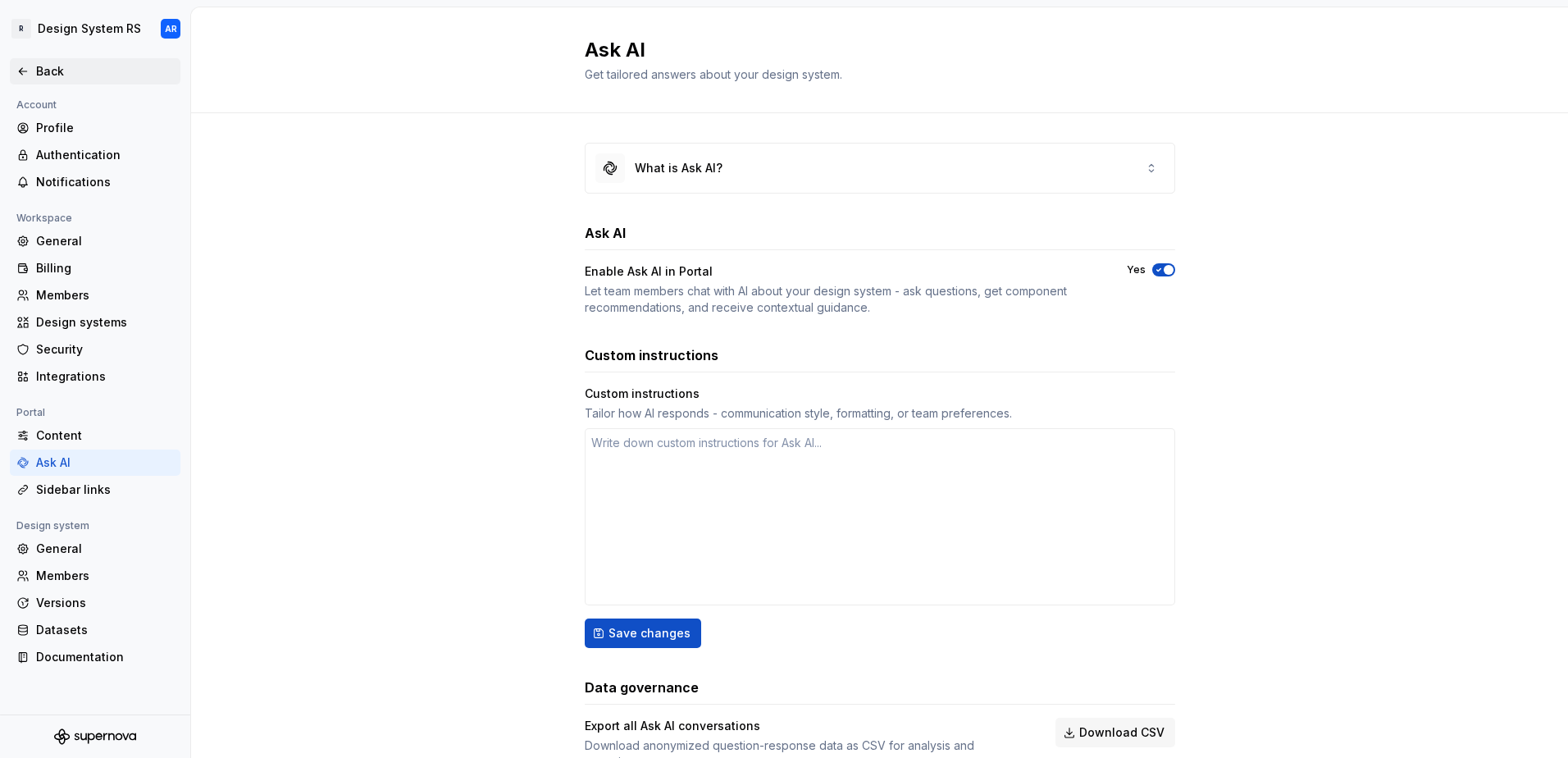
click at [34, 66] on div "Back" at bounding box center [95, 70] width 157 height 16
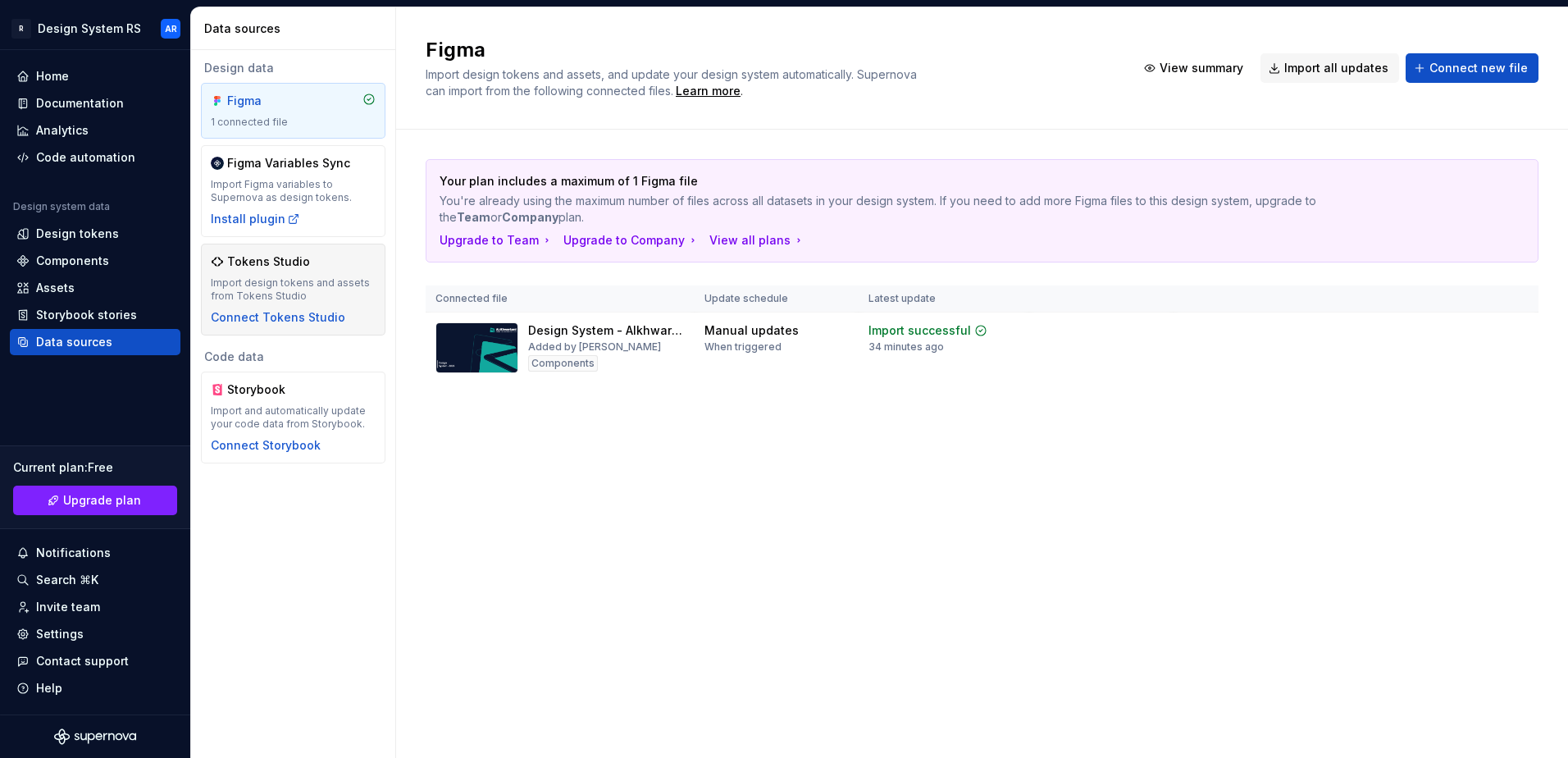
click at [323, 267] on div "Tokens Studio" at bounding box center [293, 261] width 165 height 16
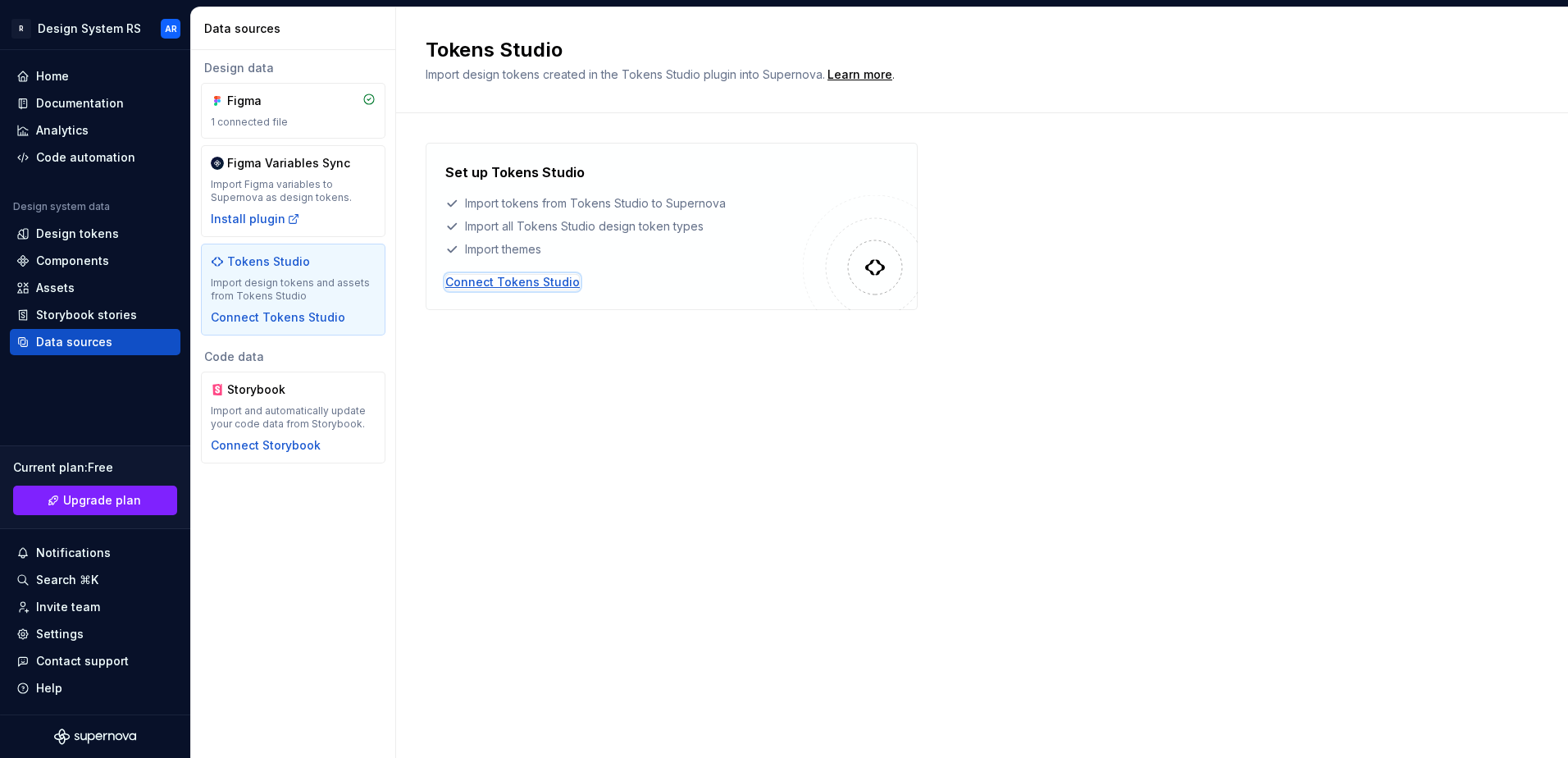
click at [485, 282] on div "Connect Tokens Studio" at bounding box center [512, 282] width 134 height 16
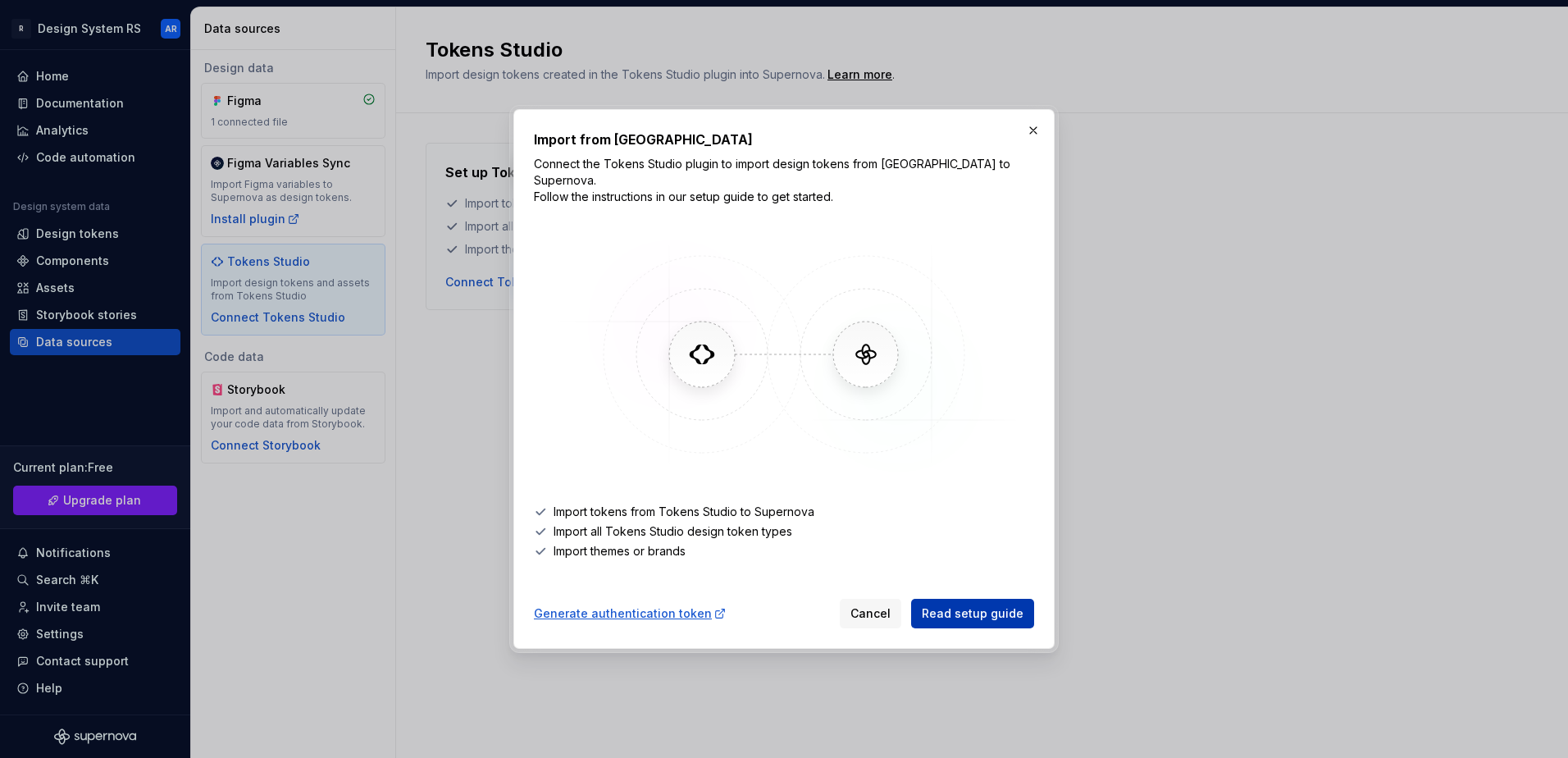
click at [984, 609] on span "Read setup guide" at bounding box center [972, 612] width 101 height 16
